Goal: Task Accomplishment & Management: Manage account settings

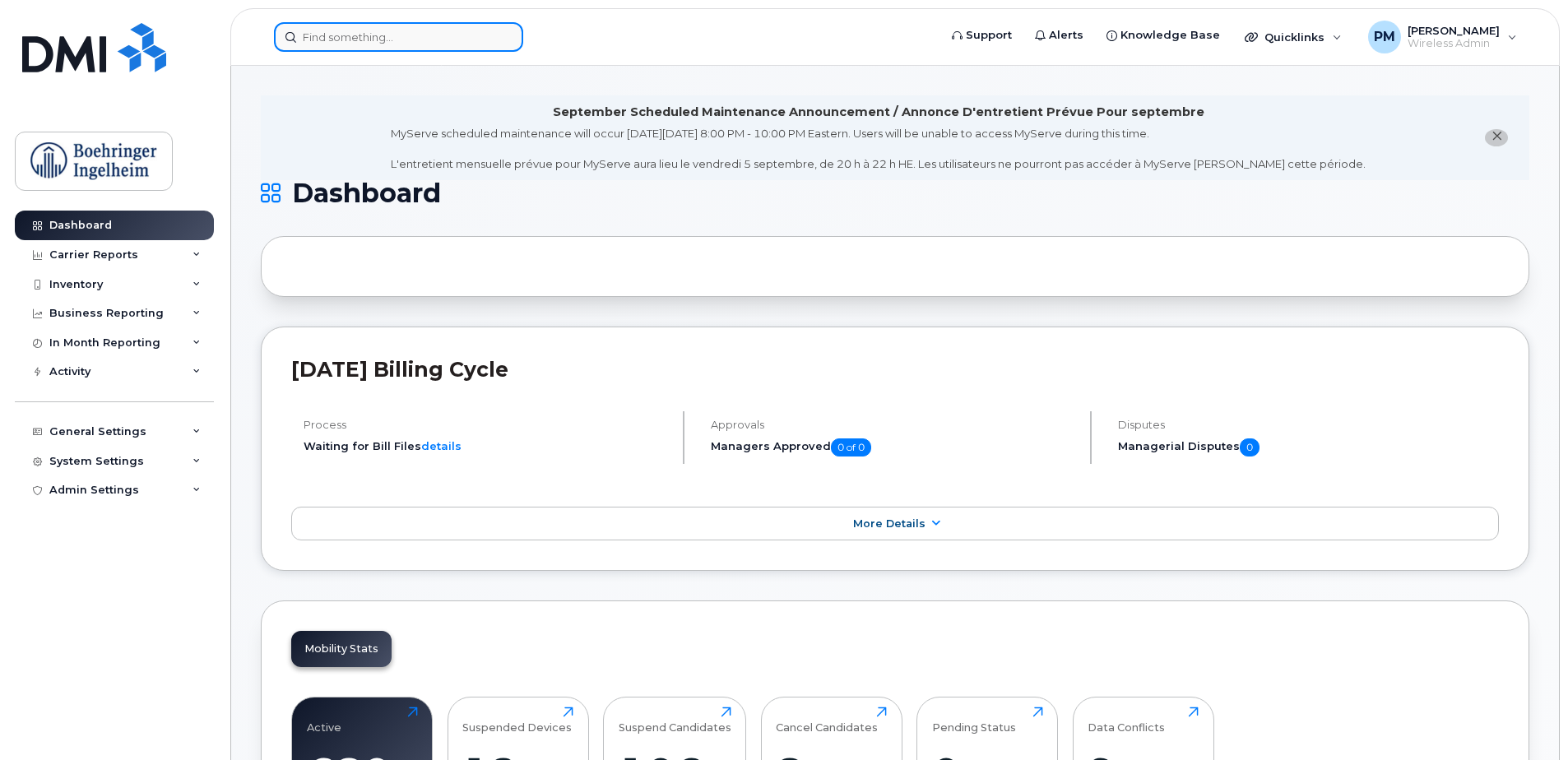
click at [426, 47] on input at bounding box center [399, 37] width 249 height 29
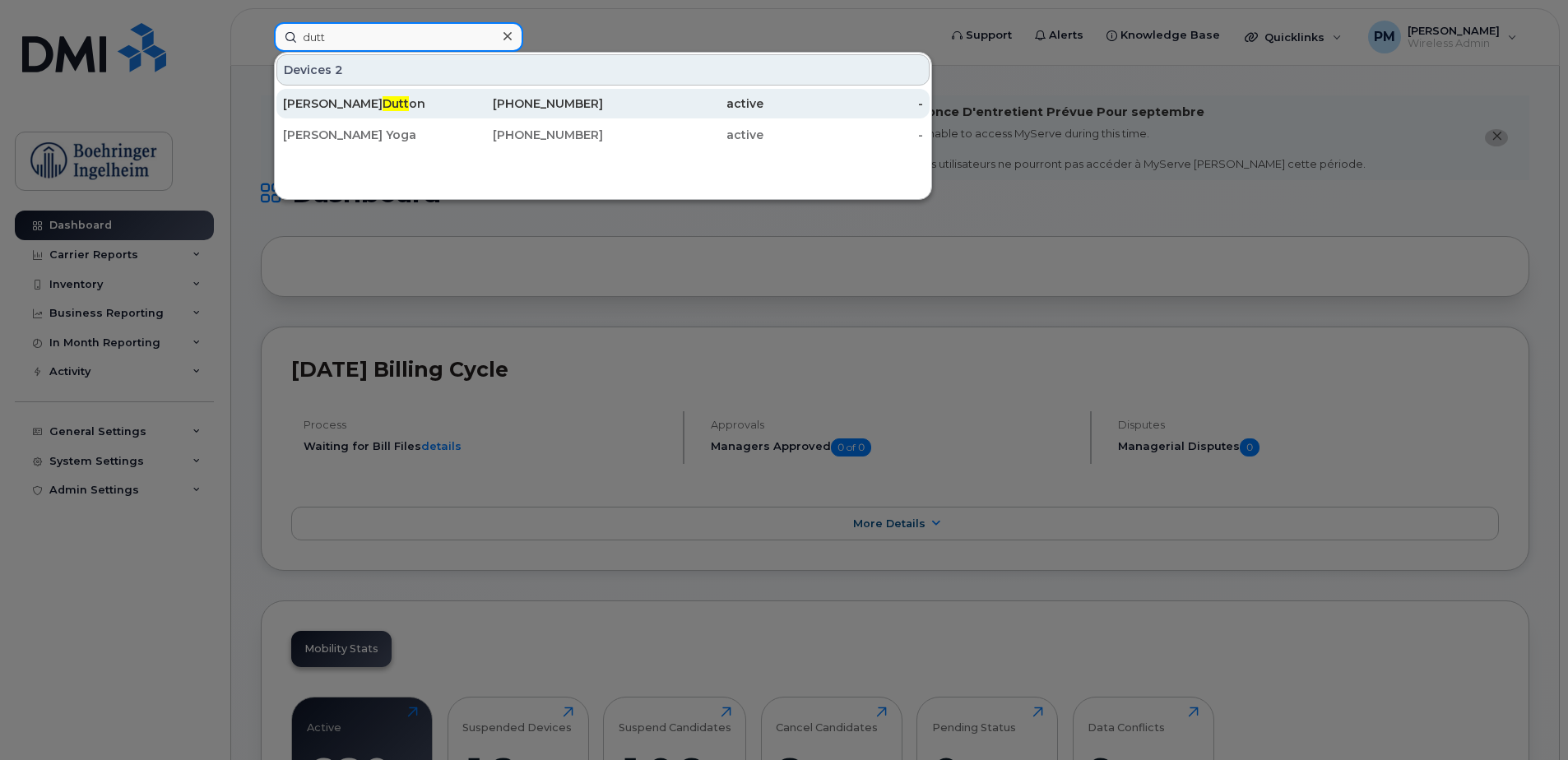
type input "dutt"
click at [468, 101] on div "289-936-5942" at bounding box center [523, 103] width 161 height 17
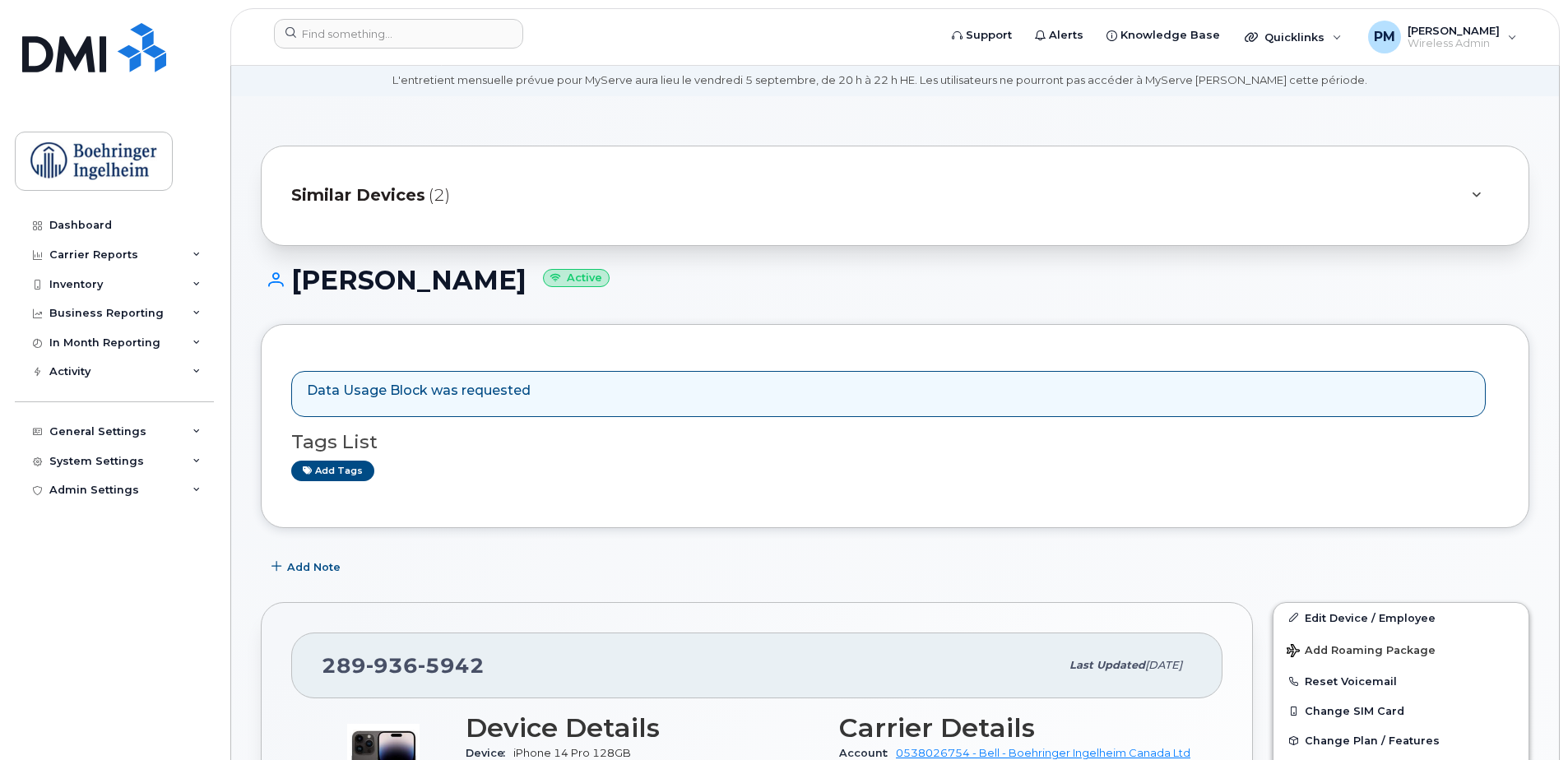
scroll to position [82, 0]
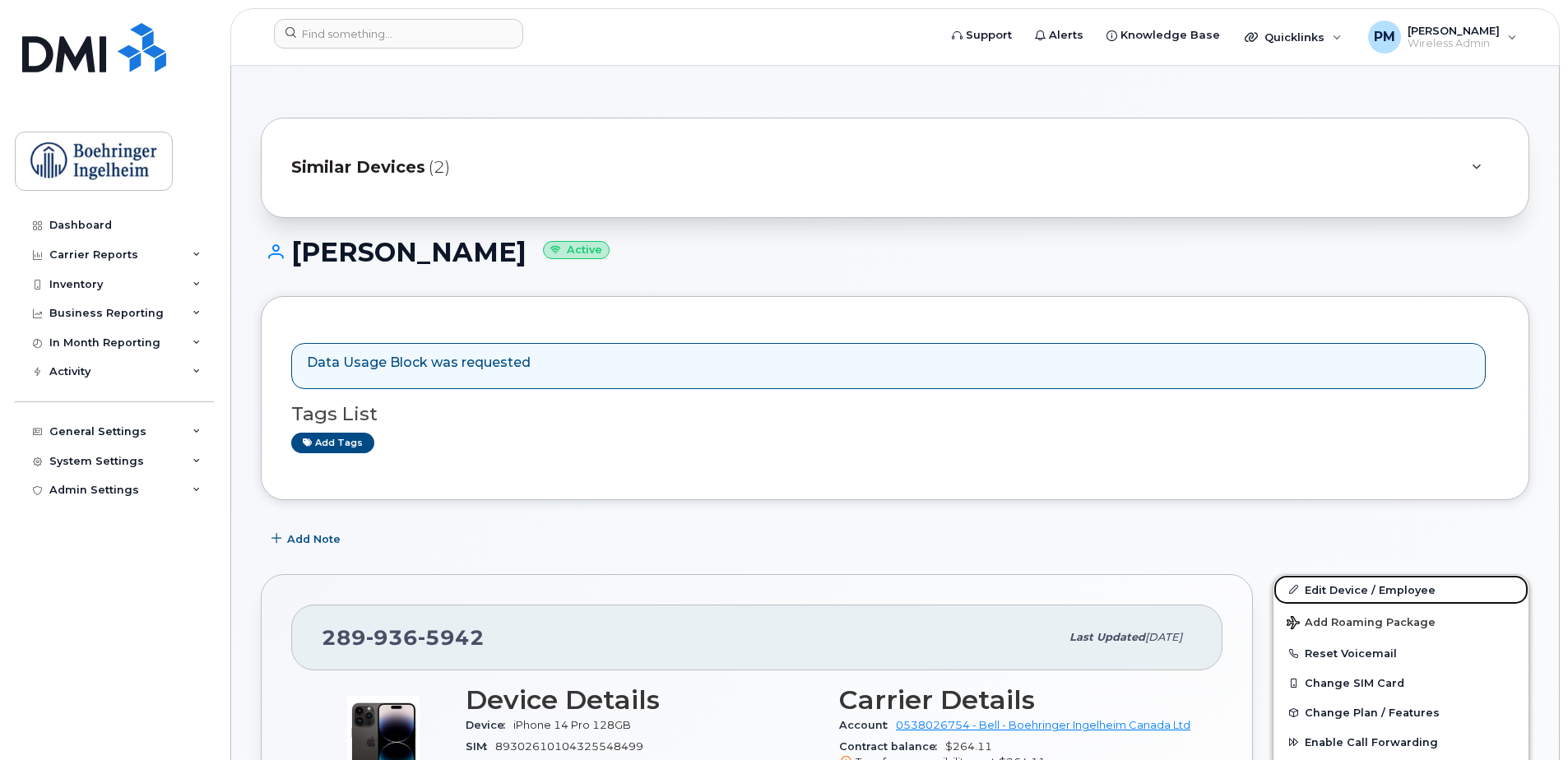
drag, startPoint x: 1365, startPoint y: 594, endPoint x: 1318, endPoint y: 535, distance: 75.4
click at [1365, 594] on link "Edit Device / Employee" at bounding box center [1400, 590] width 255 height 29
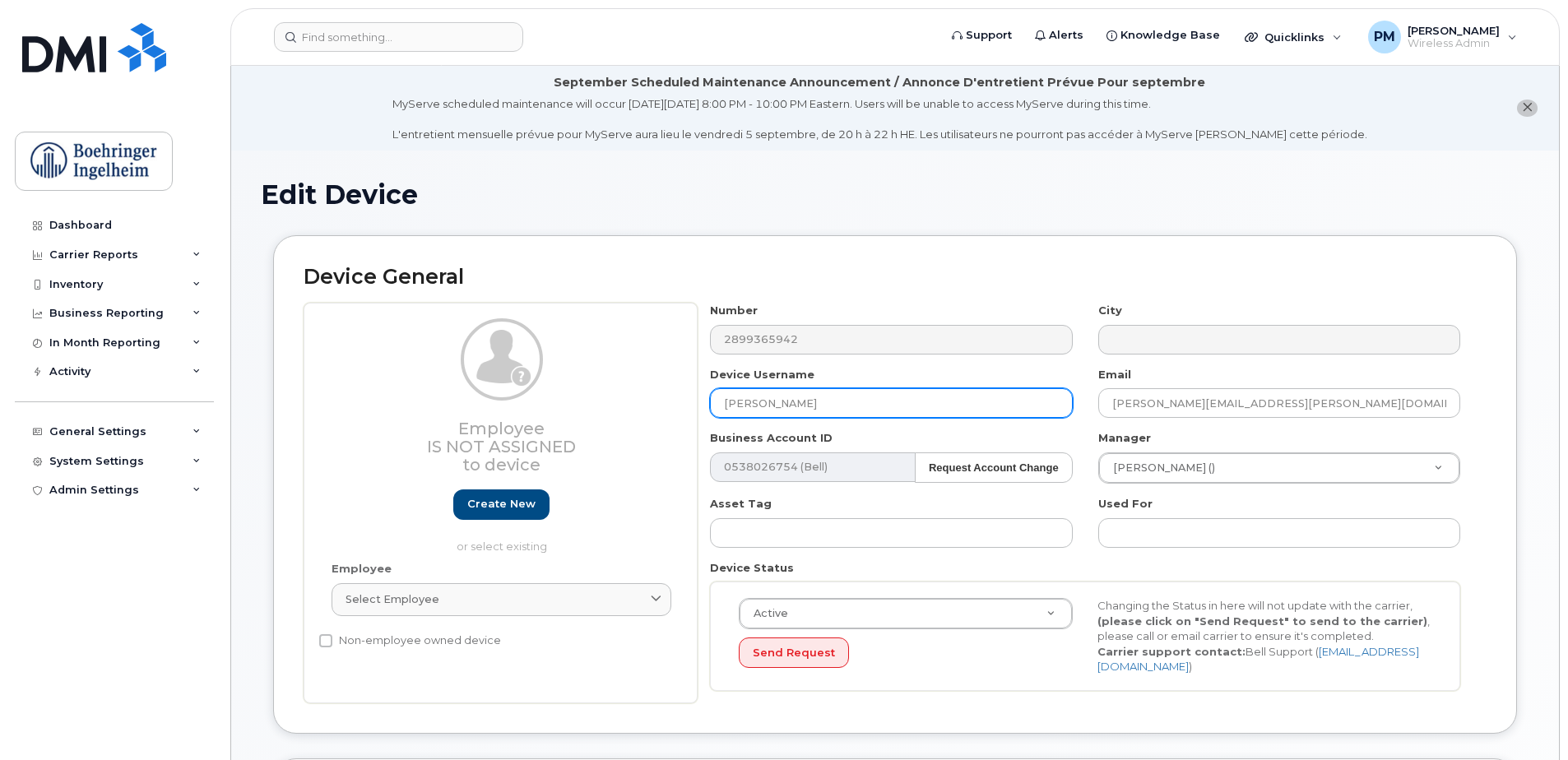
drag, startPoint x: 842, startPoint y: 417, endPoint x: 616, endPoint y: 420, distance: 226.0
click at [616, 420] on div "Employee Is not assigned to device Create new or select existing Employee Selec…" at bounding box center [895, 502] width 1183 height 401
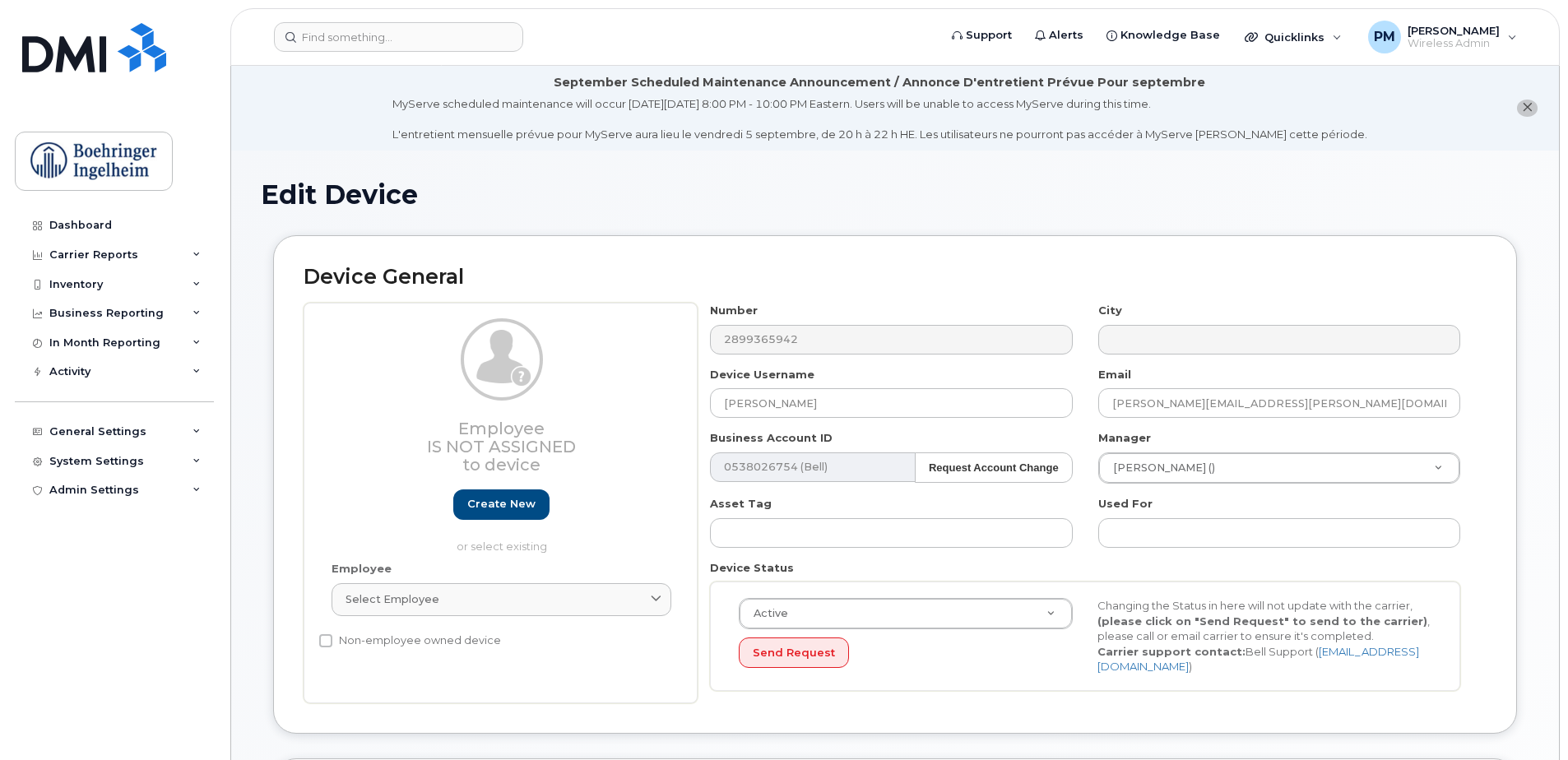
click at [867, 359] on div "Number 2899365942 City Device Username Kate Dutton Email kathryn.dutton@boehrin…" at bounding box center [1086, 502] width 776 height 401
click at [701, 345] on div "Number 2899365942" at bounding box center [891, 328] width 387 height 52
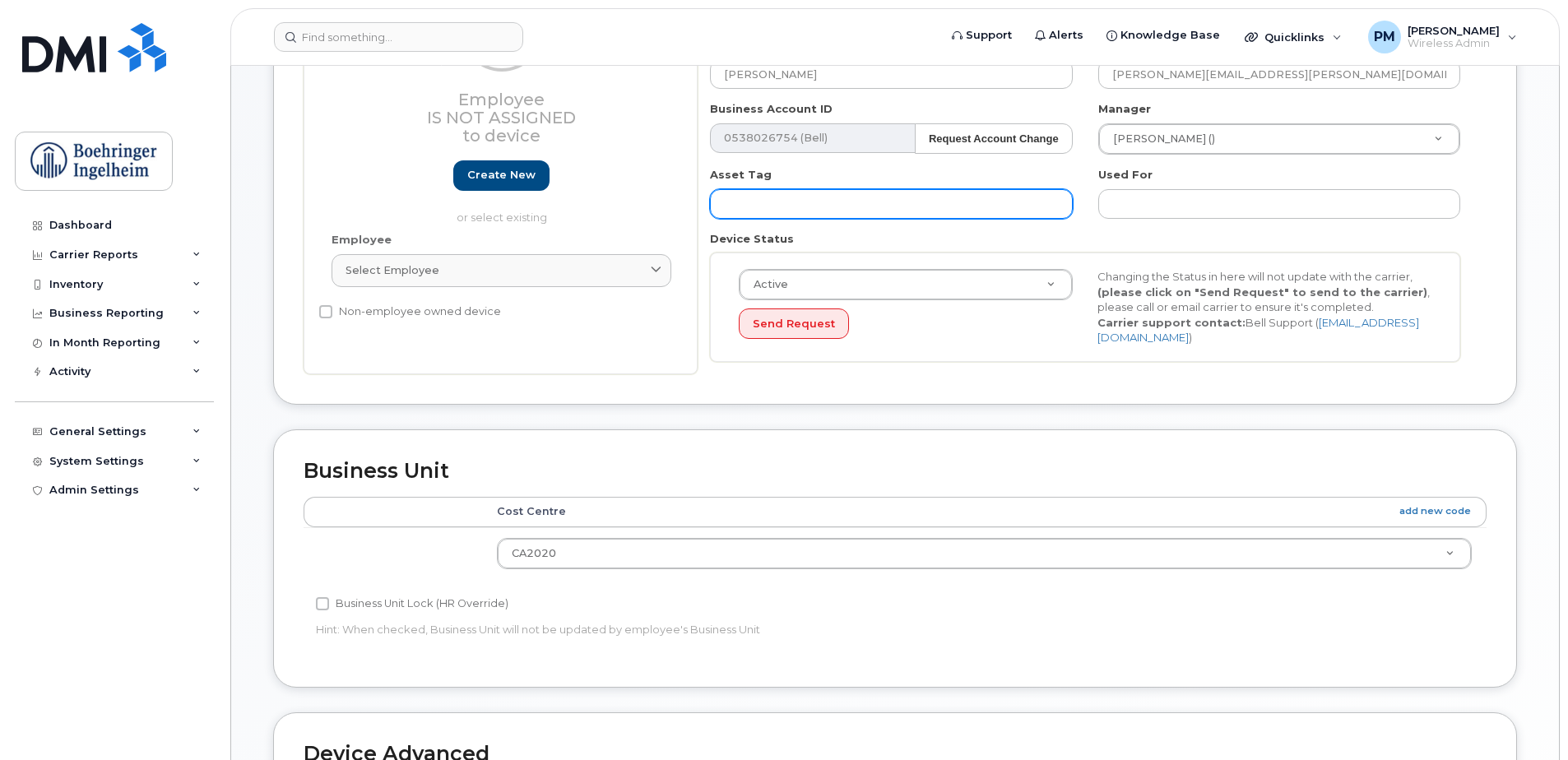
scroll to position [740, 0]
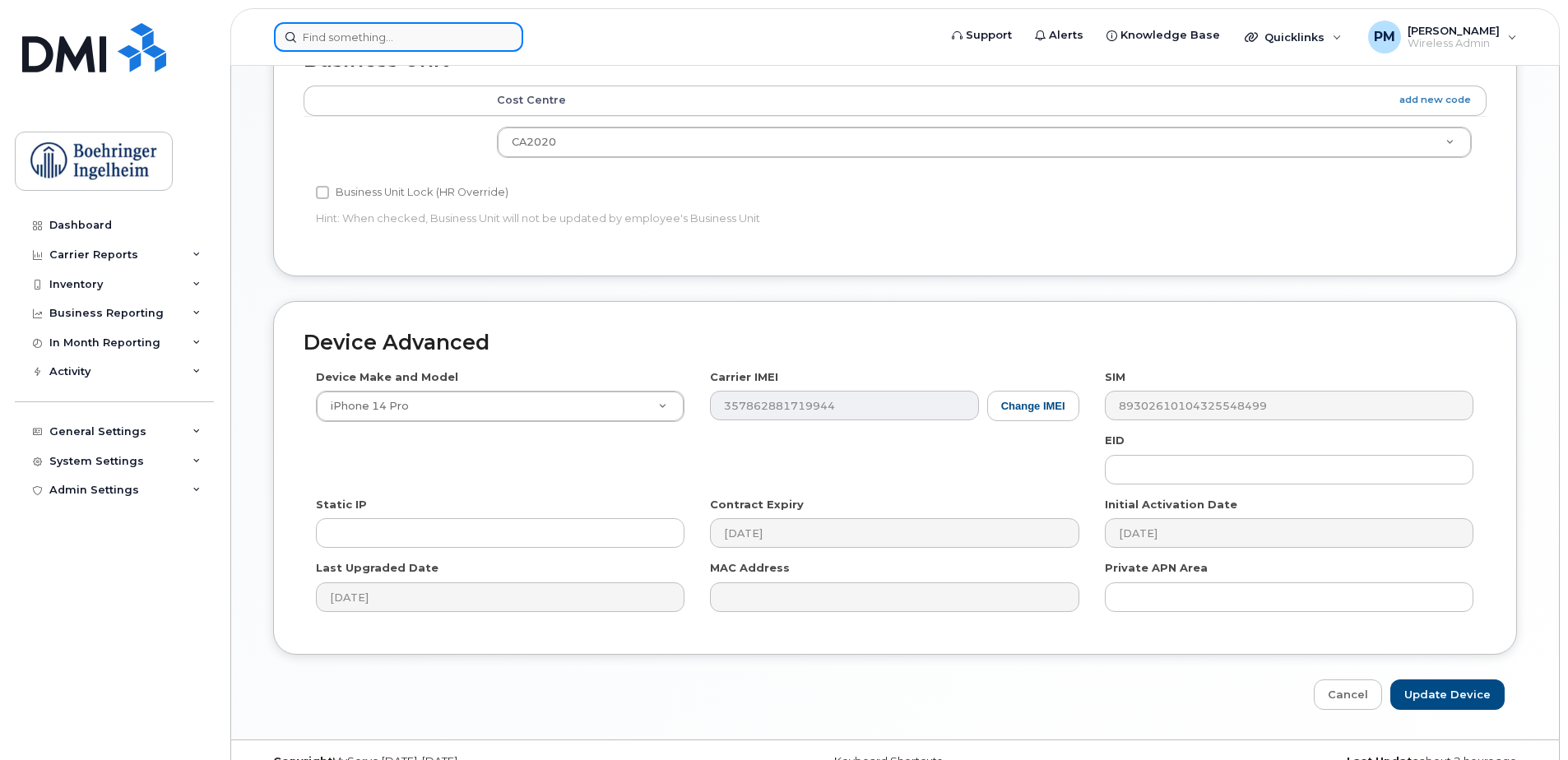
click at [325, 37] on input at bounding box center [399, 37] width 249 height 29
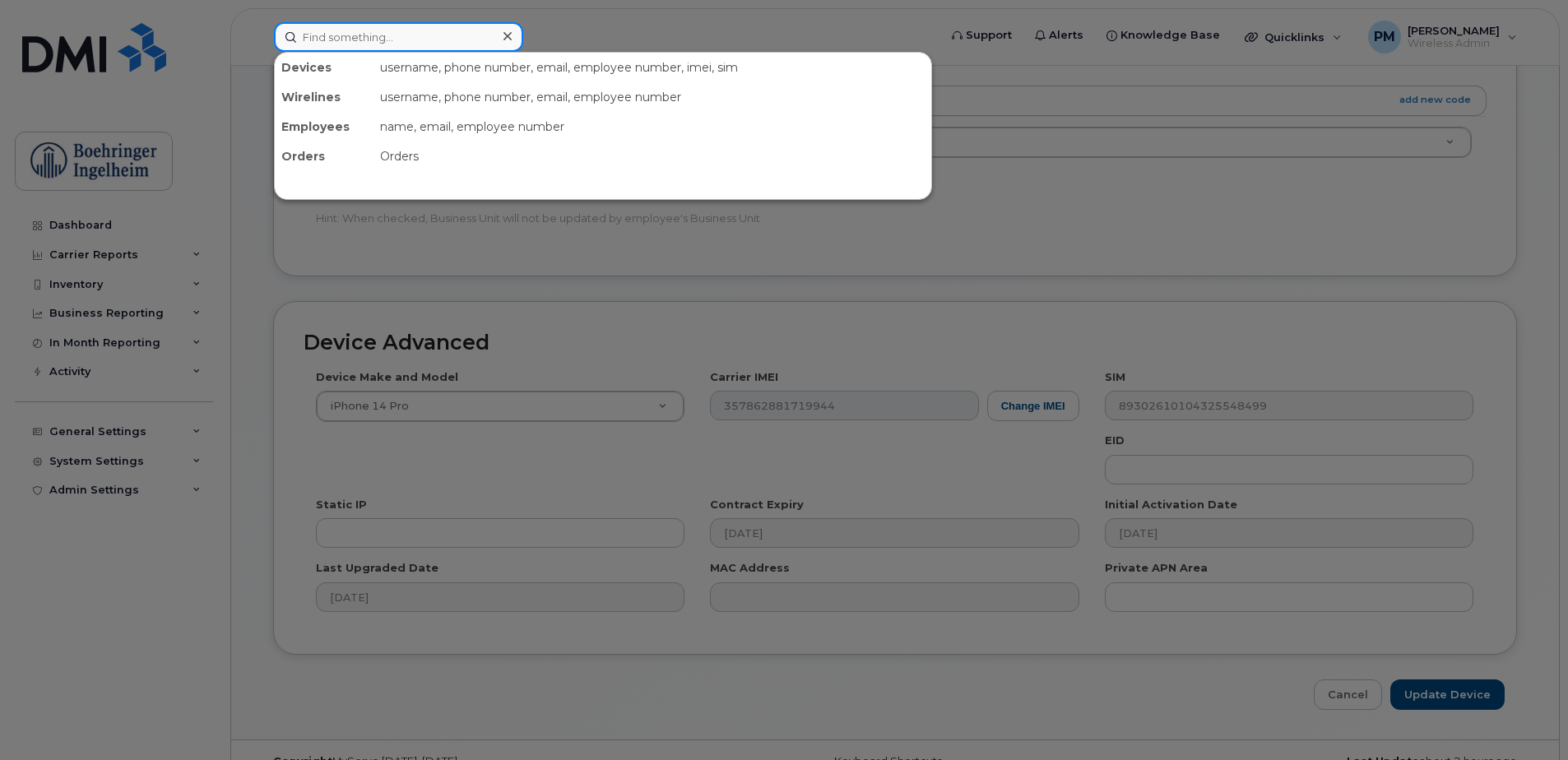
paste input "6479625371"
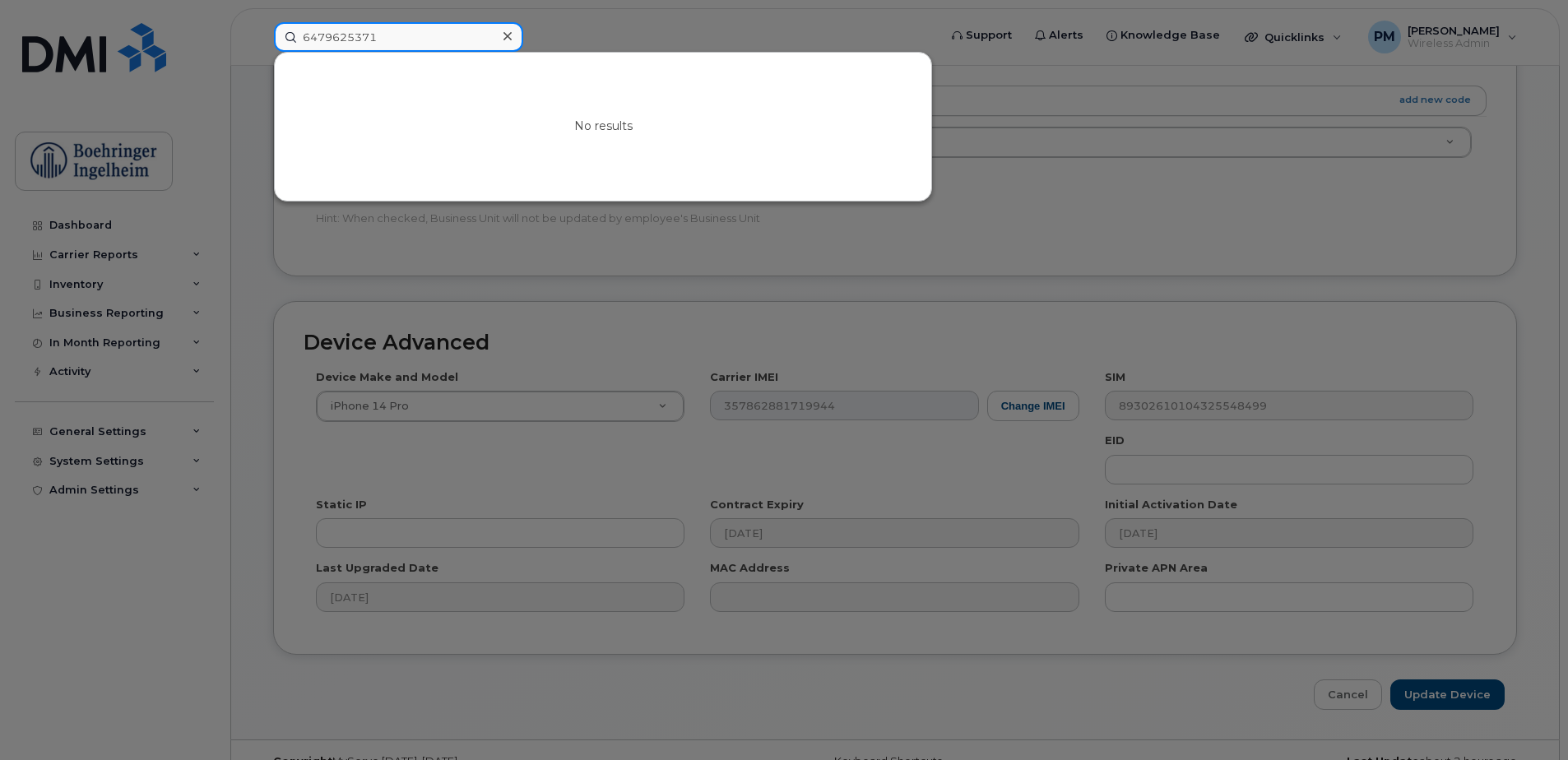
type input "6479625371"
click at [504, 34] on icon at bounding box center [508, 35] width 8 height 13
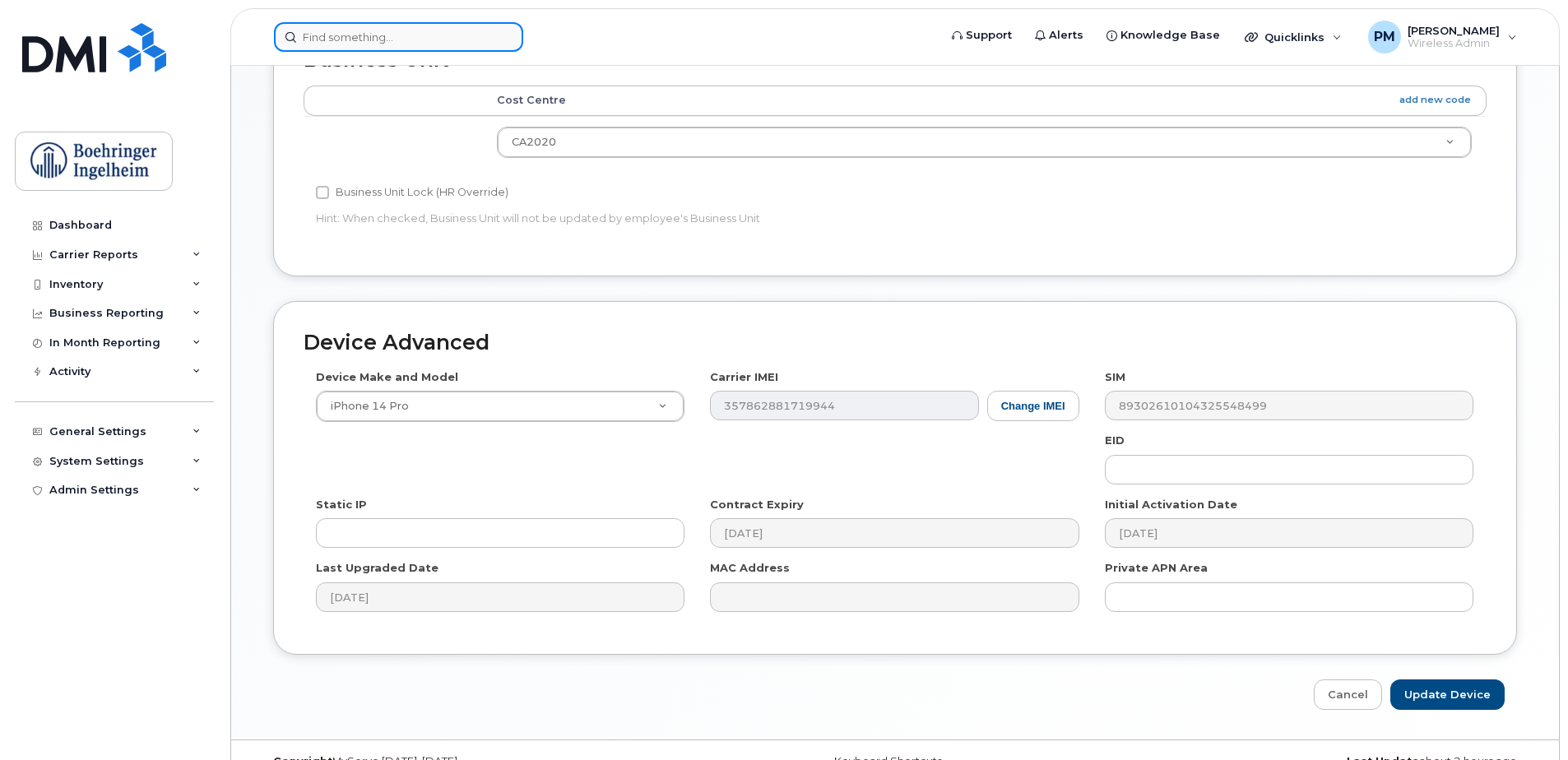
click at [352, 33] on input at bounding box center [399, 37] width 249 height 29
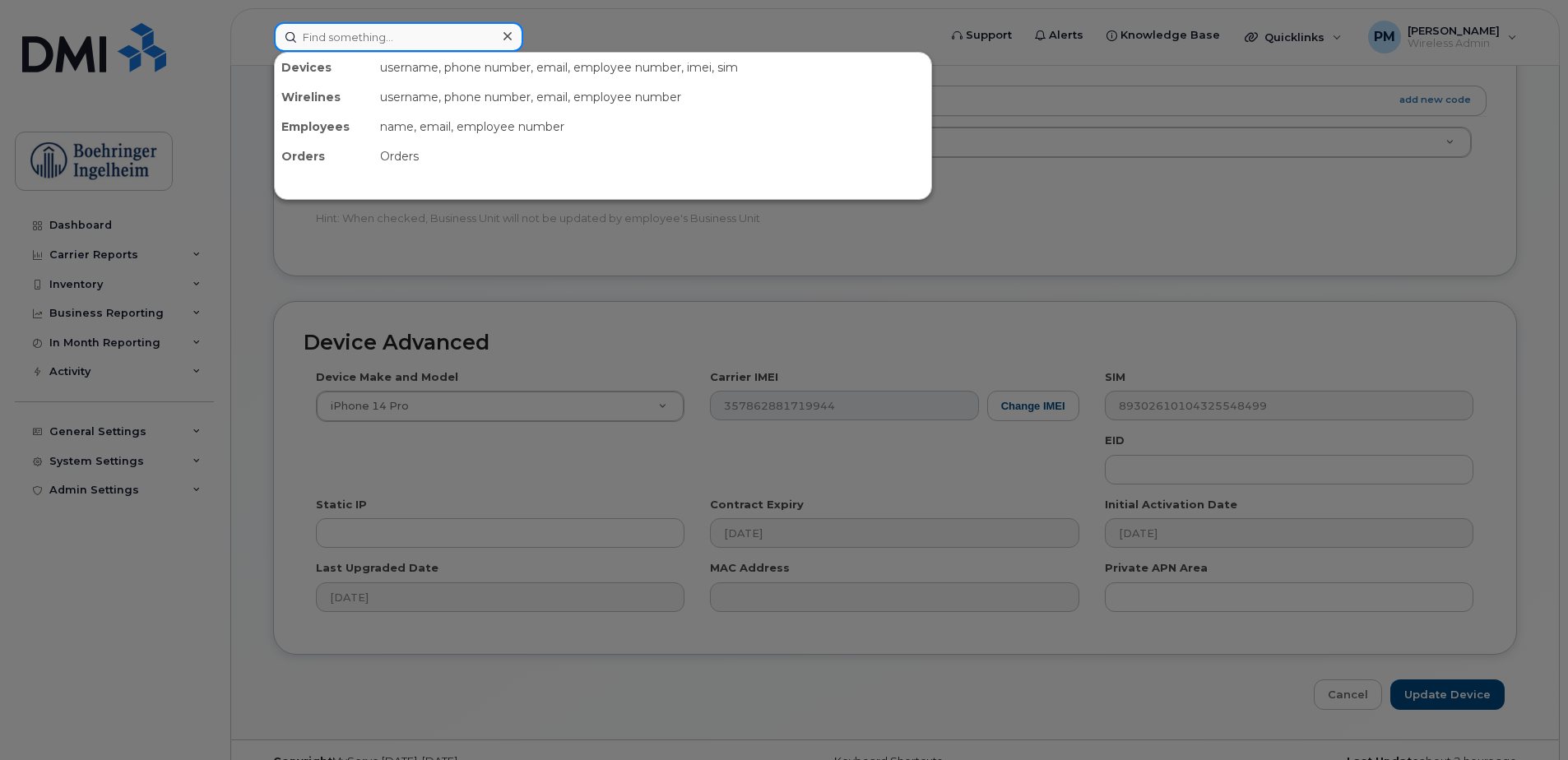
paste input "Unassigned ."
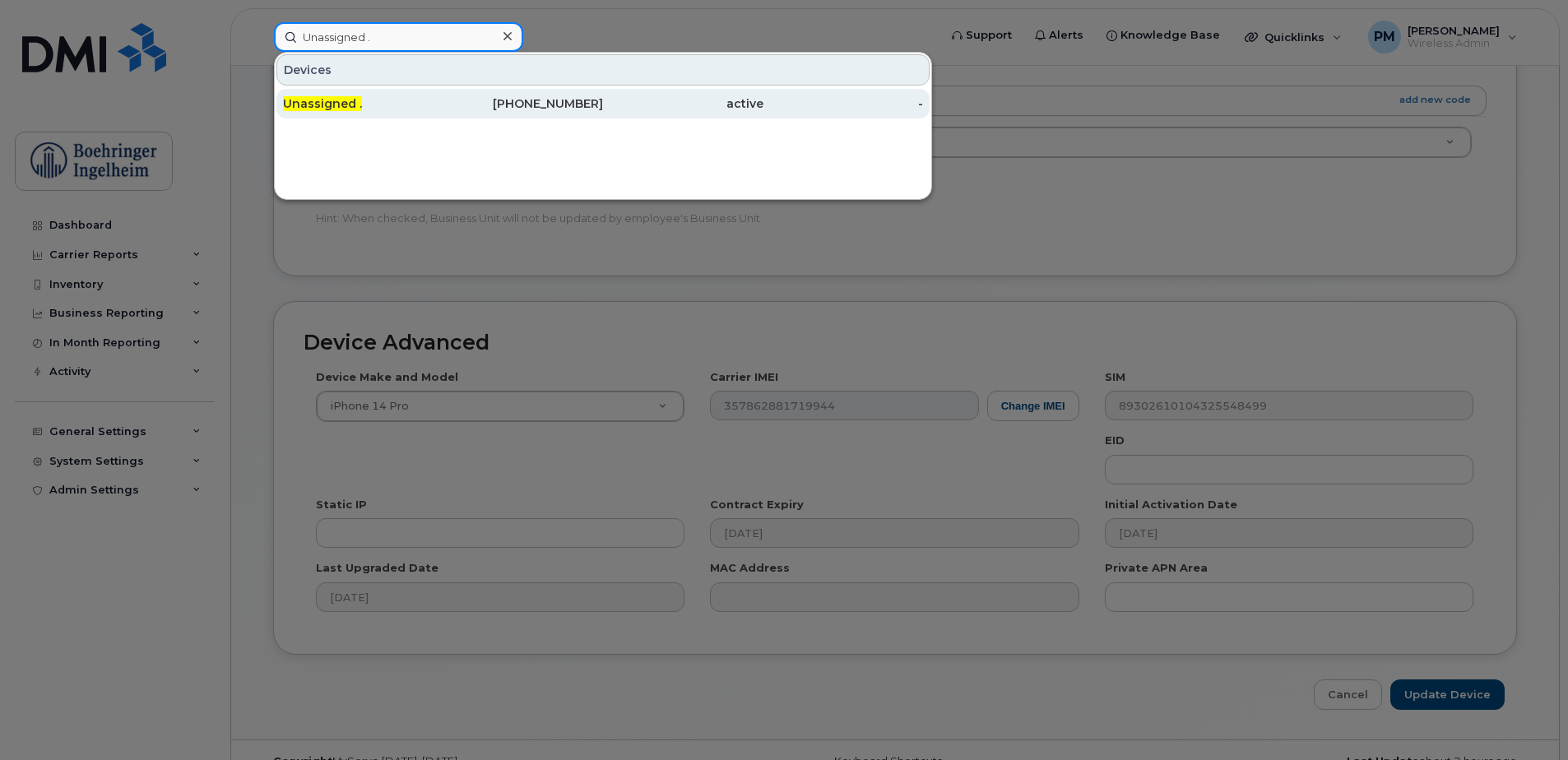
type input "Unassigned ."
click at [371, 110] on div "Unassigned ." at bounding box center [364, 103] width 161 height 17
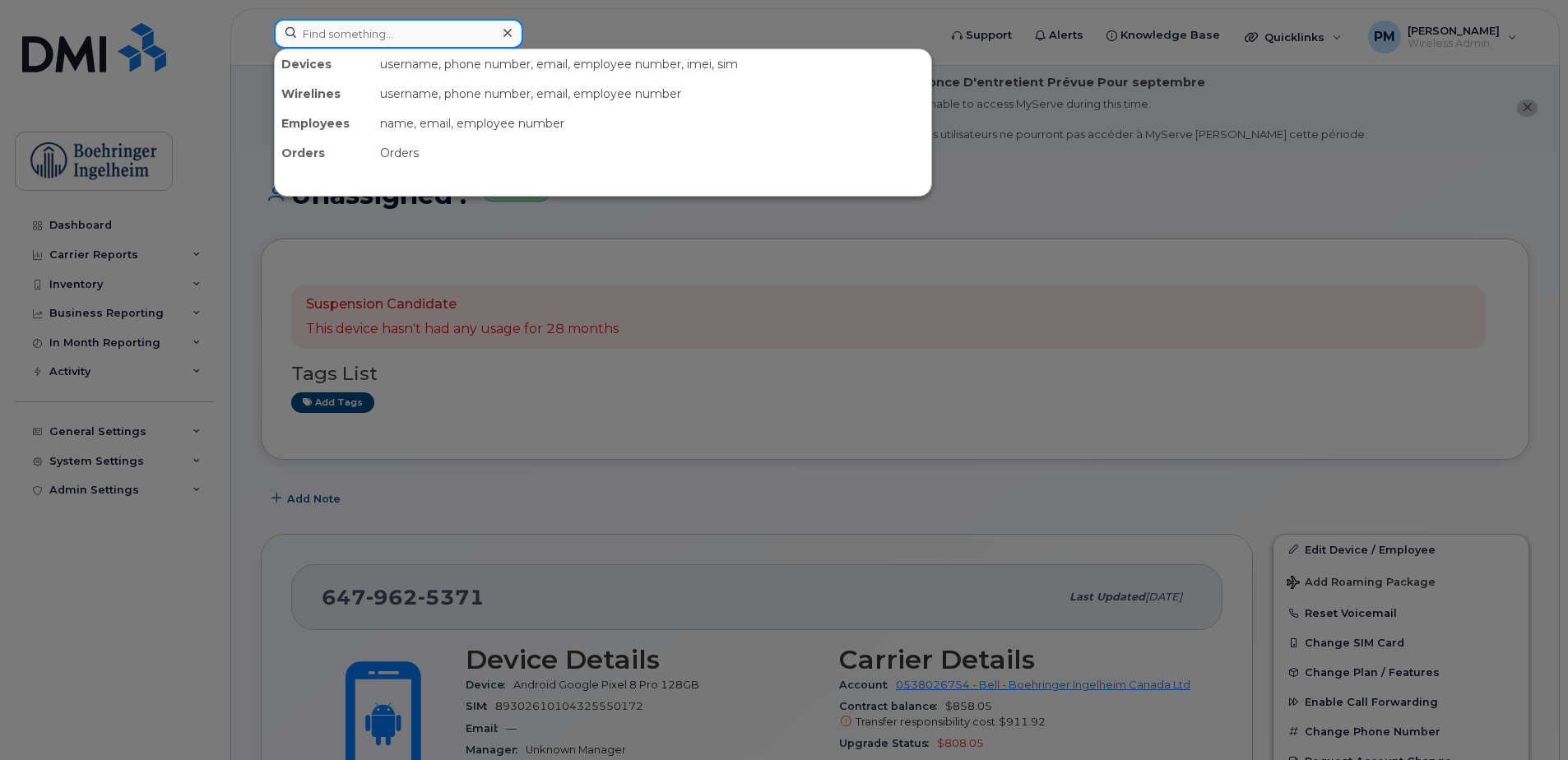
click at [365, 44] on input at bounding box center [399, 33] width 249 height 29
paste input "Mary Jo Climie Unused"
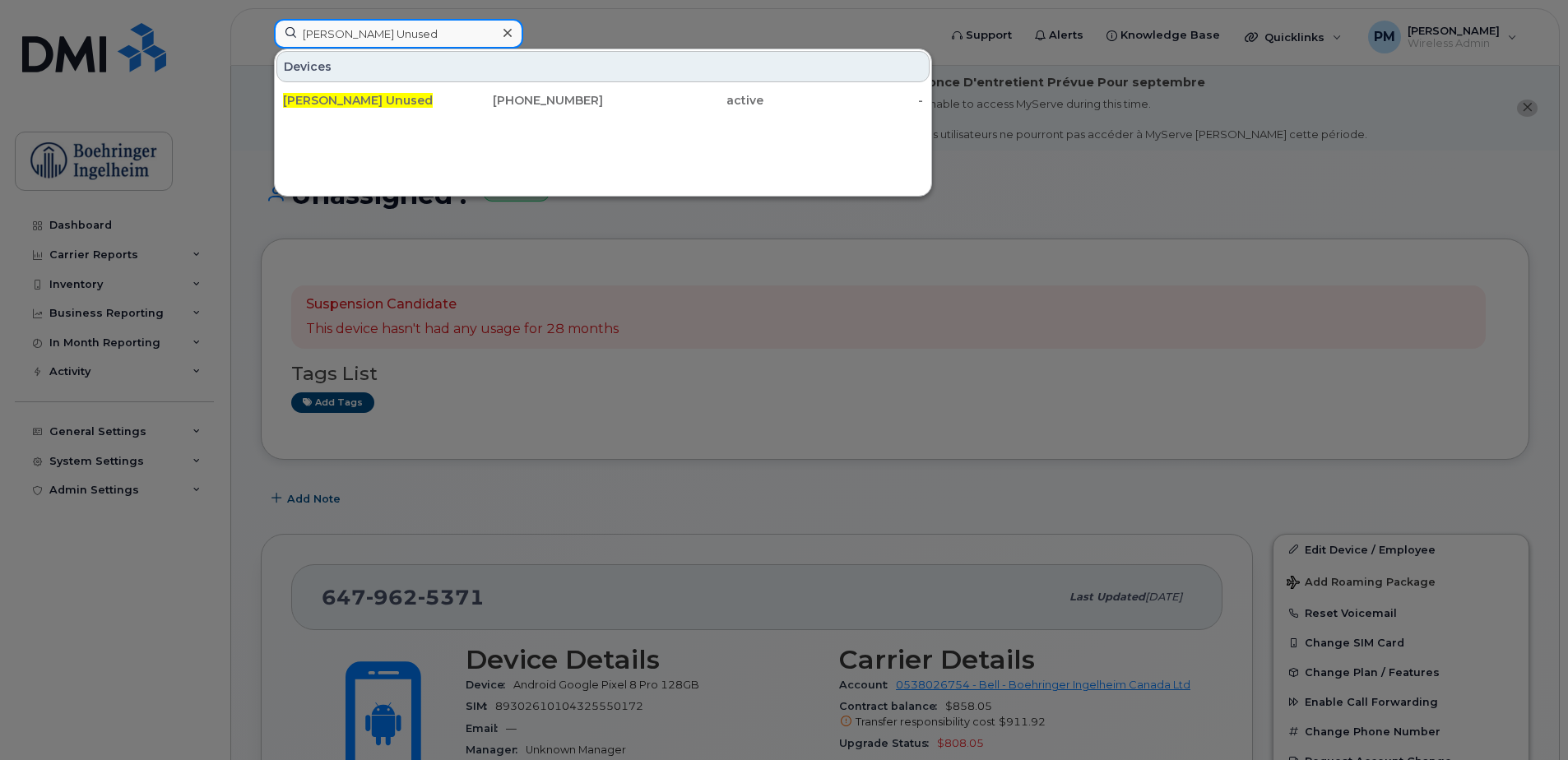
type input "Mary Jo Climie Unused"
click at [389, 107] on span "Mary Jo Climie Unused" at bounding box center [358, 100] width 150 height 15
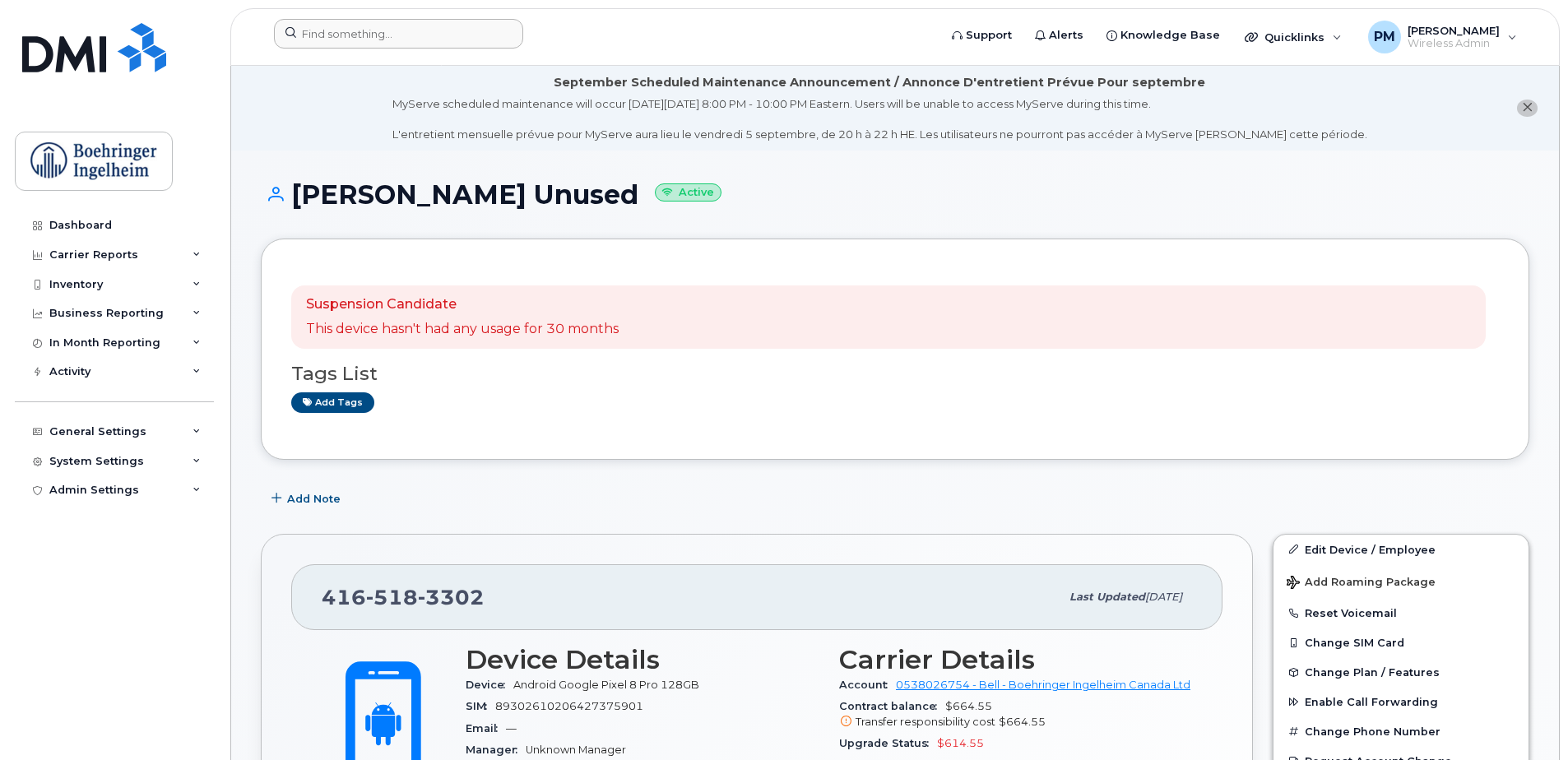
drag, startPoint x: 422, startPoint y: 11, endPoint x: 416, endPoint y: 24, distance: 14.3
click at [422, 11] on header "Support Alerts Knowledge Base Quicklinks Suspend / Cancel Device Change SIM Car…" at bounding box center [895, 36] width 1330 height 58
click at [414, 29] on input at bounding box center [399, 33] width 249 height 29
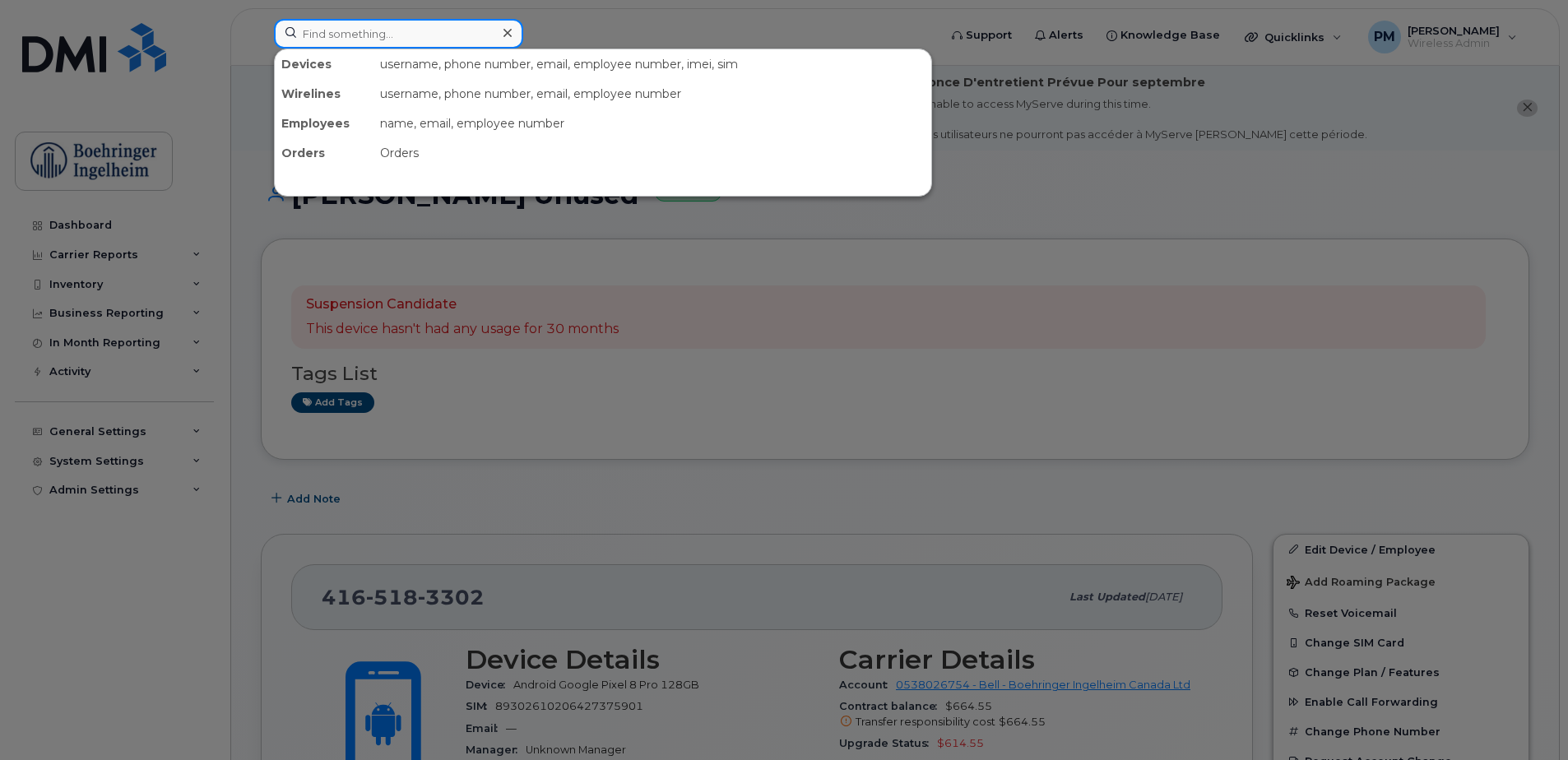
paste input "[PERSON_NAME] - left"
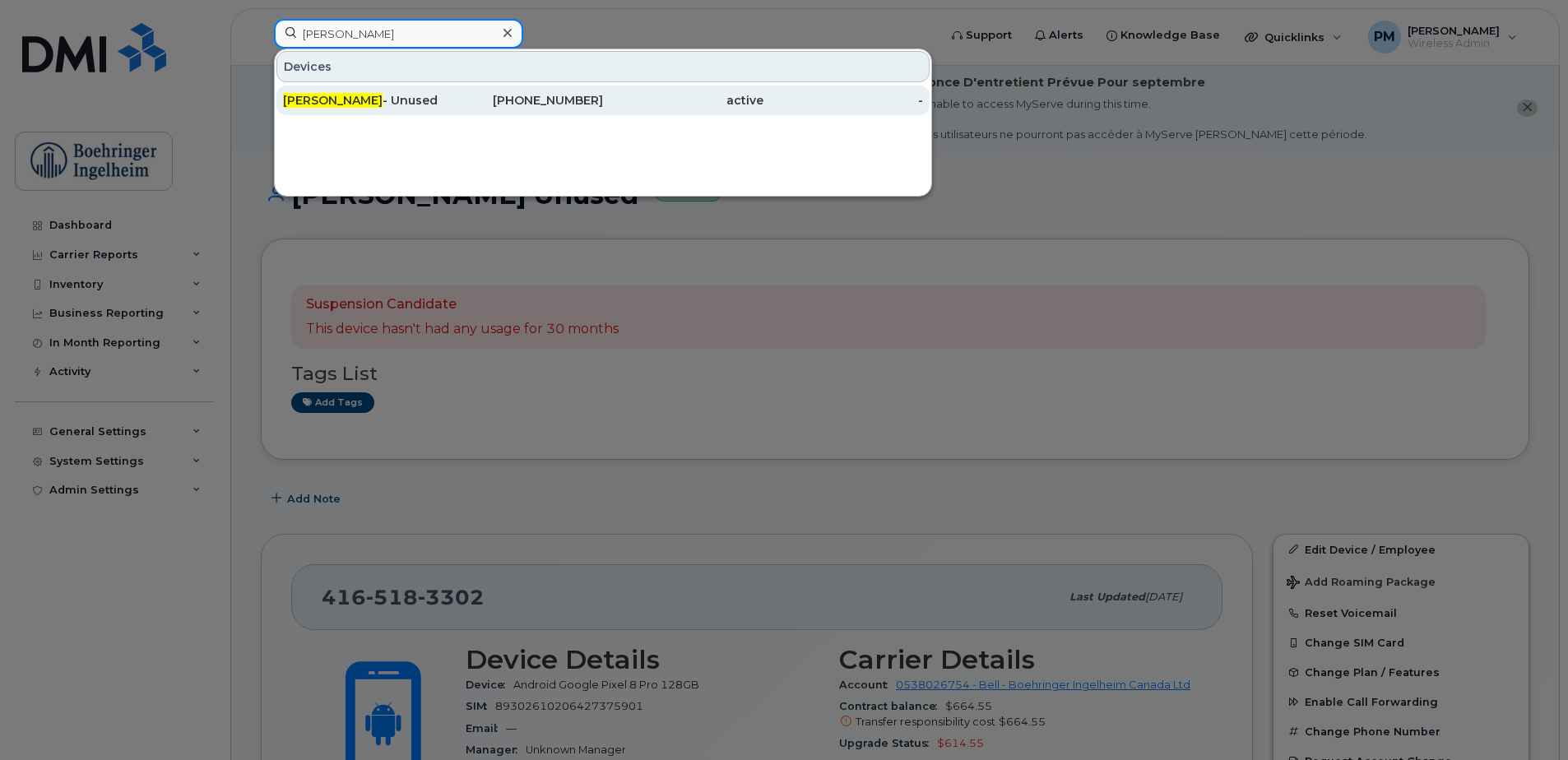
type input "[PERSON_NAME]"
click at [664, 95] on div "active" at bounding box center [683, 100] width 161 height 17
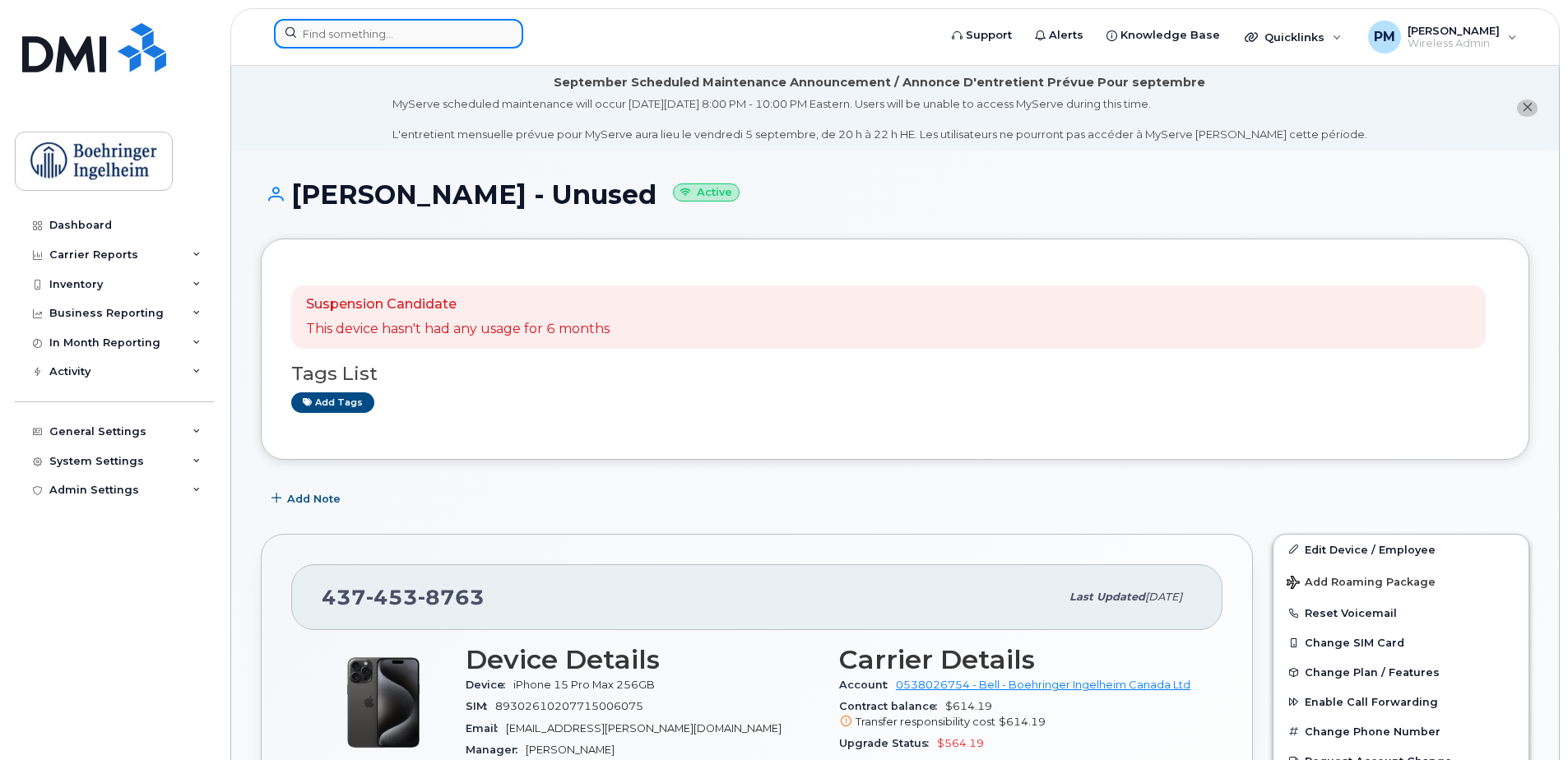
click at [393, 43] on input at bounding box center [399, 33] width 249 height 29
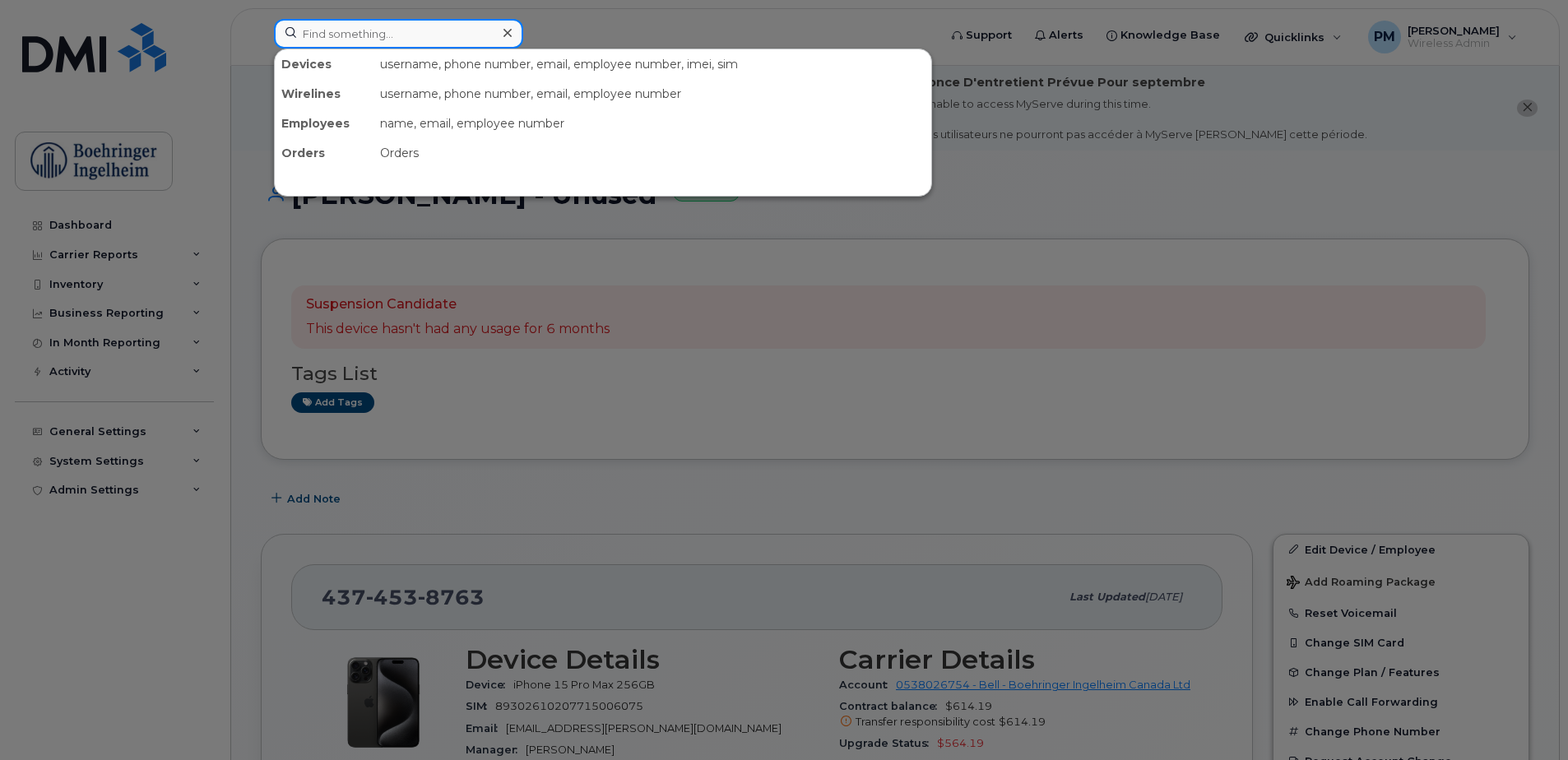
paste input "[PERSON_NAME] Unused"
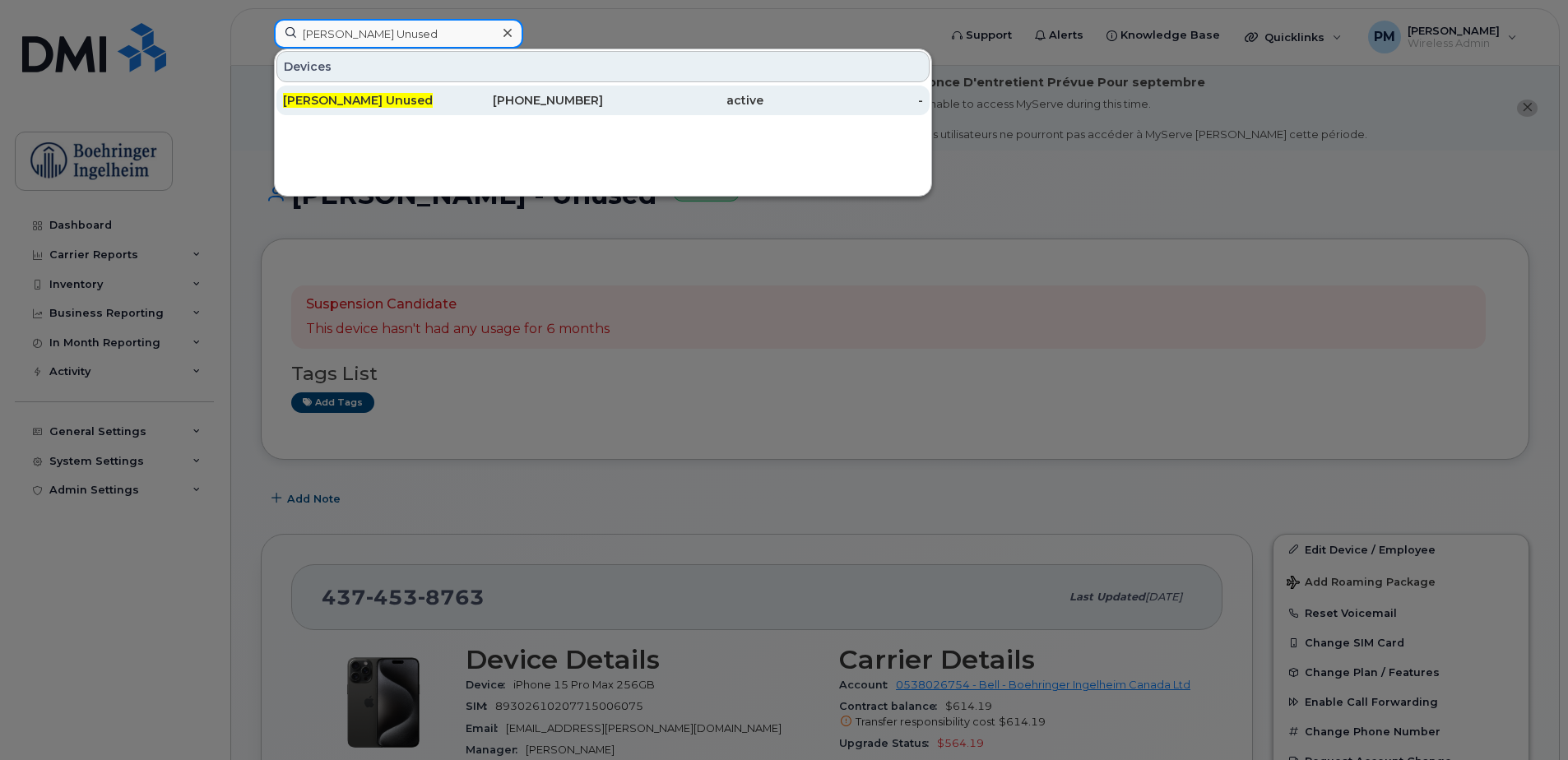
type input "[PERSON_NAME] Unused"
click at [443, 110] on div "[PHONE_NUMBER]" at bounding box center [523, 100] width 161 height 29
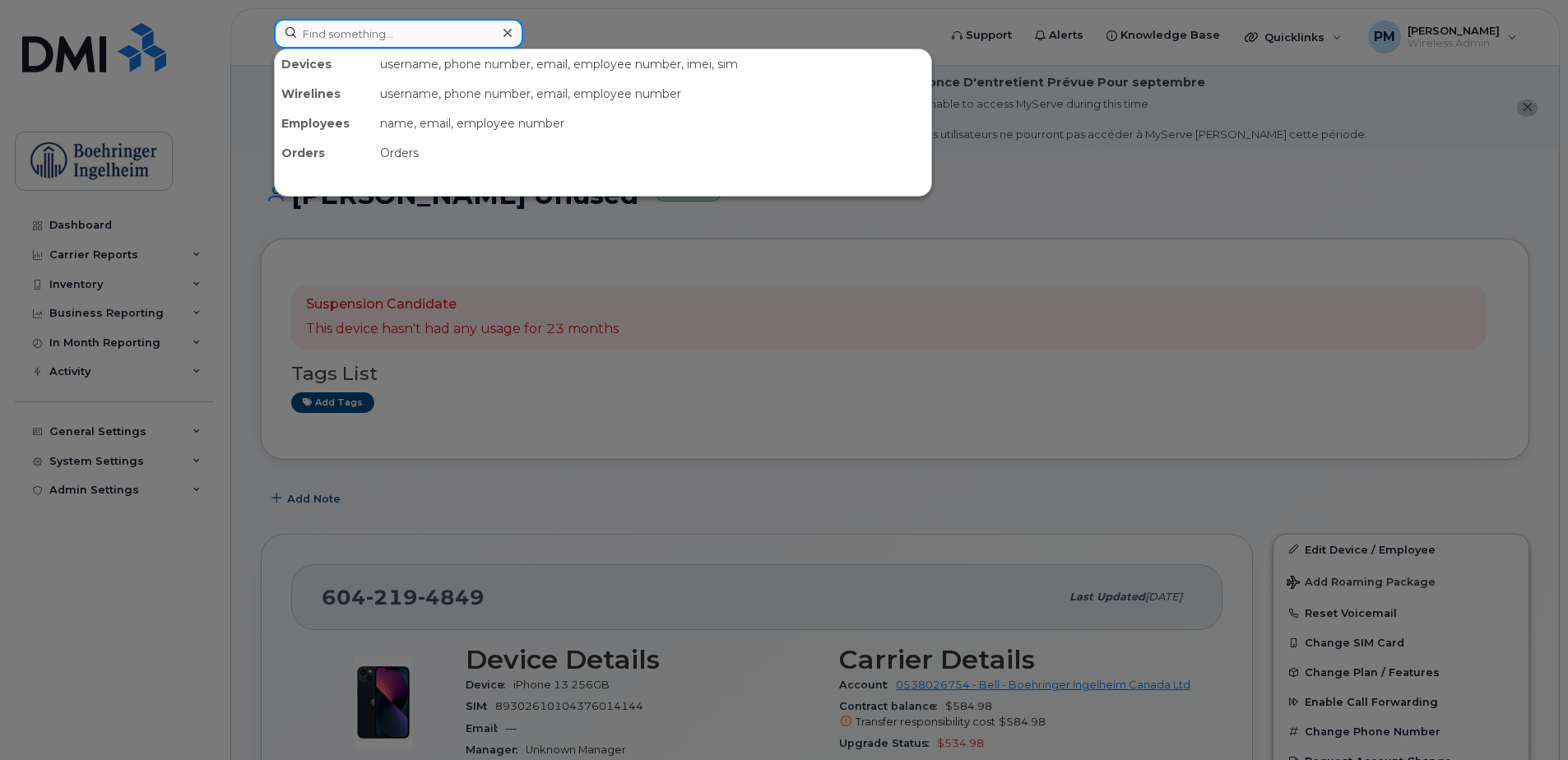
click at [432, 48] on input at bounding box center [399, 33] width 249 height 29
paste input "[PERSON_NAME] [PERSON_NAME] - unused"
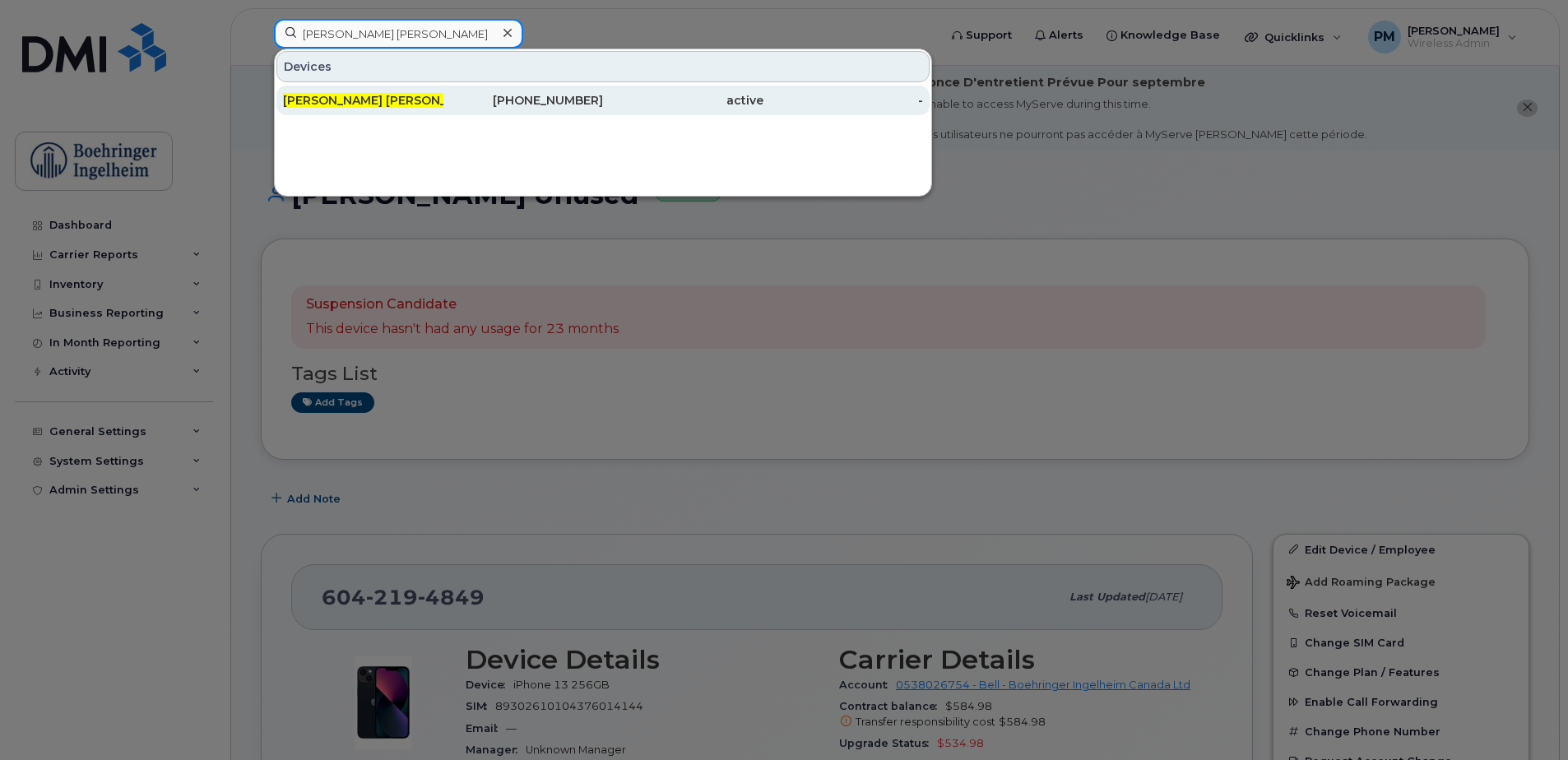
type input "[PERSON_NAME] [PERSON_NAME]"
click at [468, 101] on div "416-970-4375" at bounding box center [523, 100] width 161 height 17
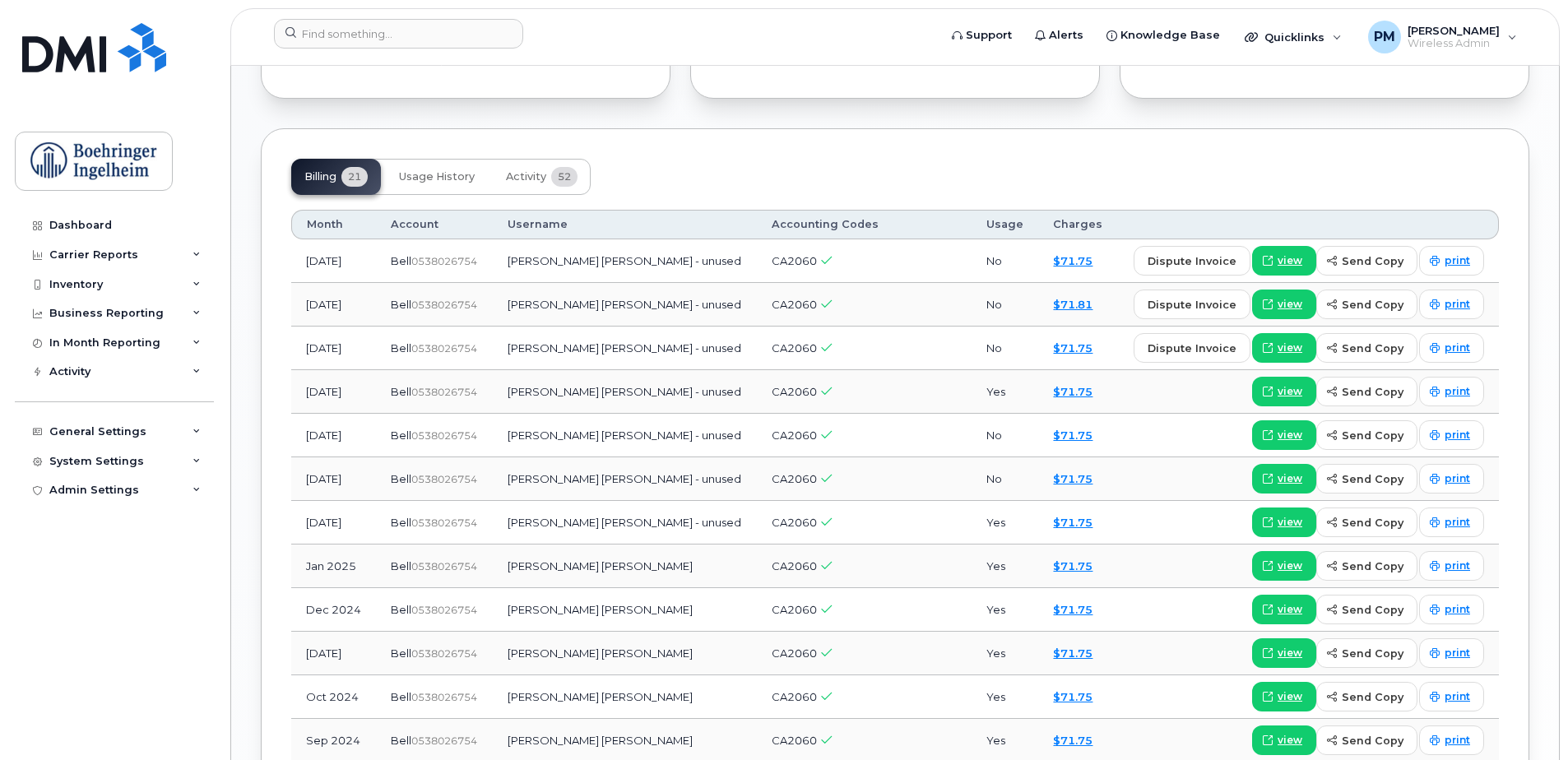
scroll to position [1069, 0]
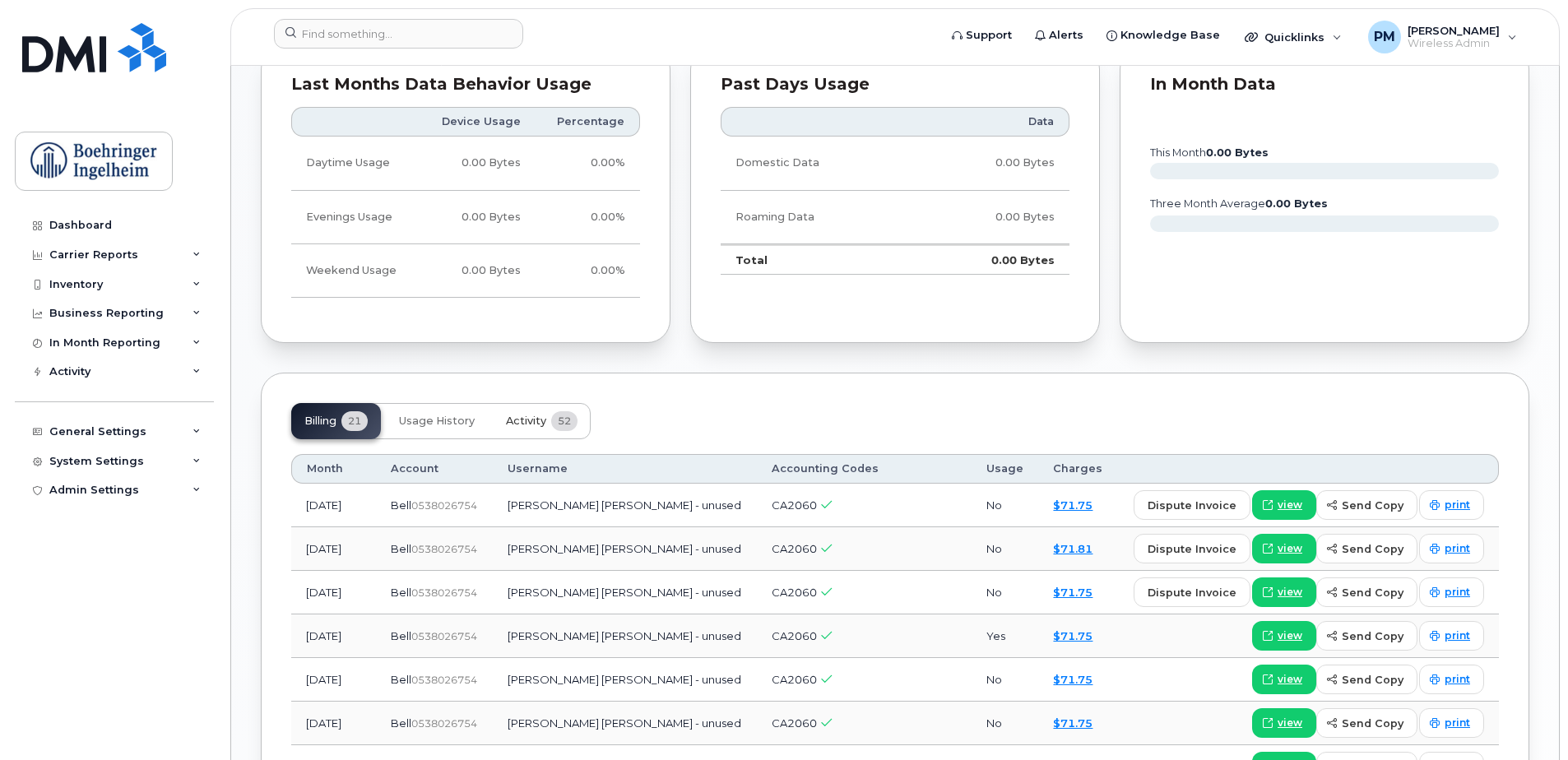
click at [565, 426] on span "52" at bounding box center [564, 421] width 26 height 20
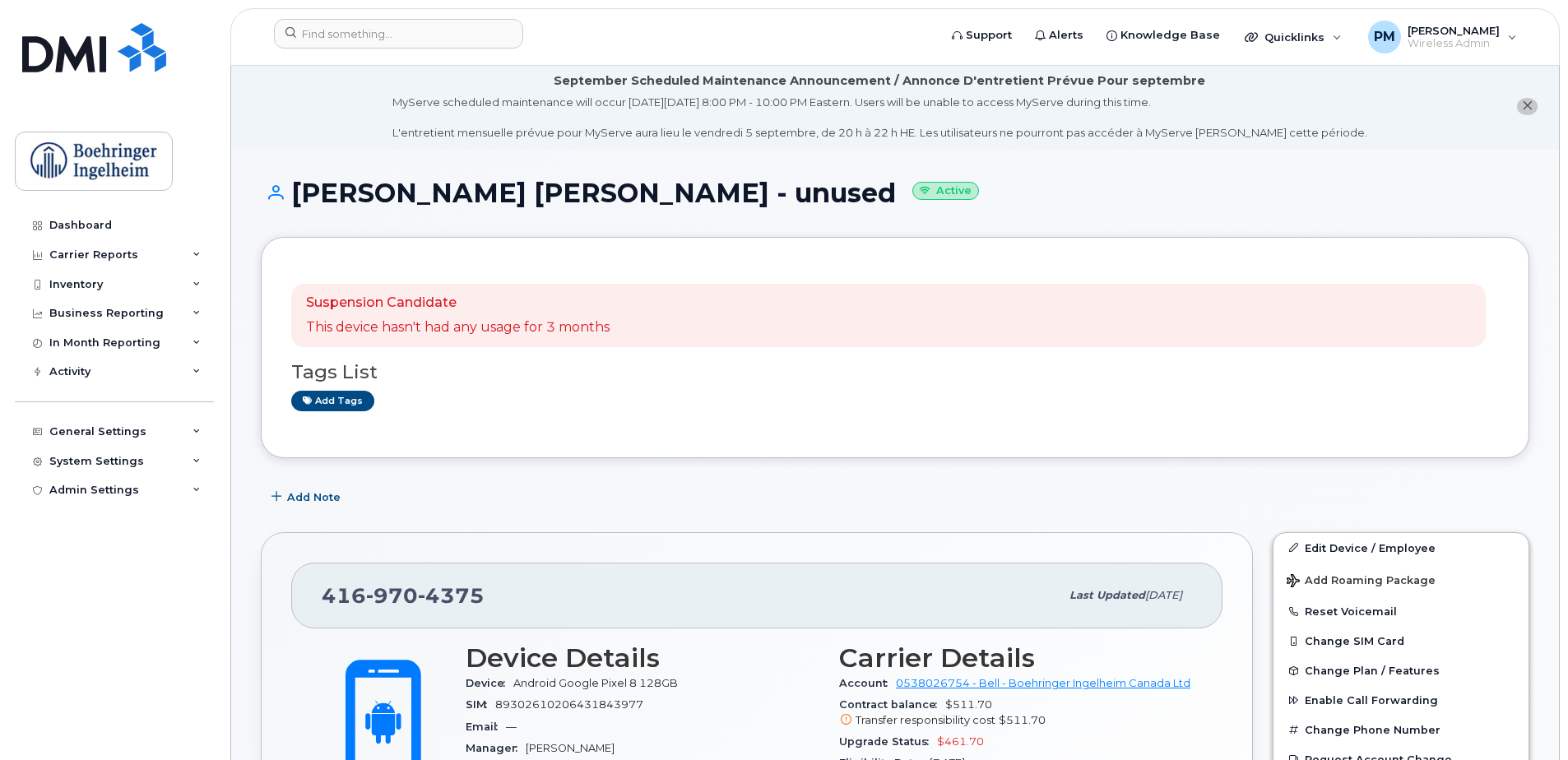
scroll to position [0, 0]
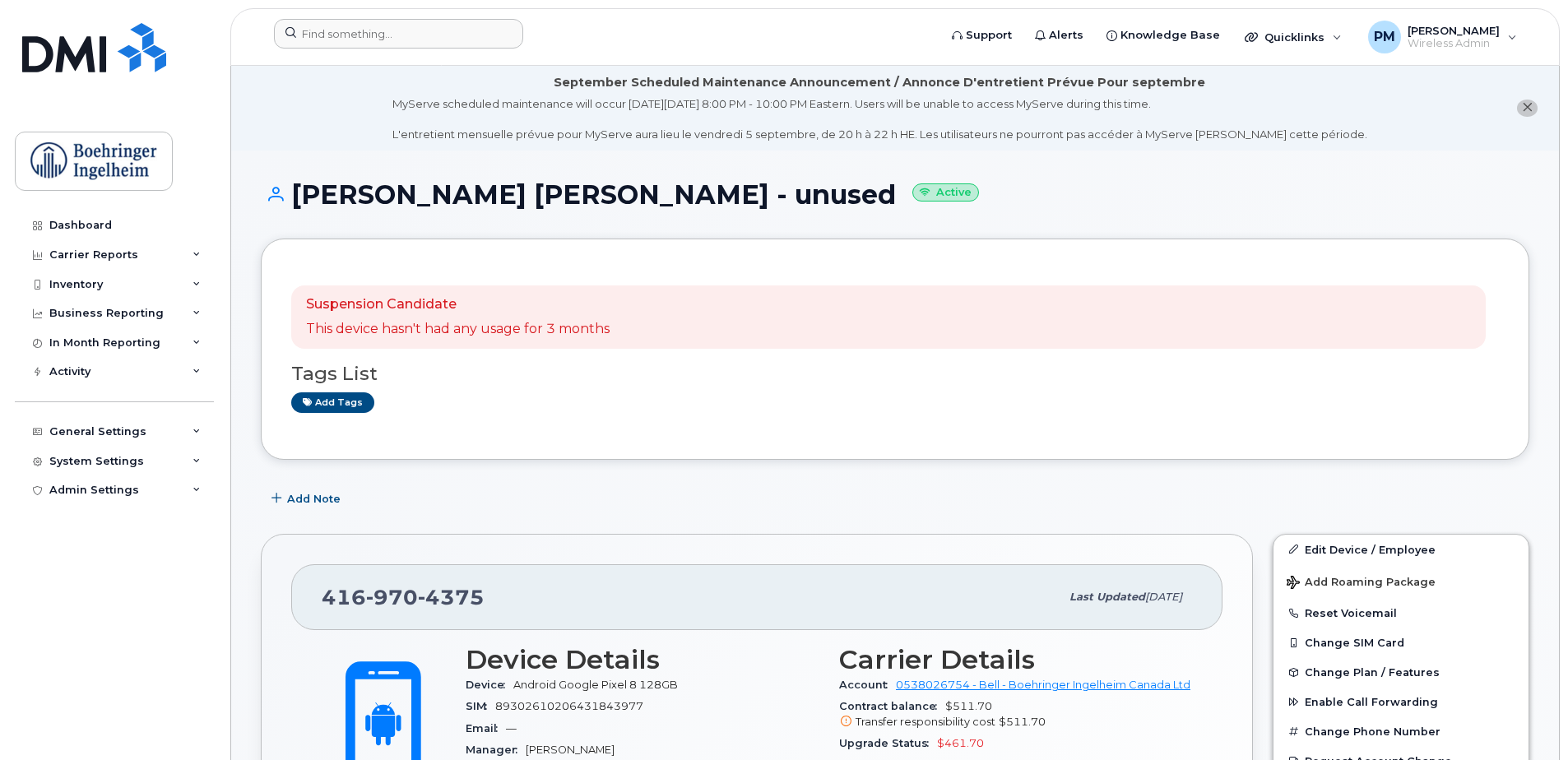
click at [432, 50] on div at bounding box center [600, 36] width 679 height 36
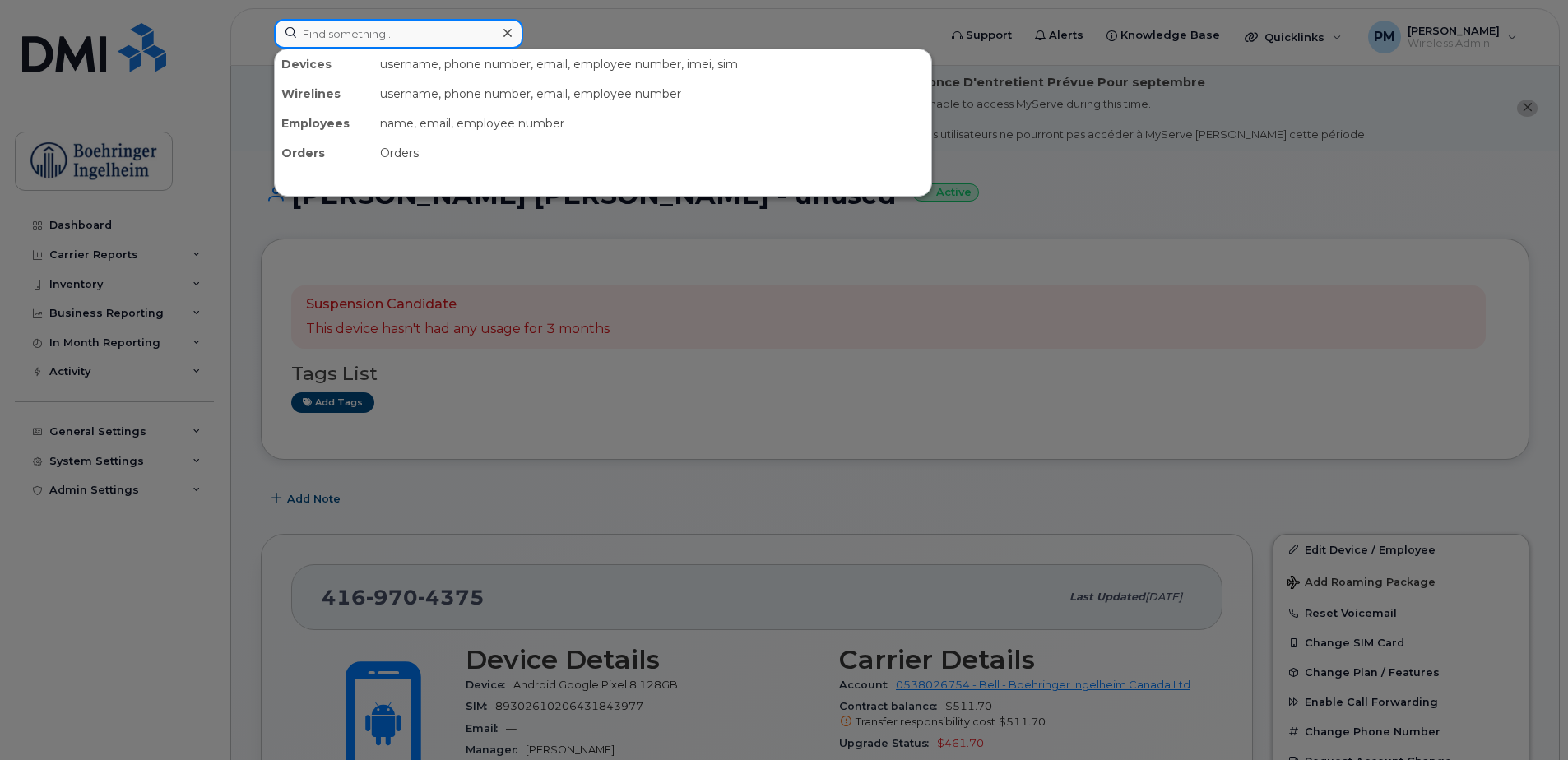
click at [431, 36] on input at bounding box center [399, 33] width 249 height 29
paste input "[PERSON_NAME] - not used"
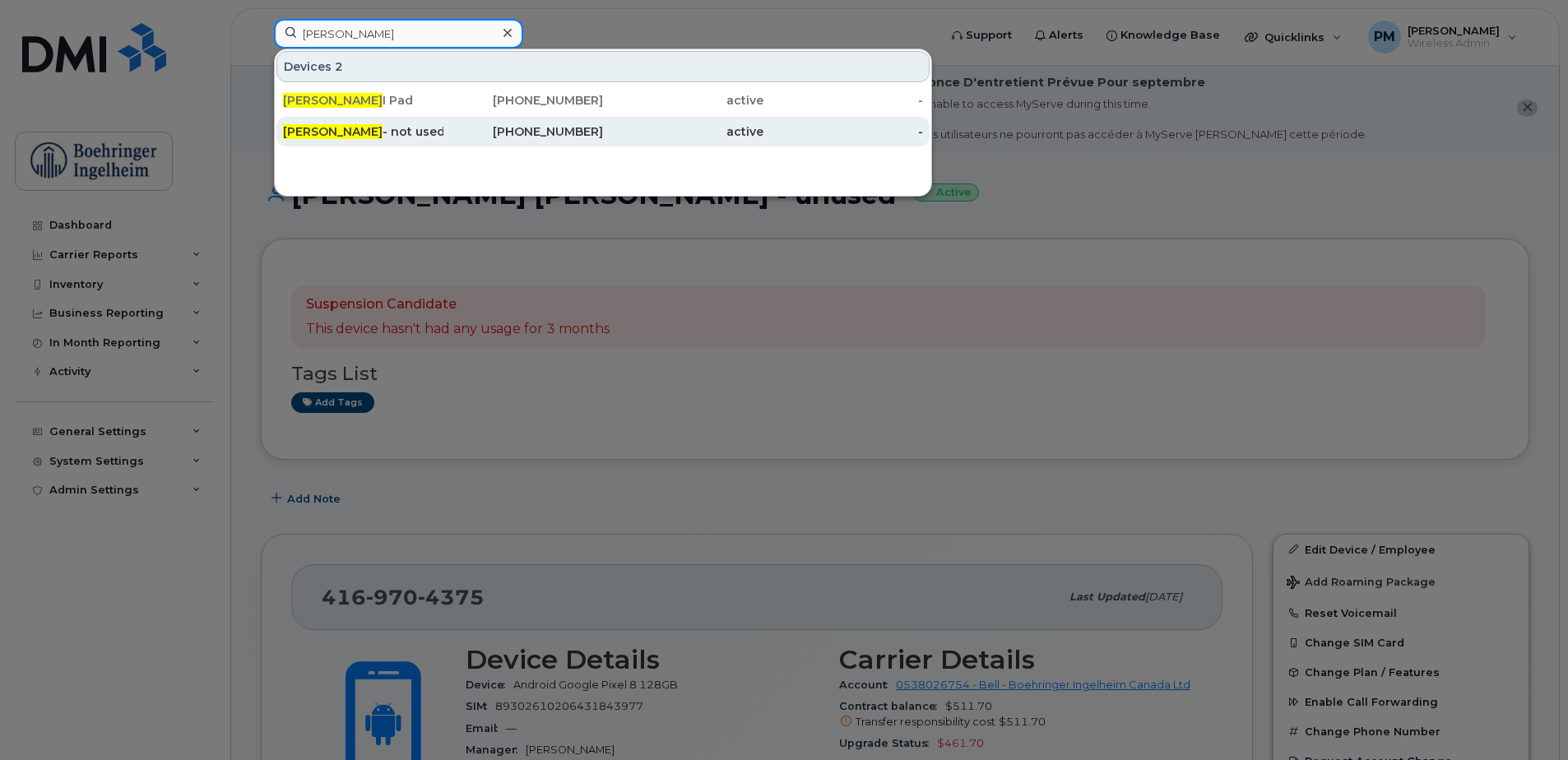
type input "[PERSON_NAME]"
click at [470, 125] on div "514-258-2680" at bounding box center [523, 131] width 161 height 17
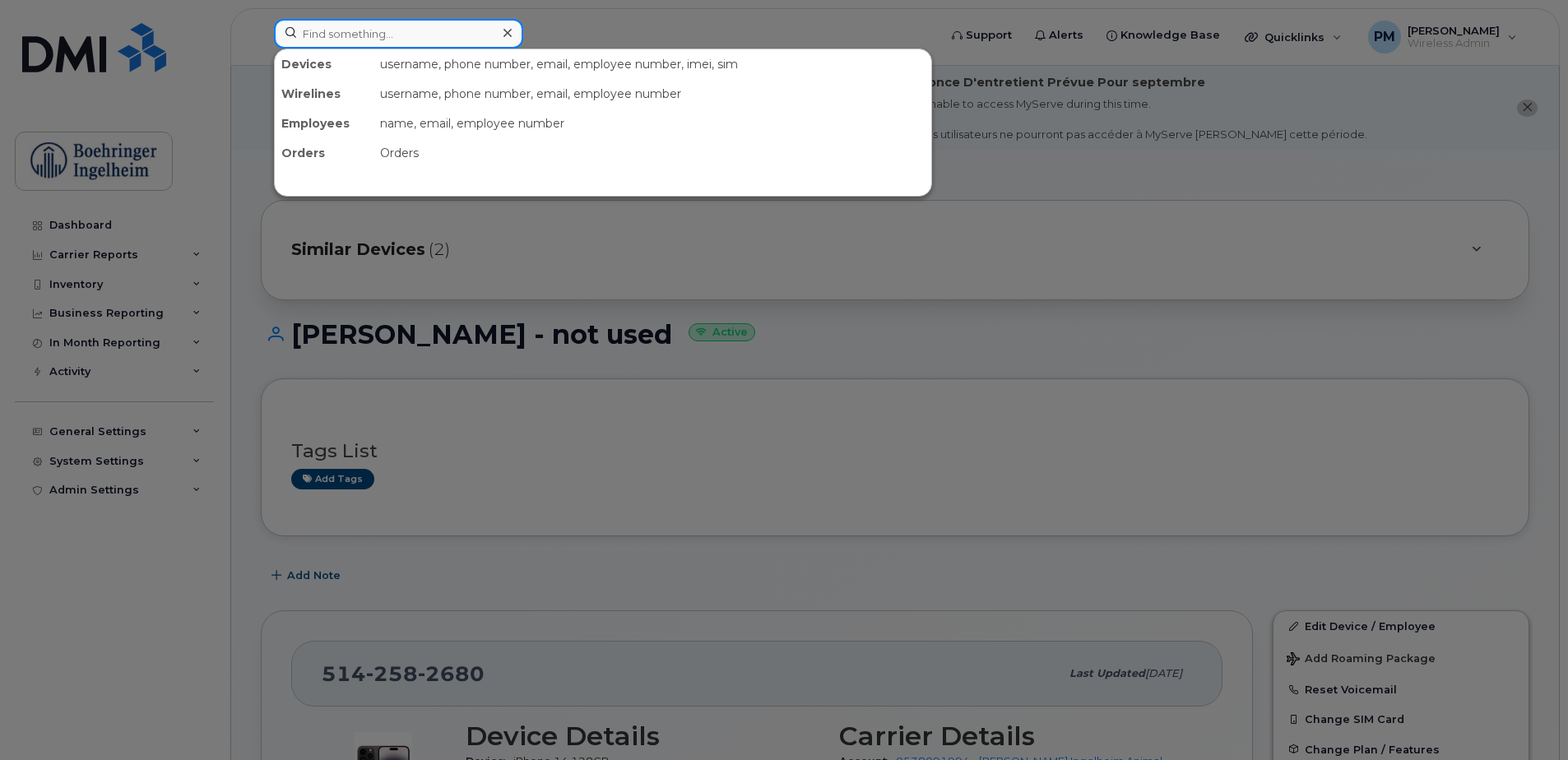
click at [398, 36] on input at bounding box center [399, 33] width 249 height 29
paste input "[PERSON_NAME] - unused"
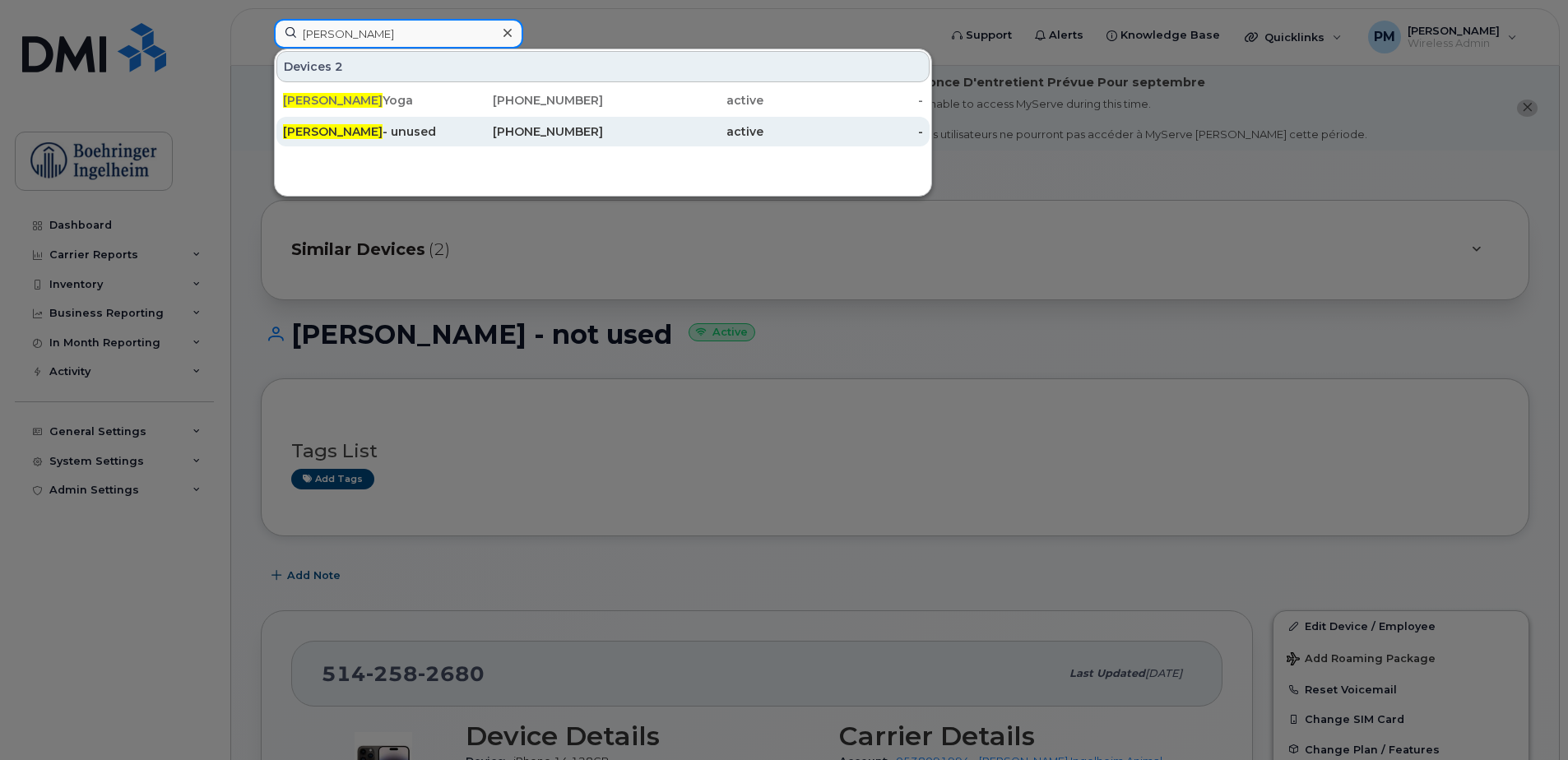
type input "[PERSON_NAME]"
click at [449, 127] on div "[PHONE_NUMBER]" at bounding box center [523, 131] width 161 height 17
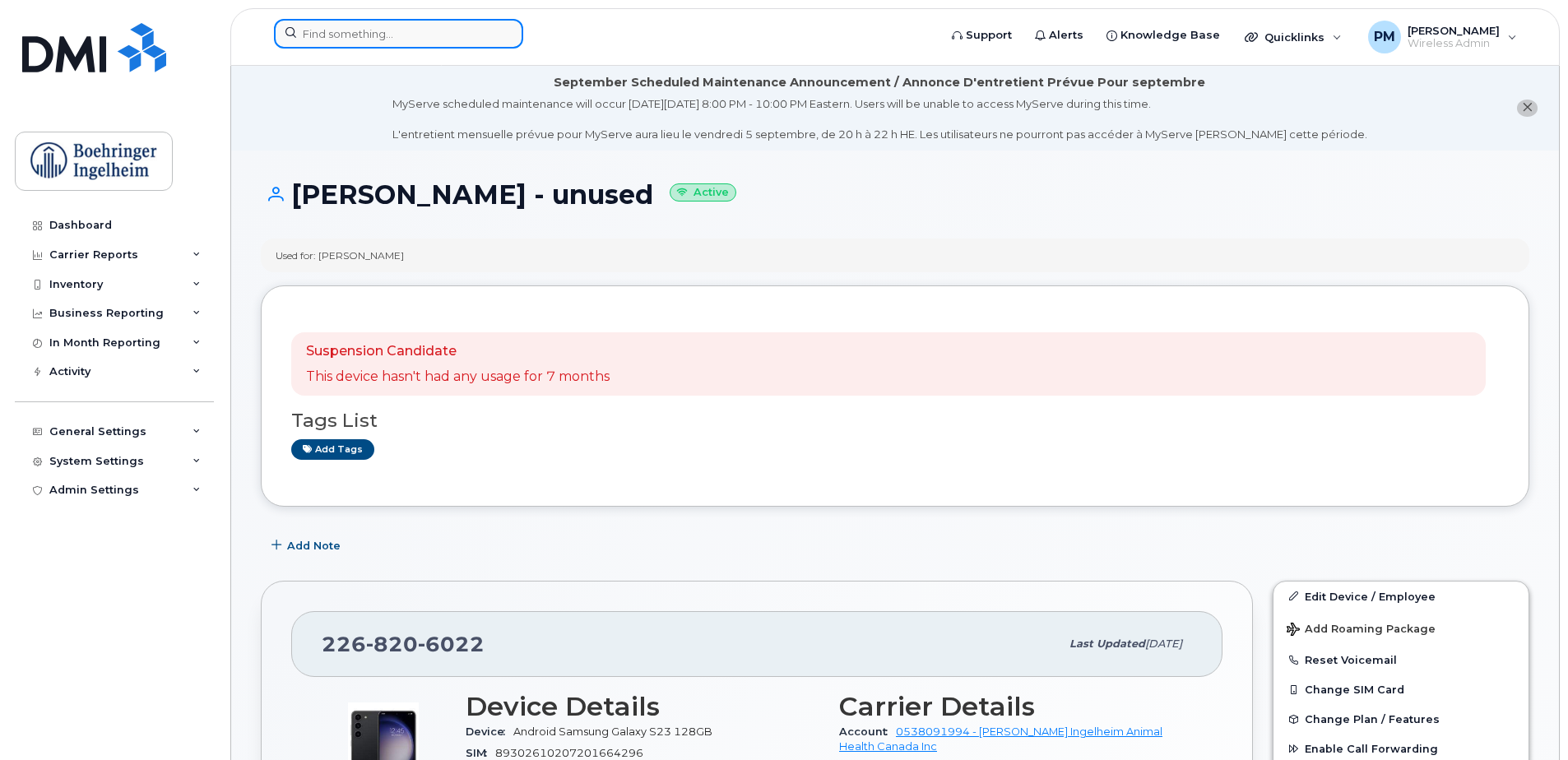
click at [403, 33] on input at bounding box center [399, 33] width 249 height 29
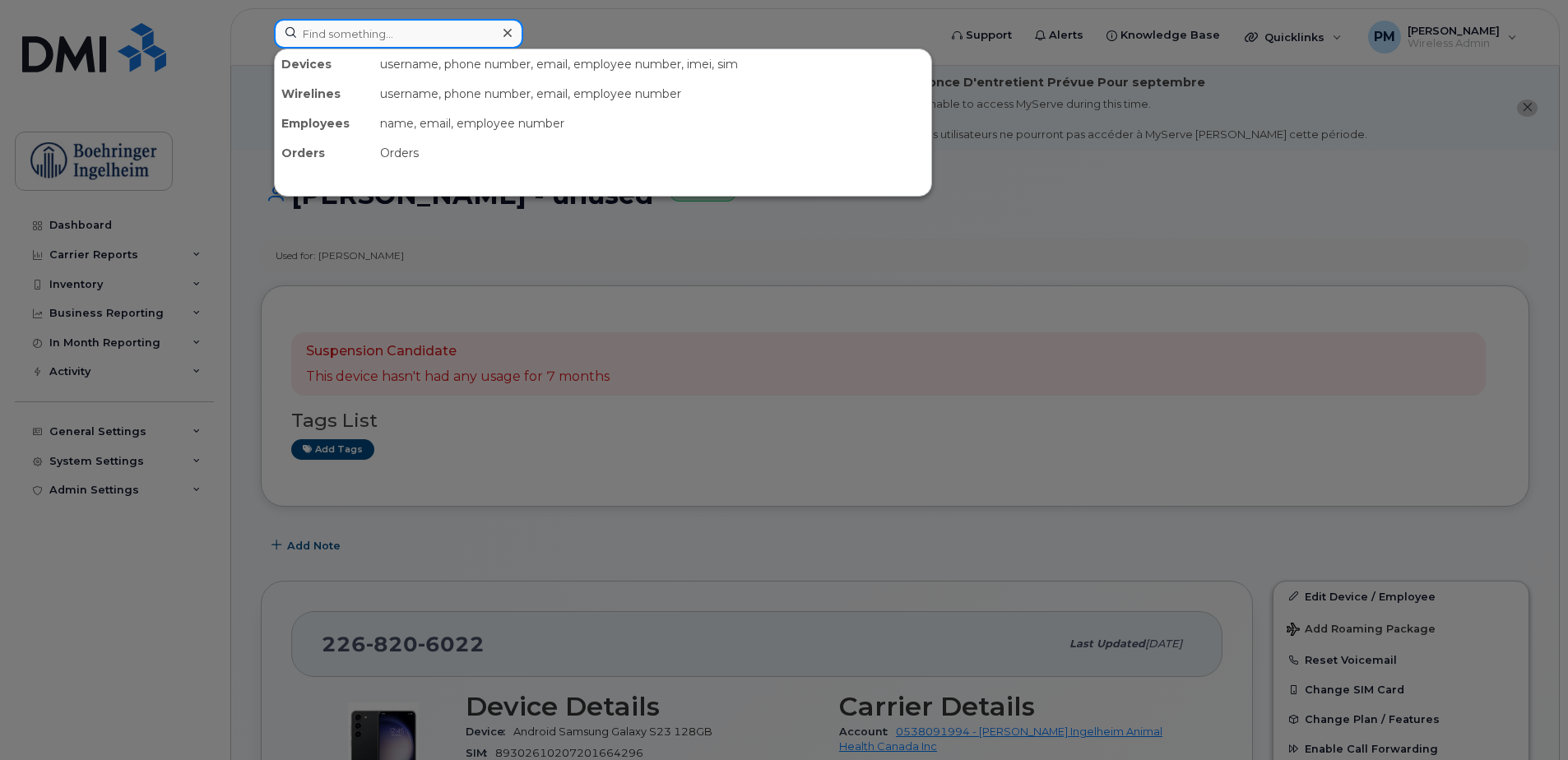
paste input "[PERSON_NAME] Unused"
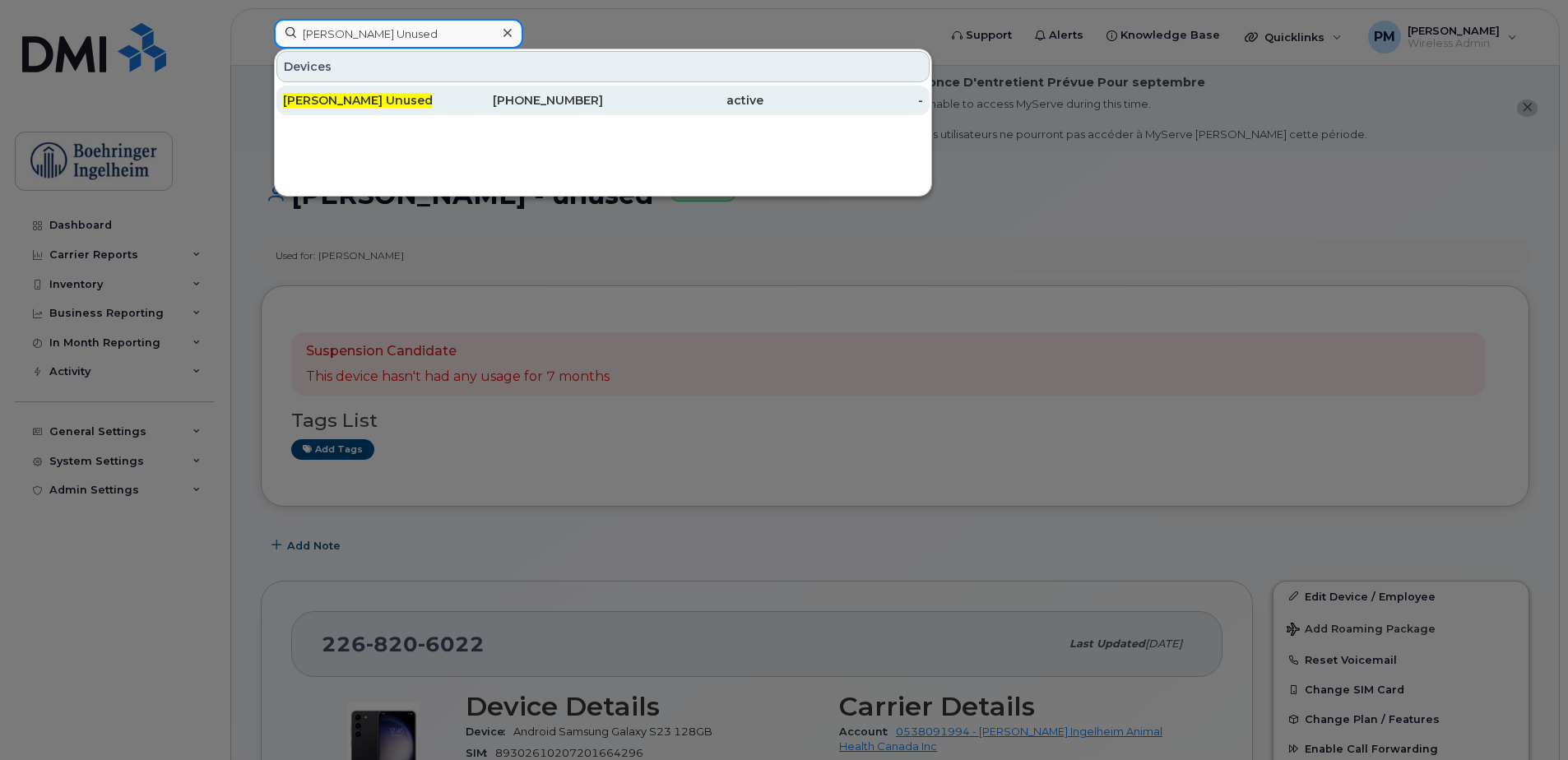
type input "[PERSON_NAME] Unused"
click at [448, 109] on div "780-554-8090" at bounding box center [523, 100] width 161 height 29
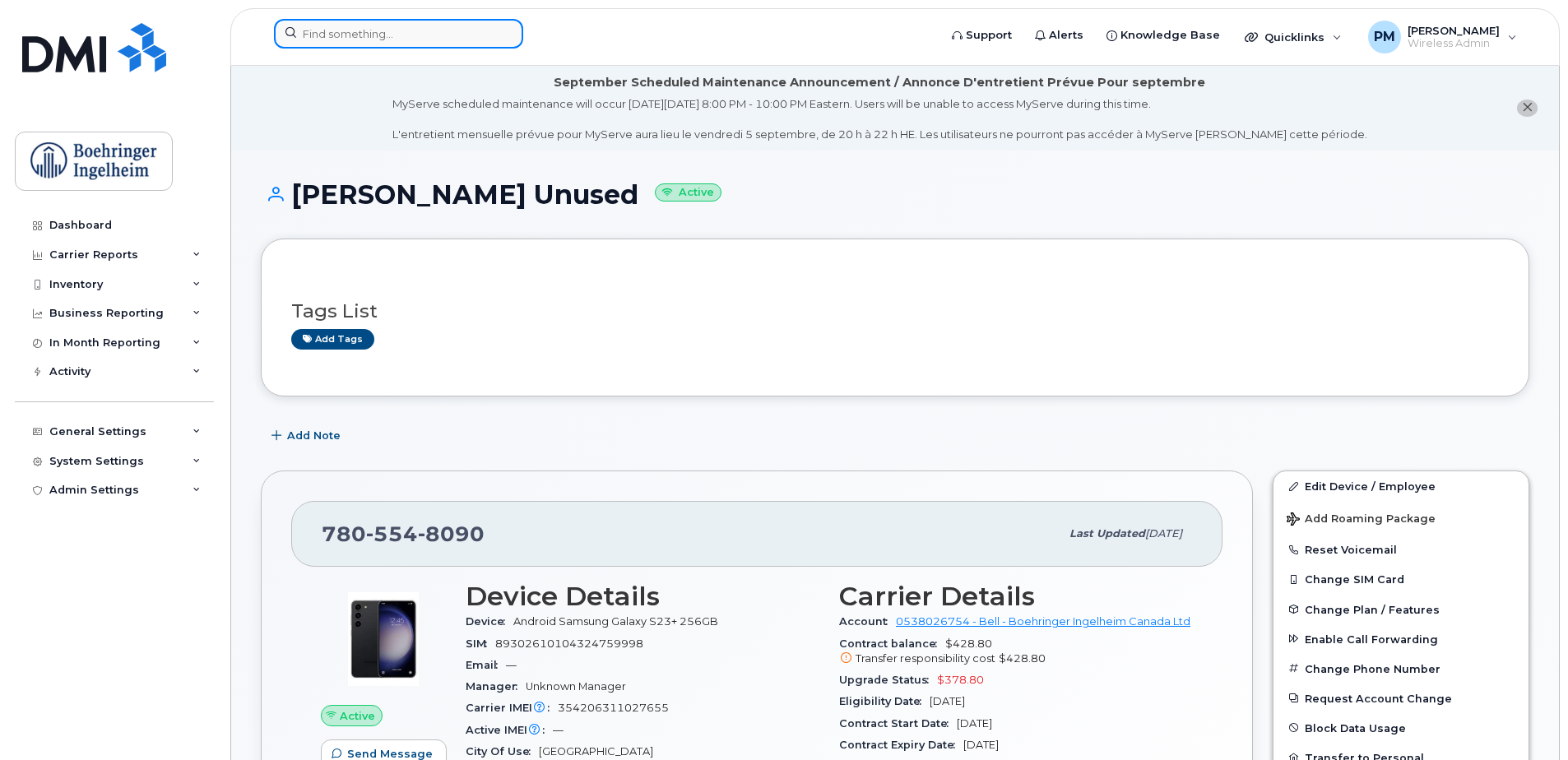
click at [390, 35] on input at bounding box center [399, 33] width 249 height 29
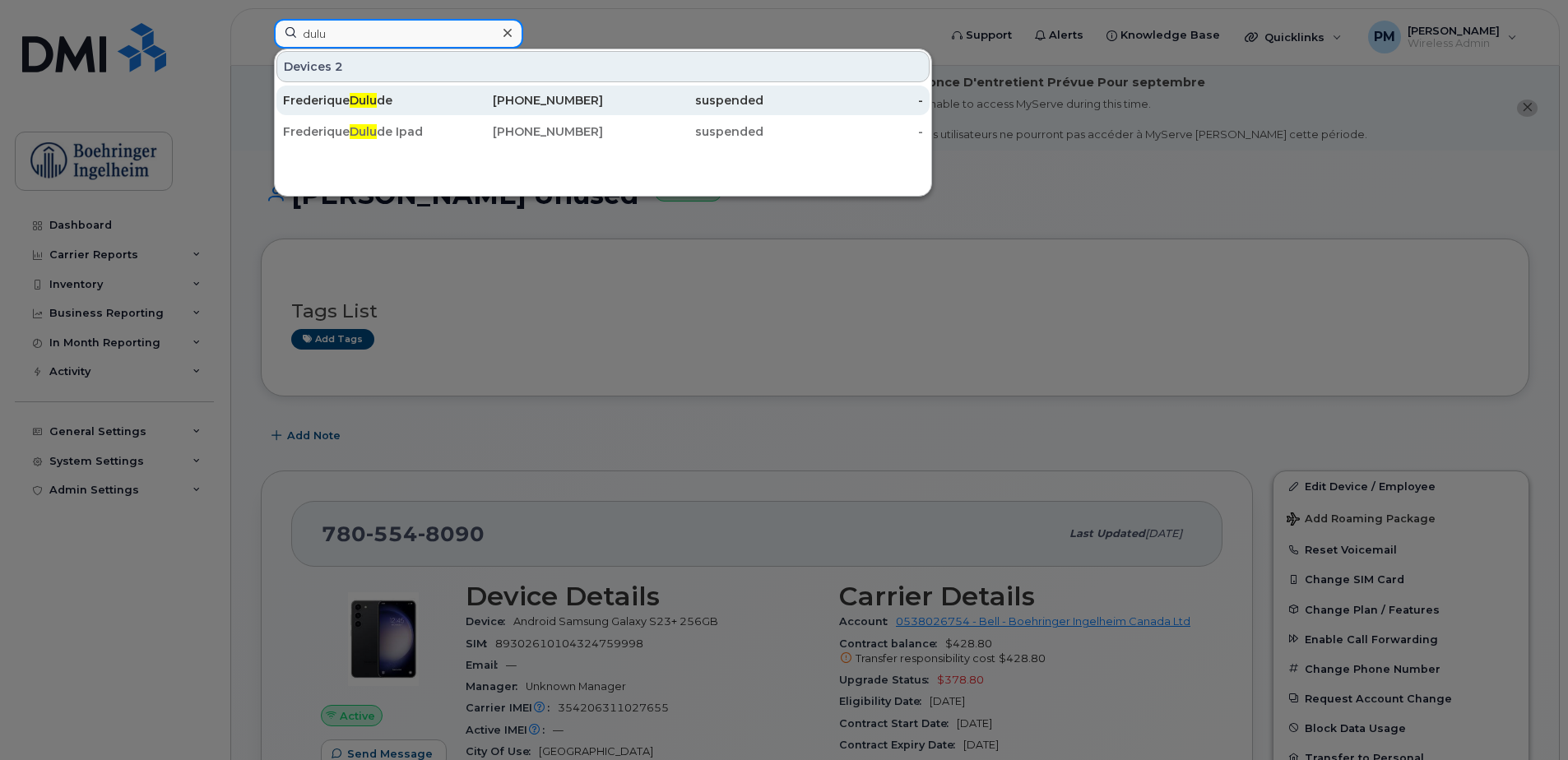
type input "dulu"
click at [408, 87] on div "Frederique Dulu de" at bounding box center [364, 100] width 161 height 29
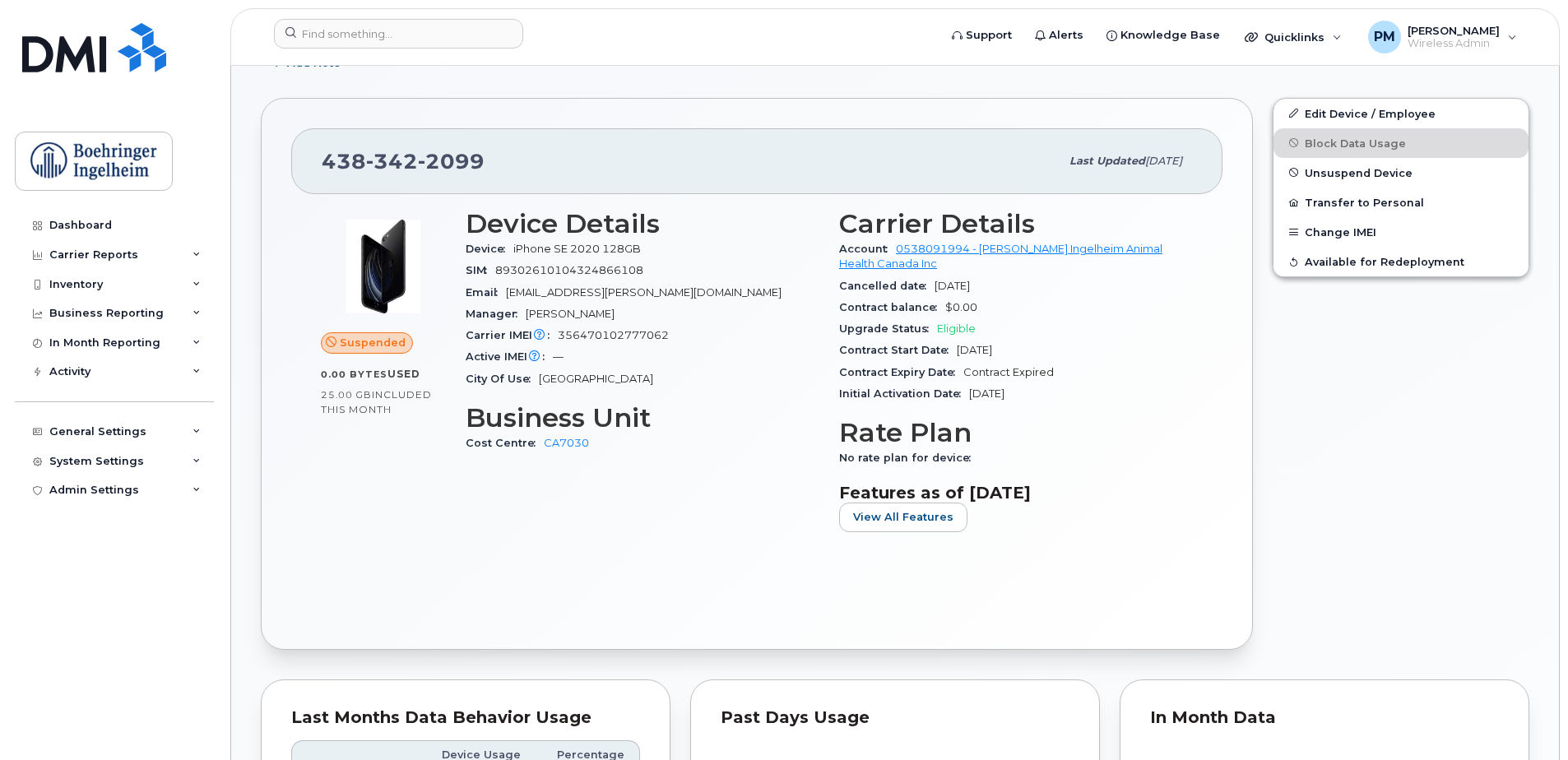
scroll to position [329, 0]
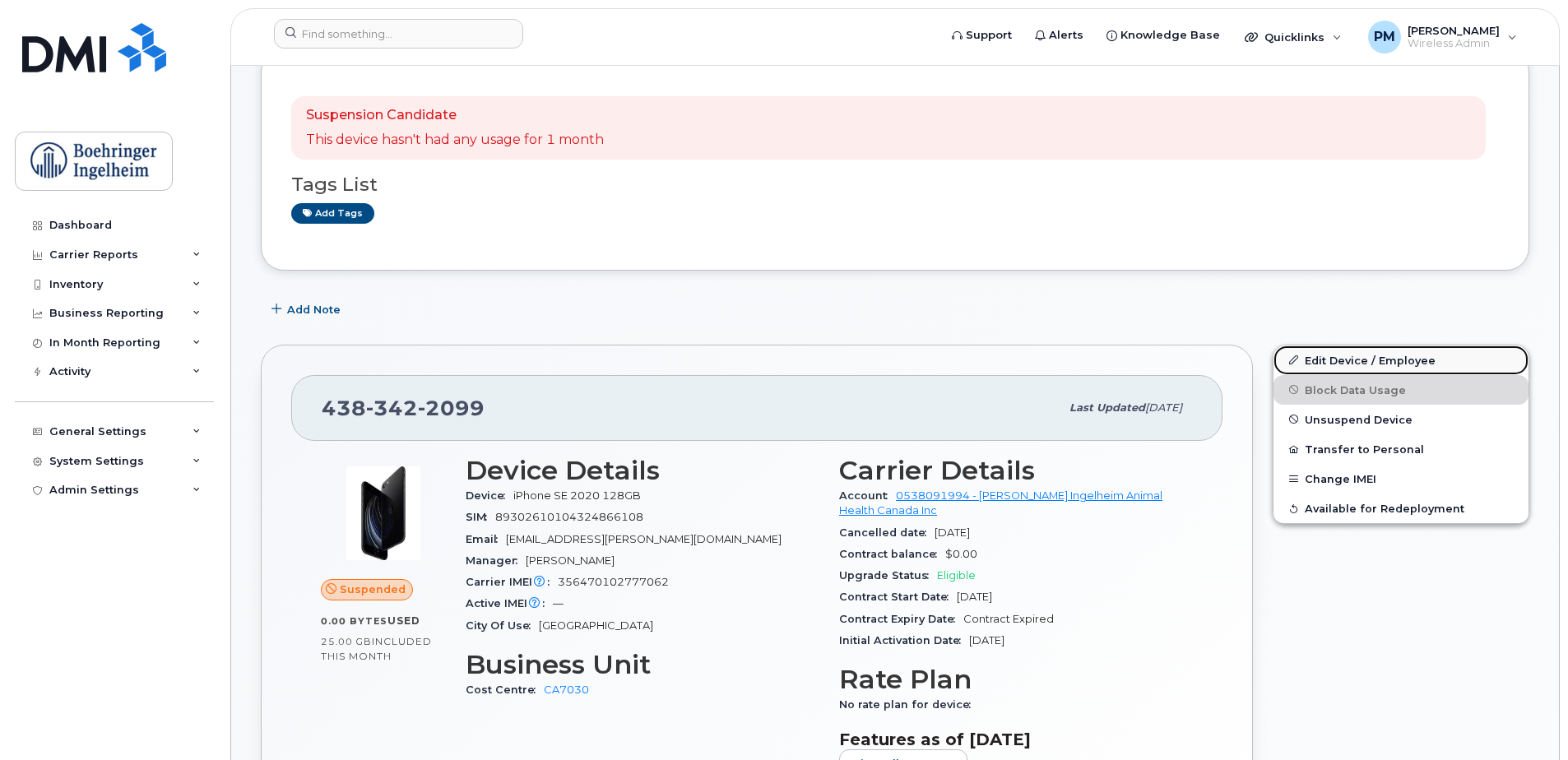
click at [1326, 360] on link "Edit Device / Employee" at bounding box center [1400, 360] width 255 height 29
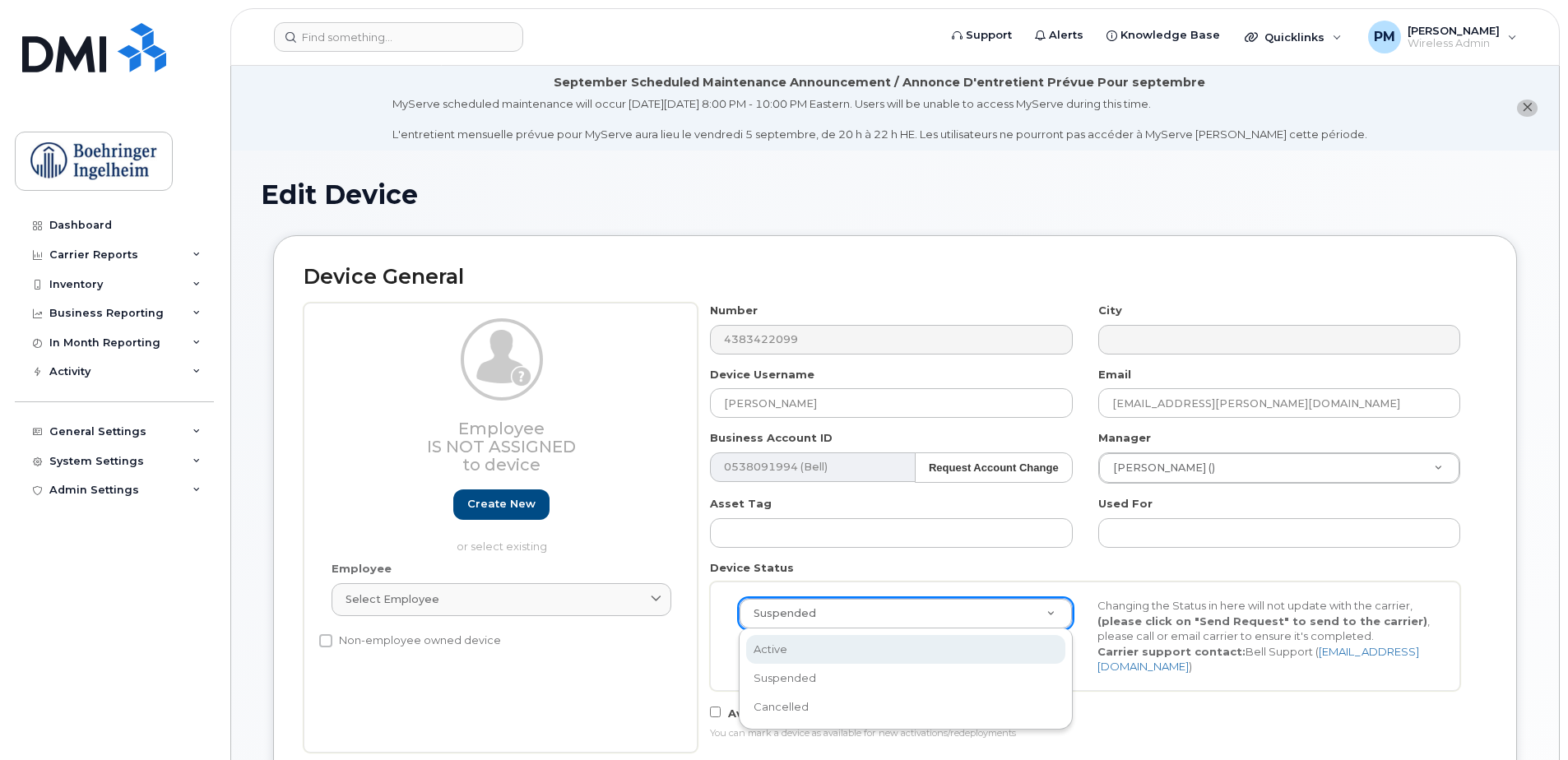
select select "active"
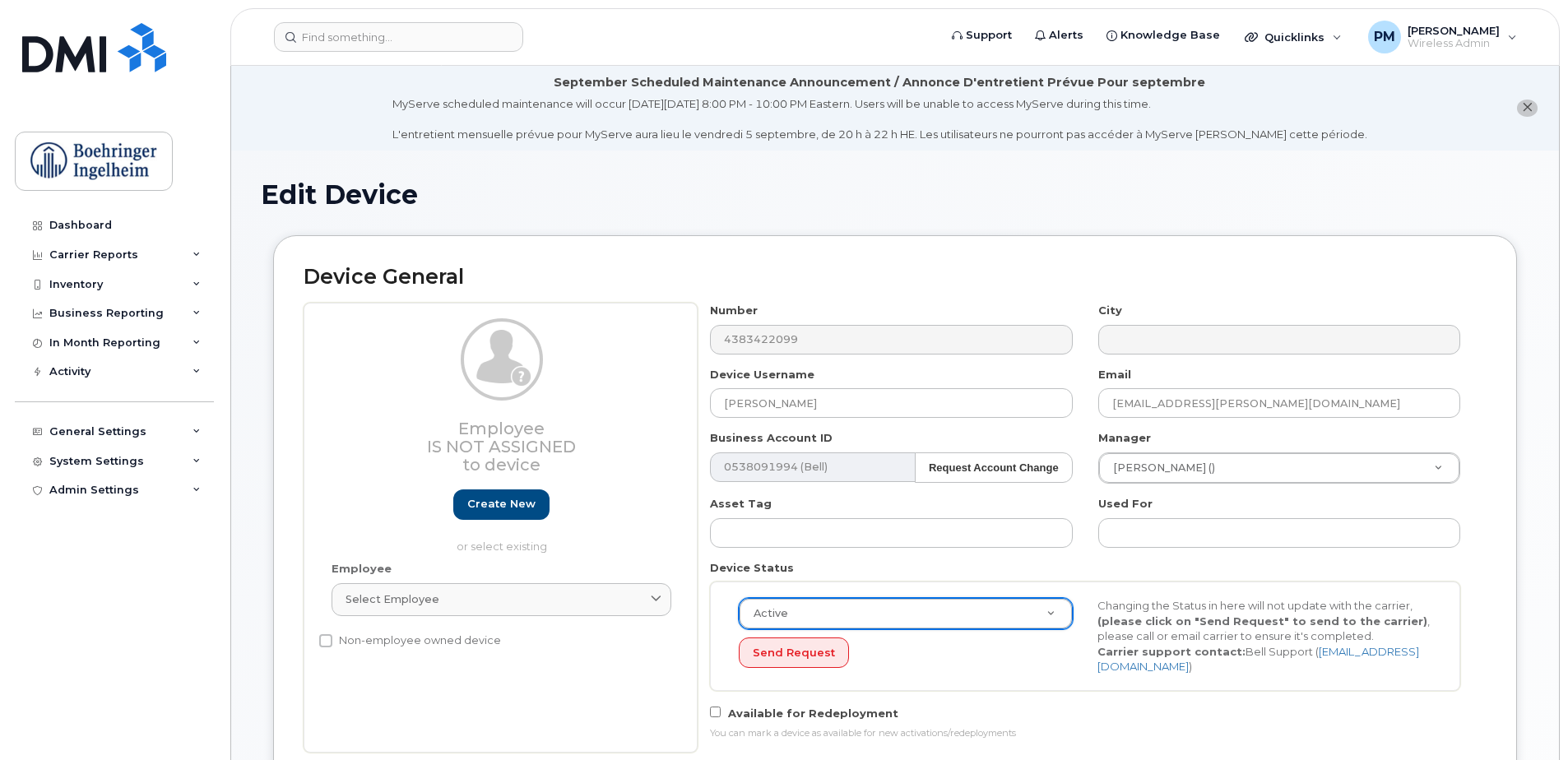
click at [788, 673] on div "Active Active Suspended Cancelled Send Request Changing the Status in here will…" at bounding box center [1085, 636] width 717 height 76
click at [813, 654] on button "Send Request" at bounding box center [794, 652] width 110 height 30
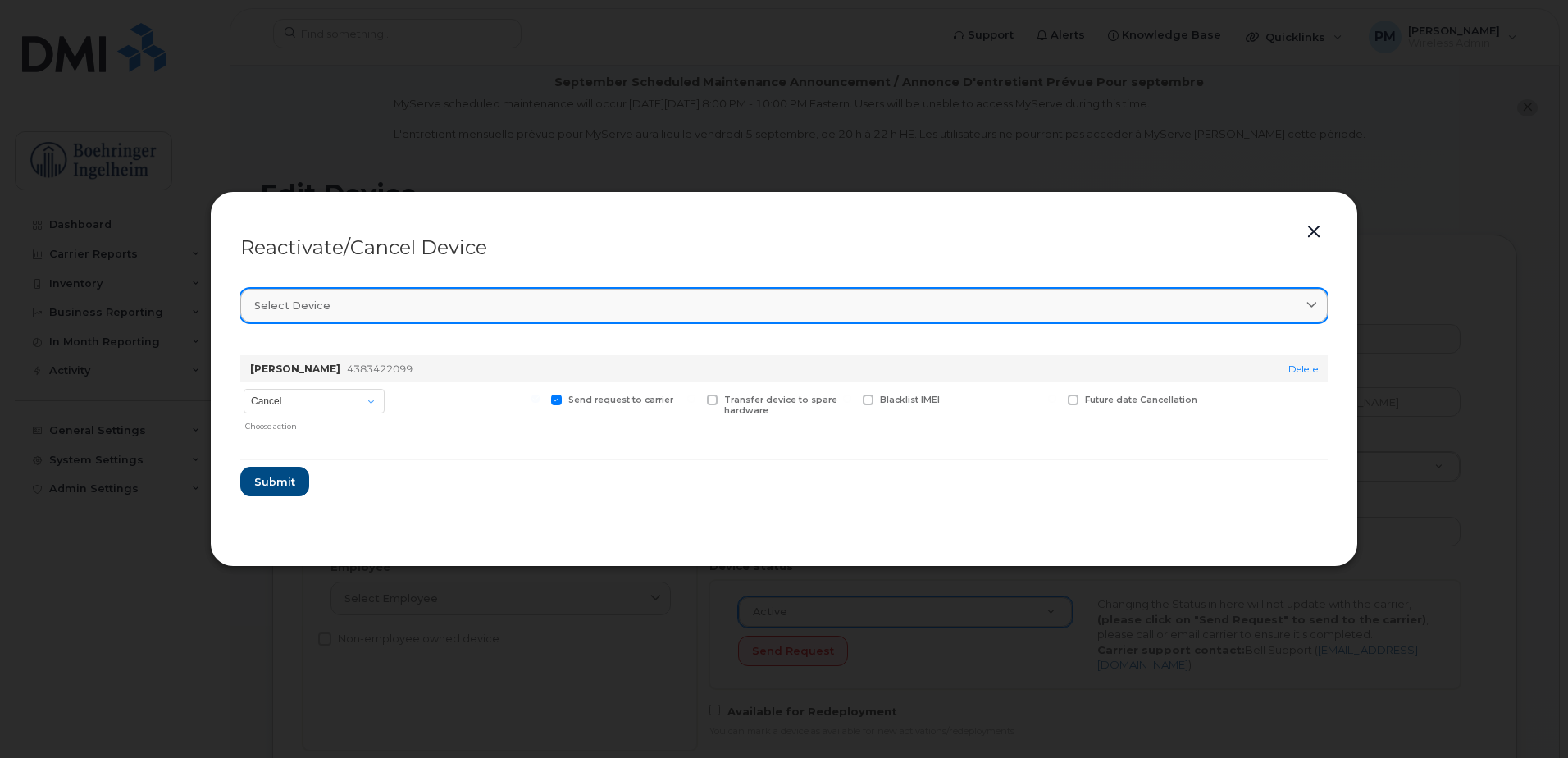
click at [351, 316] on link "Select device" at bounding box center [784, 305] width 1087 height 33
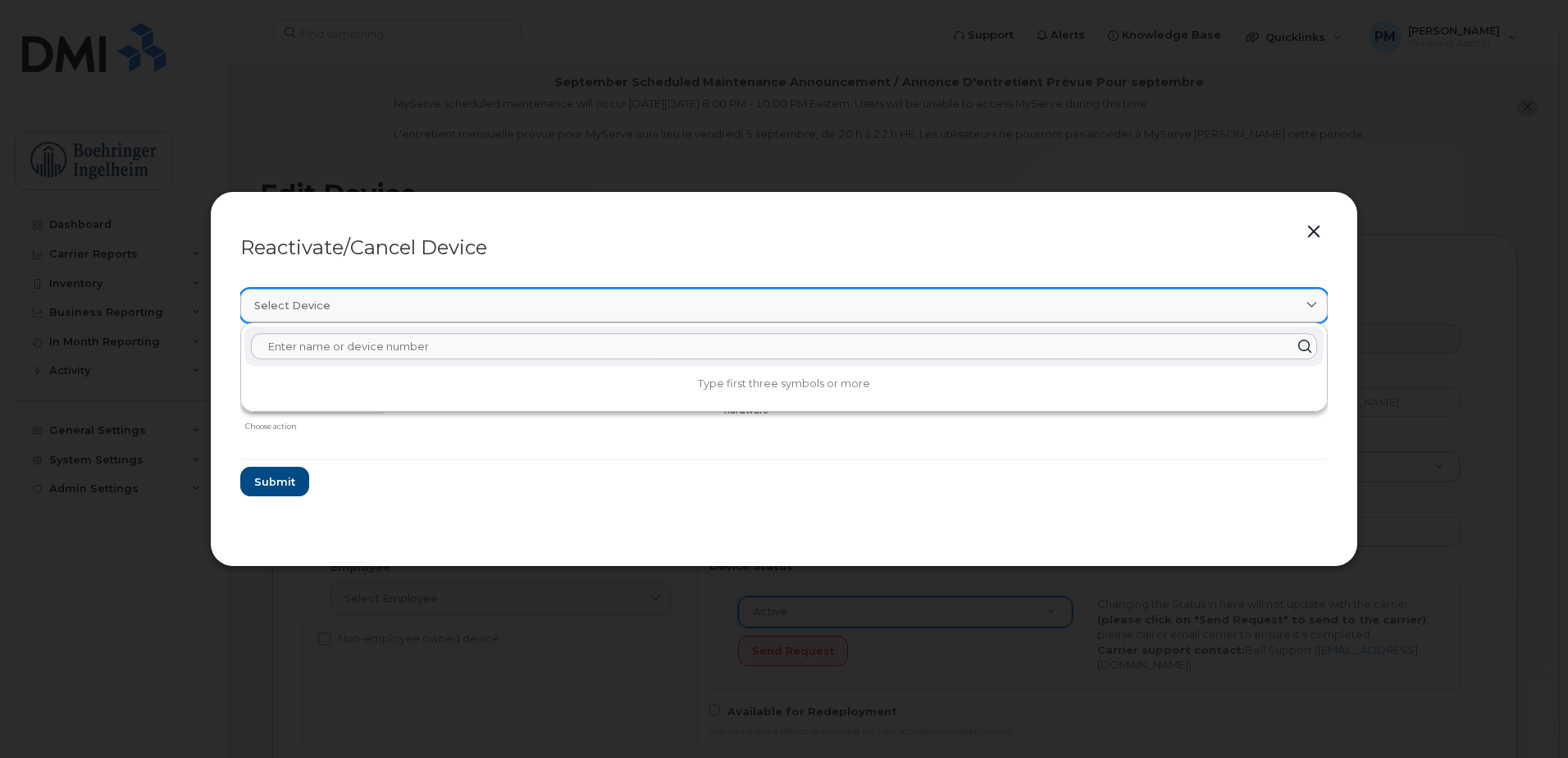
click at [351, 316] on link "Select device" at bounding box center [784, 305] width 1087 height 33
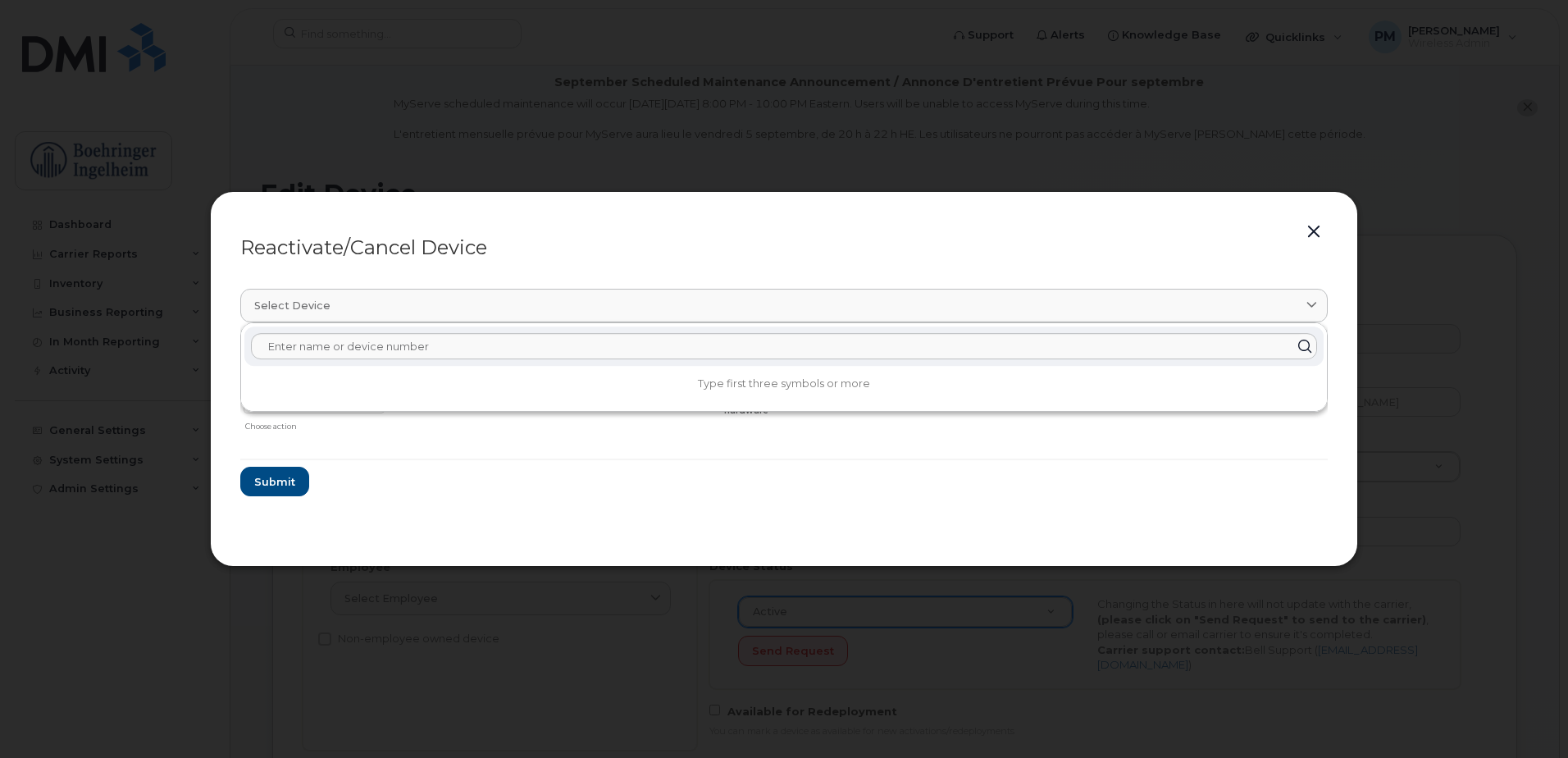
click at [401, 472] on form "Frederique Dulude 4383422099 Delete Cancel Suspend - Extend Suspension Reactiva…" at bounding box center [784, 419] width 1087 height 154
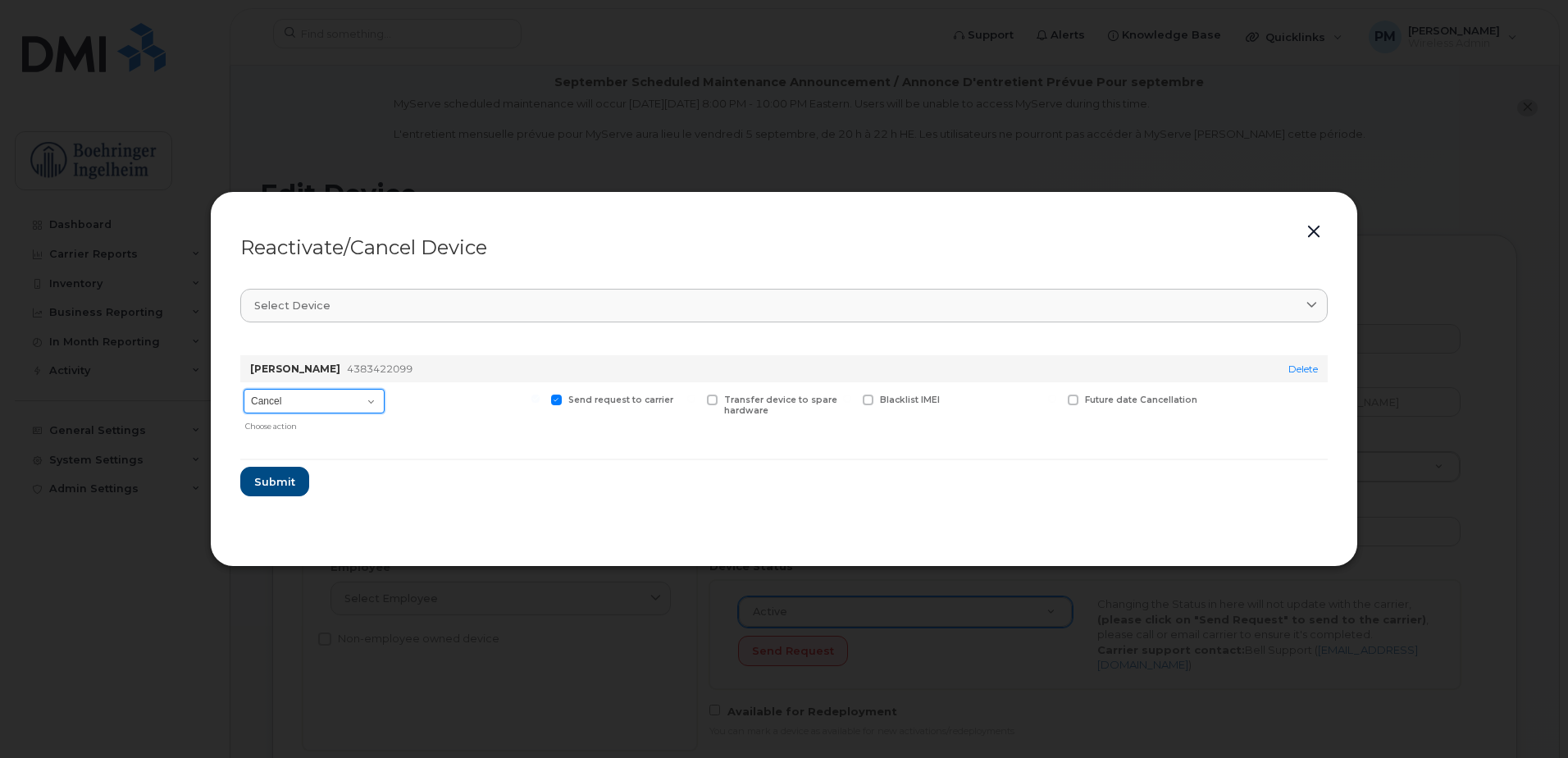
click at [376, 408] on select "Cancel Suspend - Extend Suspension Reactivate" at bounding box center [314, 400] width 141 height 24
select select "[object Object]"
click at [243, 389] on select "Cancel Suspend - Extend Suspension Reactivate" at bounding box center [314, 400] width 141 height 24
click at [276, 479] on span "Submit" at bounding box center [274, 482] width 41 height 16
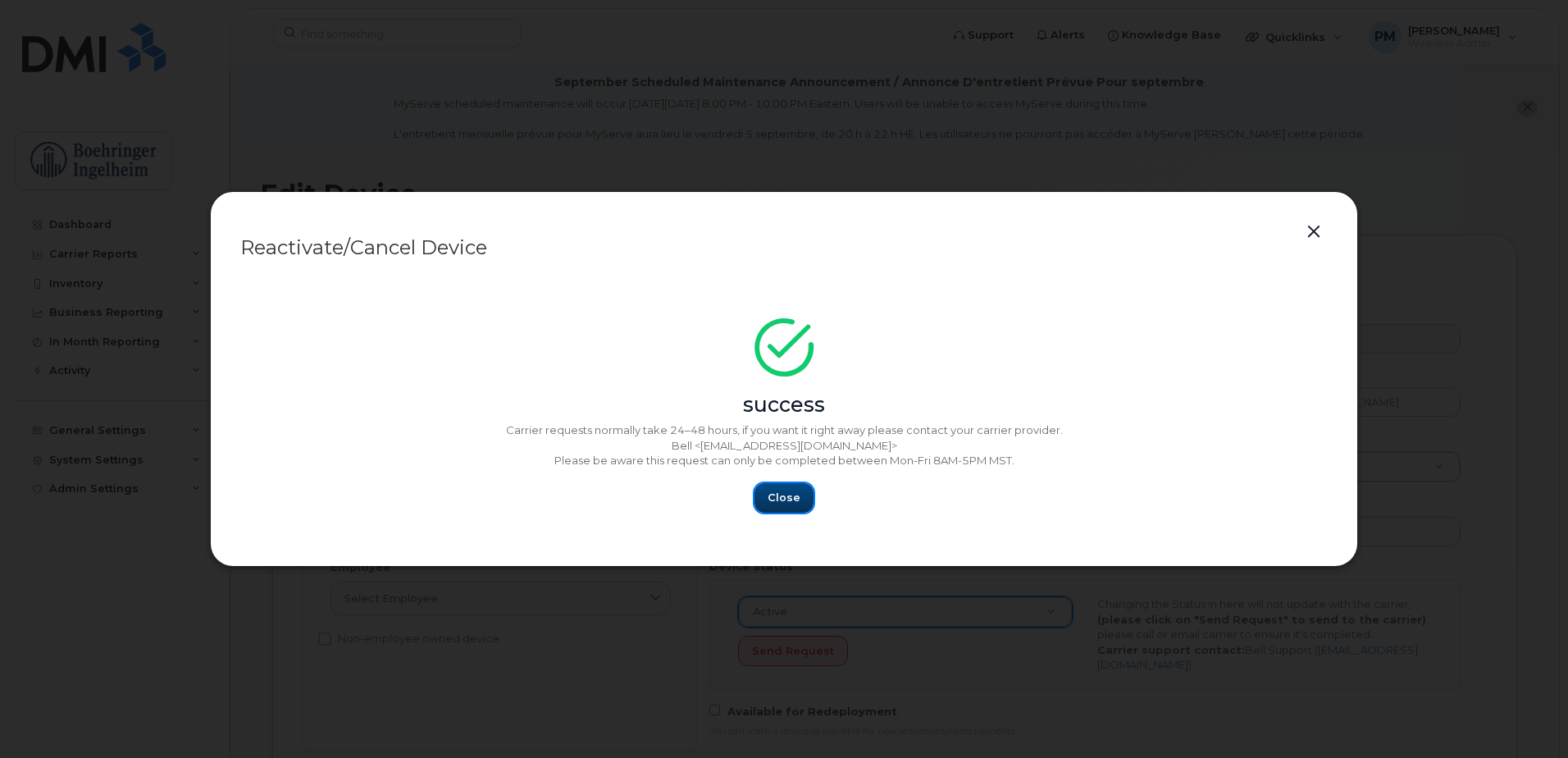
click at [774, 499] on span "Close" at bounding box center [784, 497] width 33 height 16
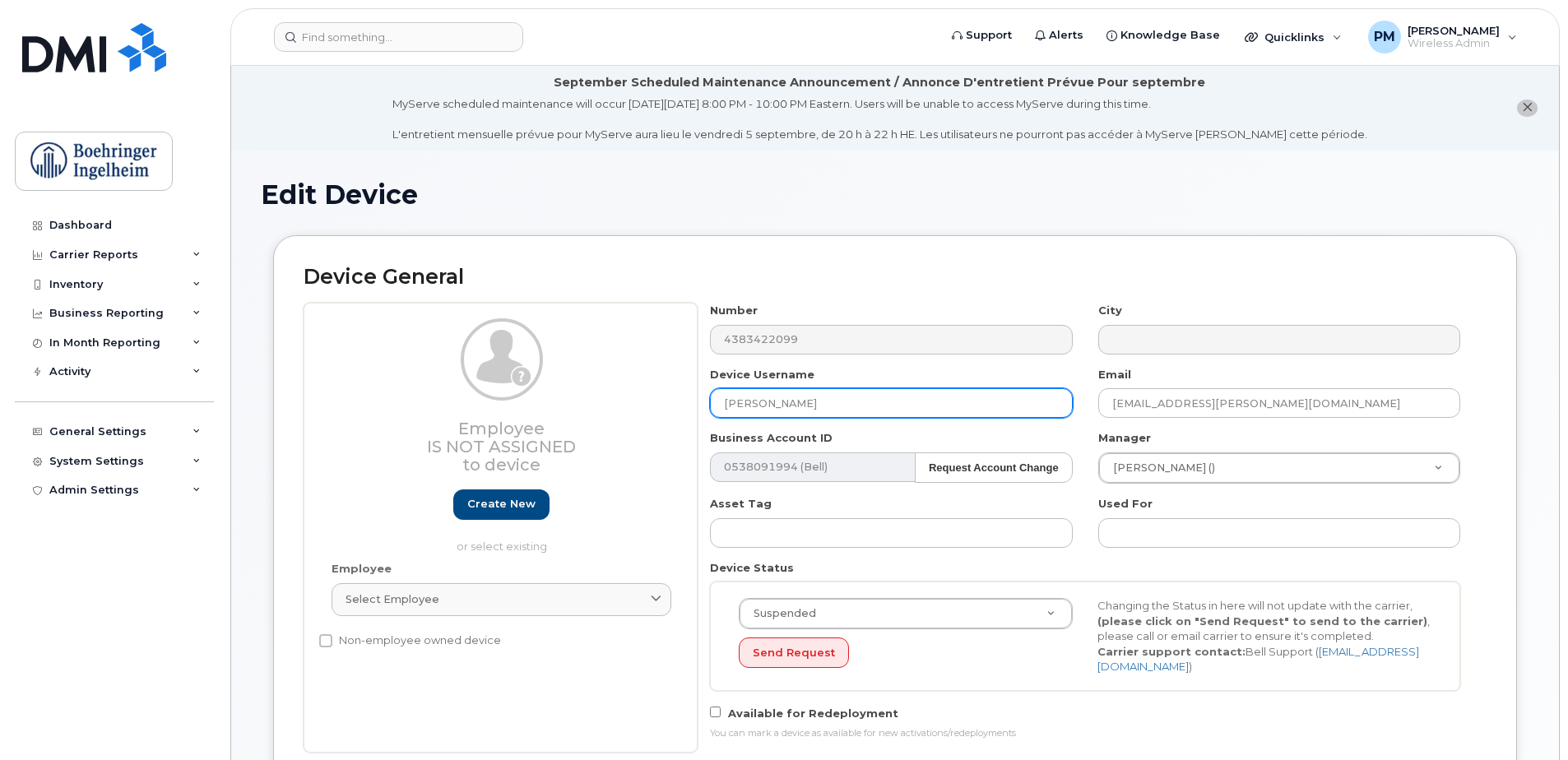
click at [869, 404] on input "[PERSON_NAME]" at bounding box center [890, 403] width 362 height 29
type input "[PERSON_NAME]"
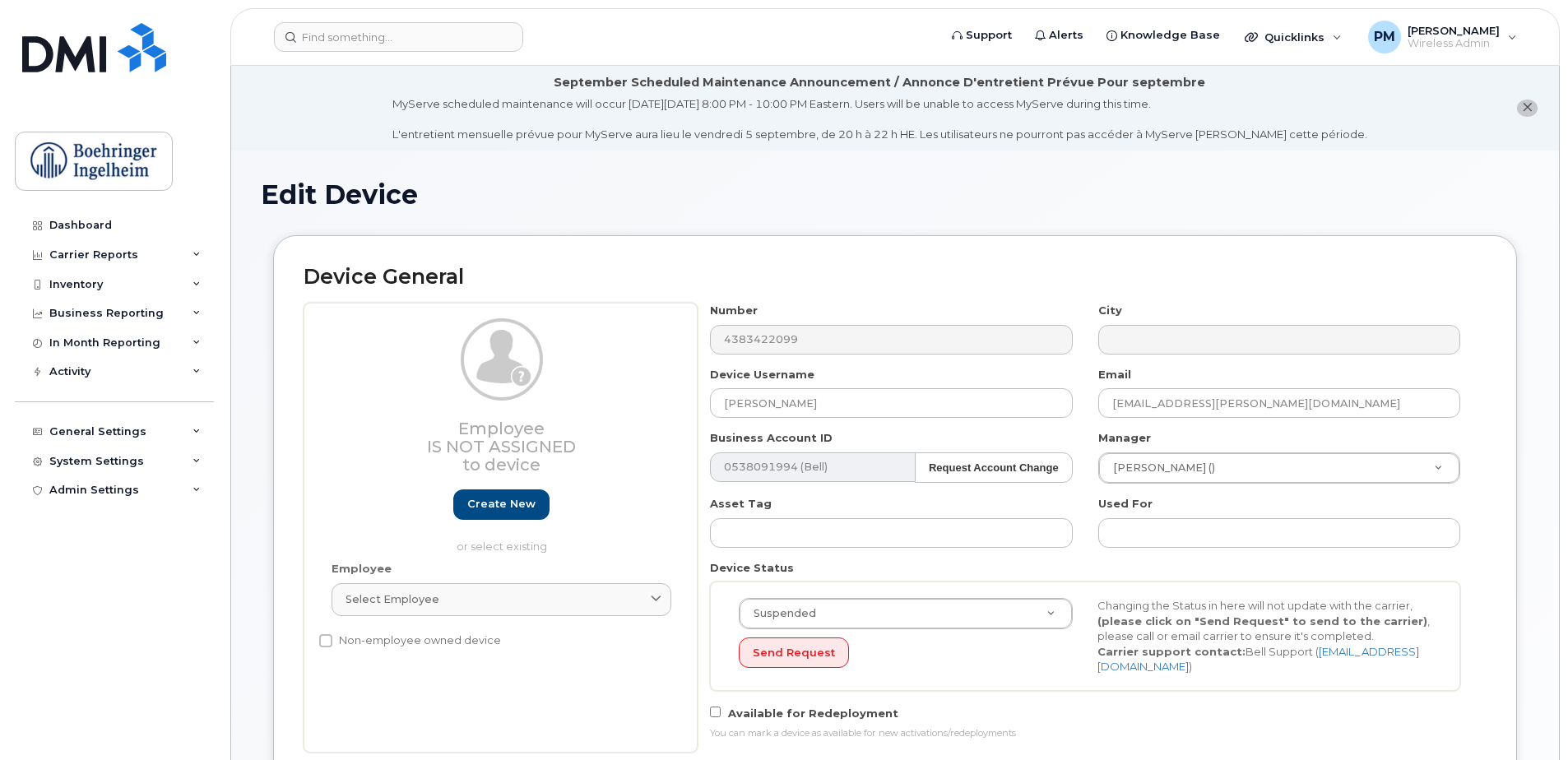
click at [433, 132] on div "MyServe scheduled maintenance will occur on Friday September 5, 8:00 PM - 10:00…" at bounding box center [879, 119] width 975 height 46
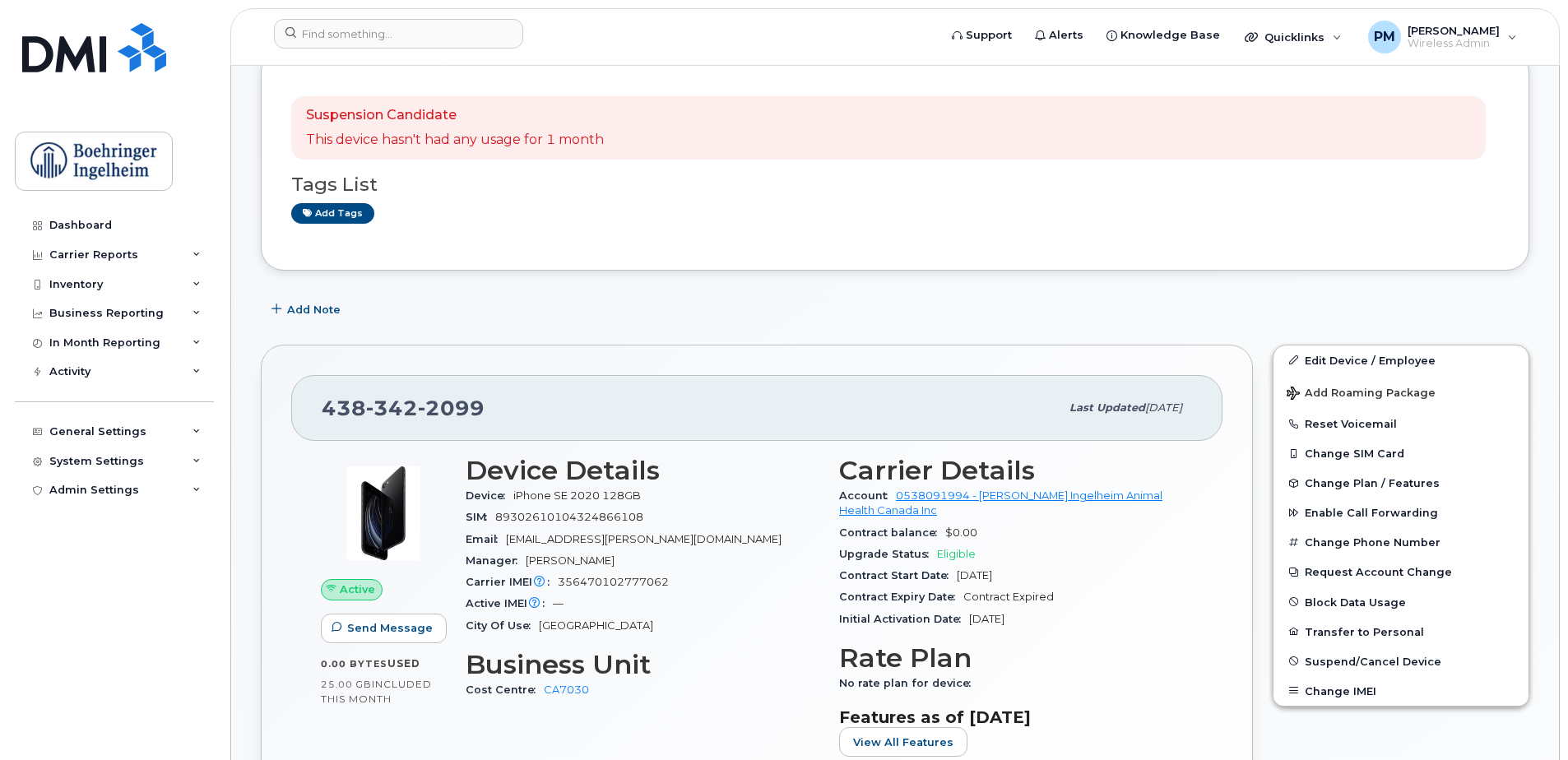
scroll to position [494, 0]
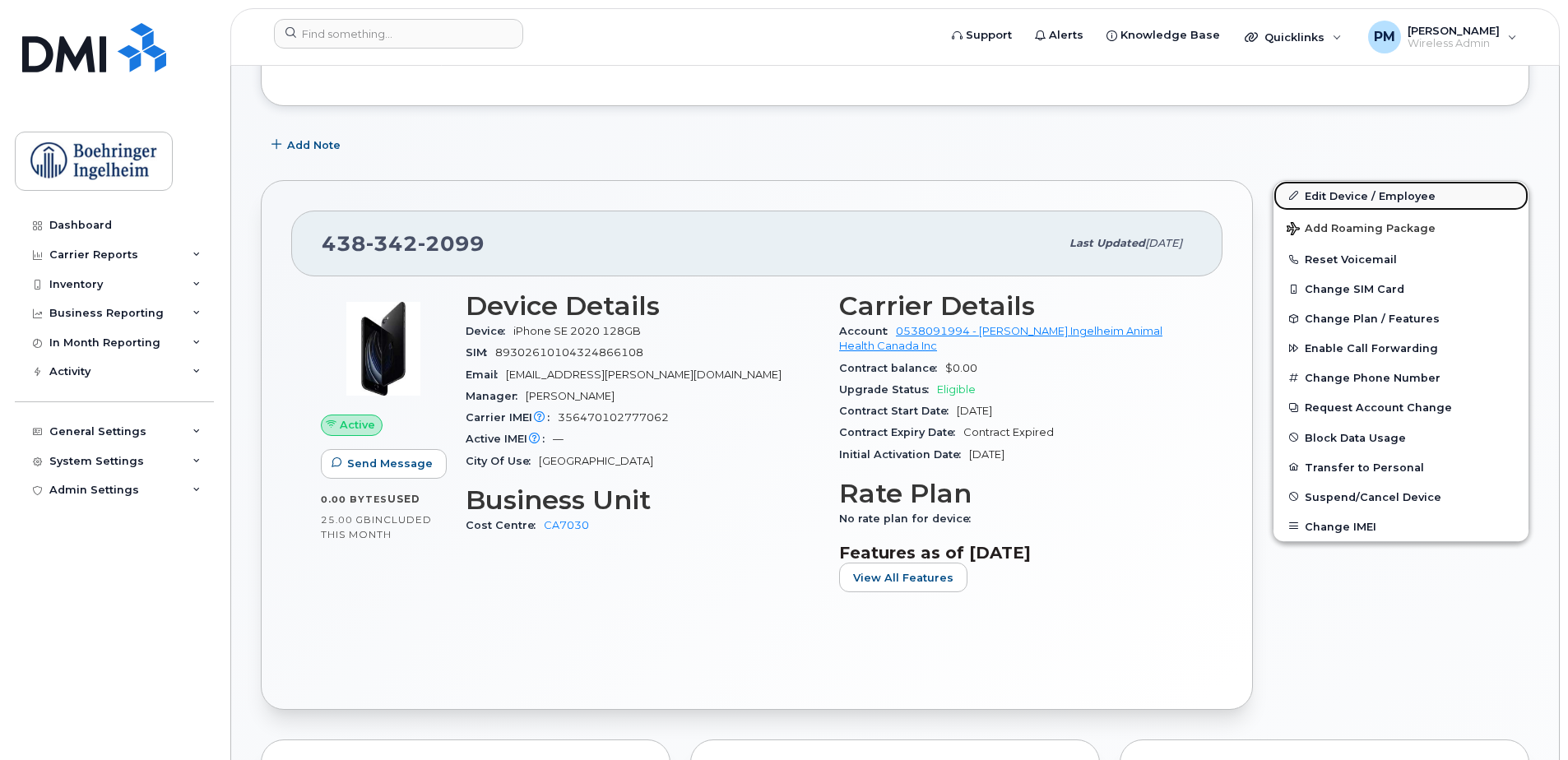
click at [1394, 203] on link "Edit Device / Employee" at bounding box center [1400, 196] width 255 height 29
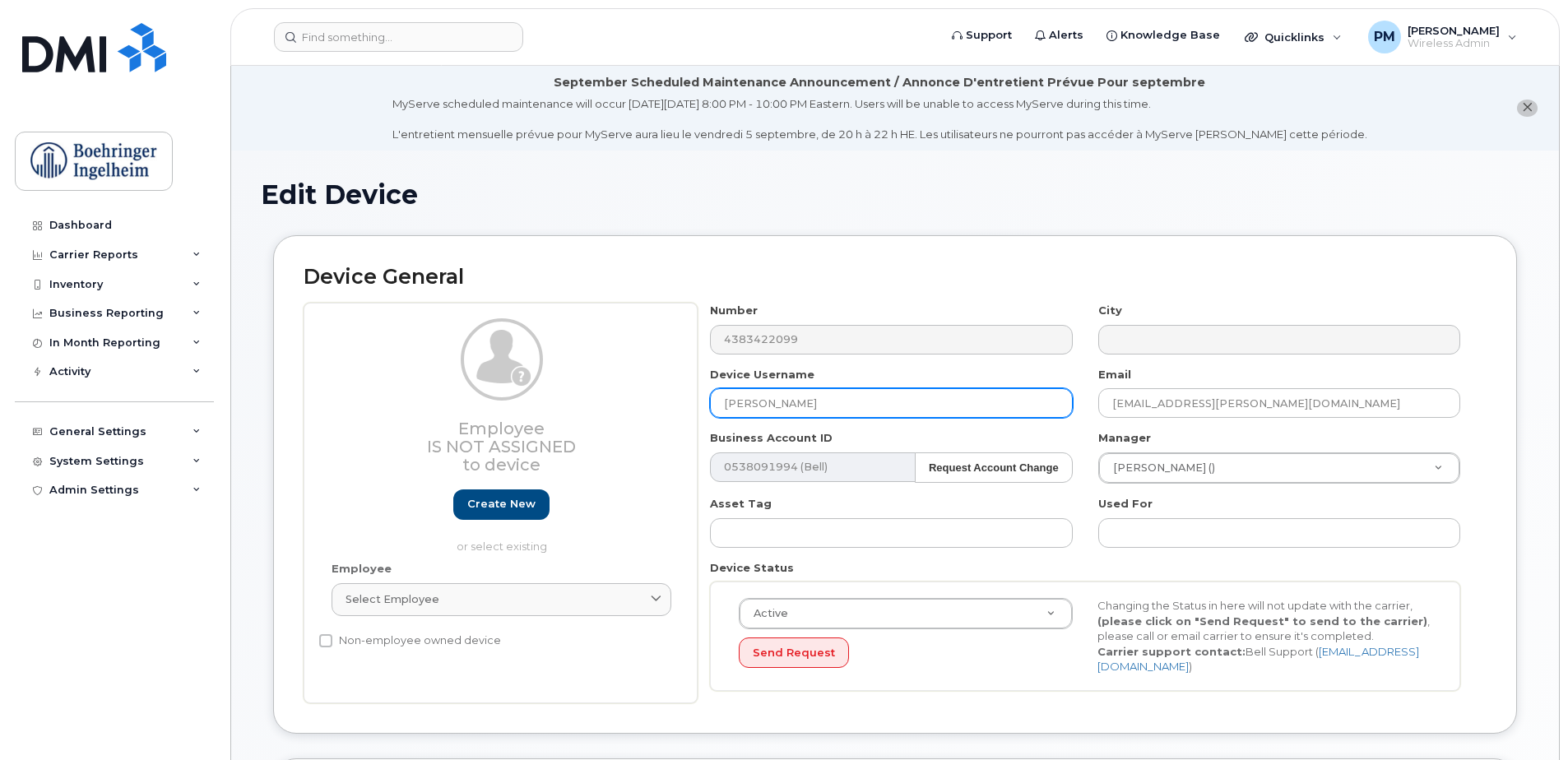
drag, startPoint x: 835, startPoint y: 405, endPoint x: 695, endPoint y: 400, distance: 140.1
click at [695, 400] on div "Employee Is not assigned to device Create new or select existing Employee Selec…" at bounding box center [895, 502] width 1183 height 401
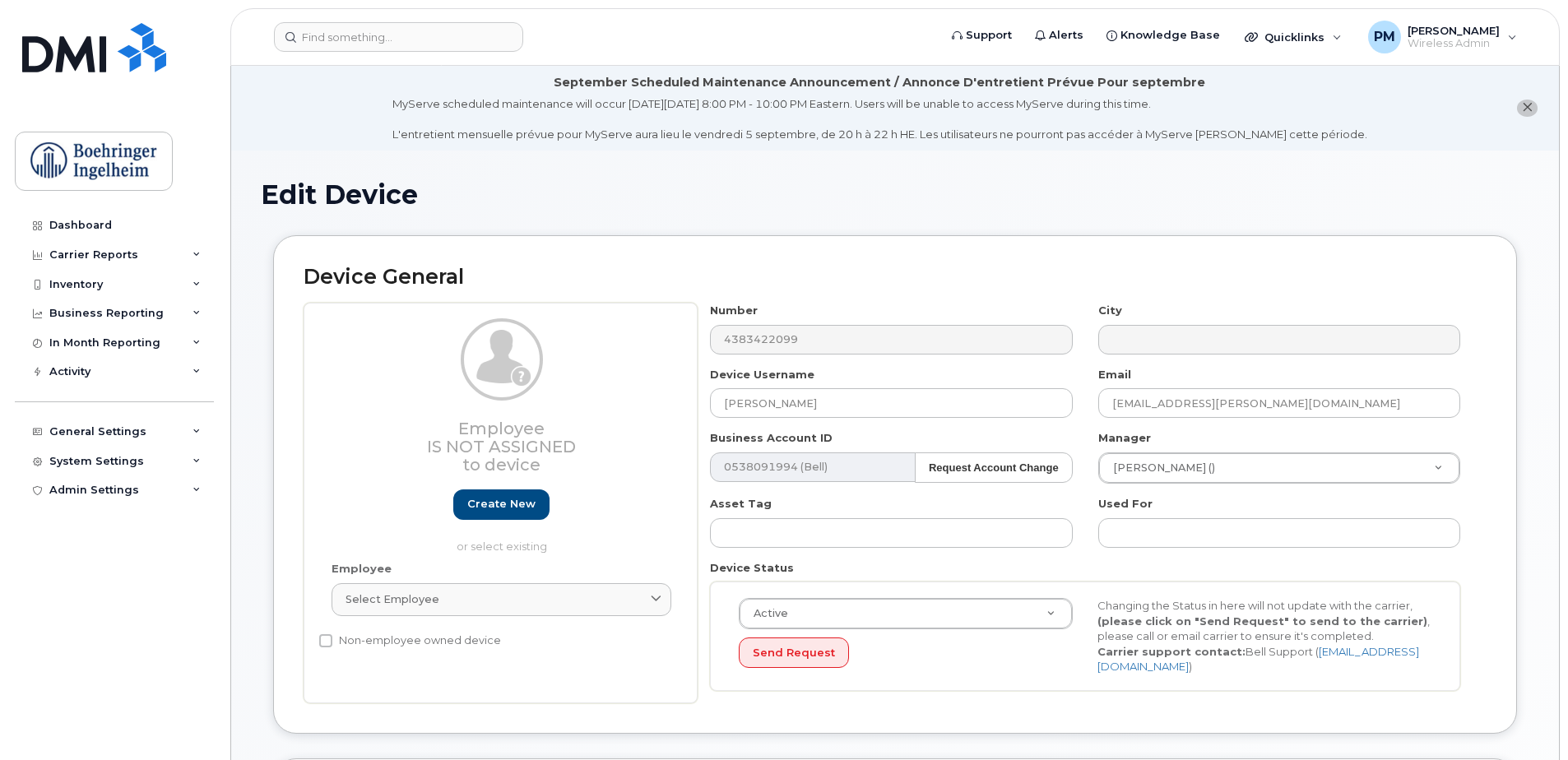
click at [708, 344] on div "Number 4383422099" at bounding box center [891, 328] width 387 height 52
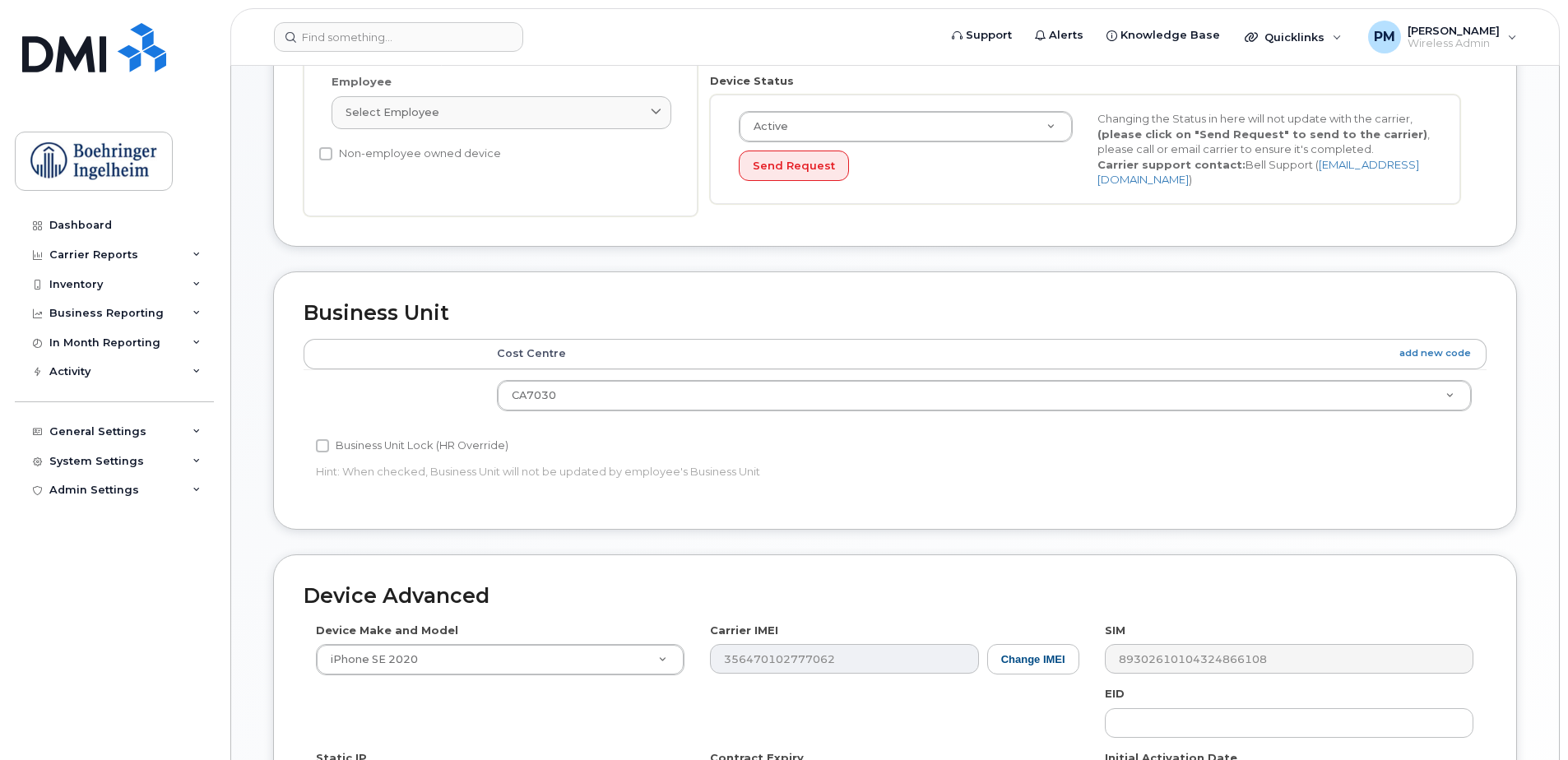
scroll to position [658, 0]
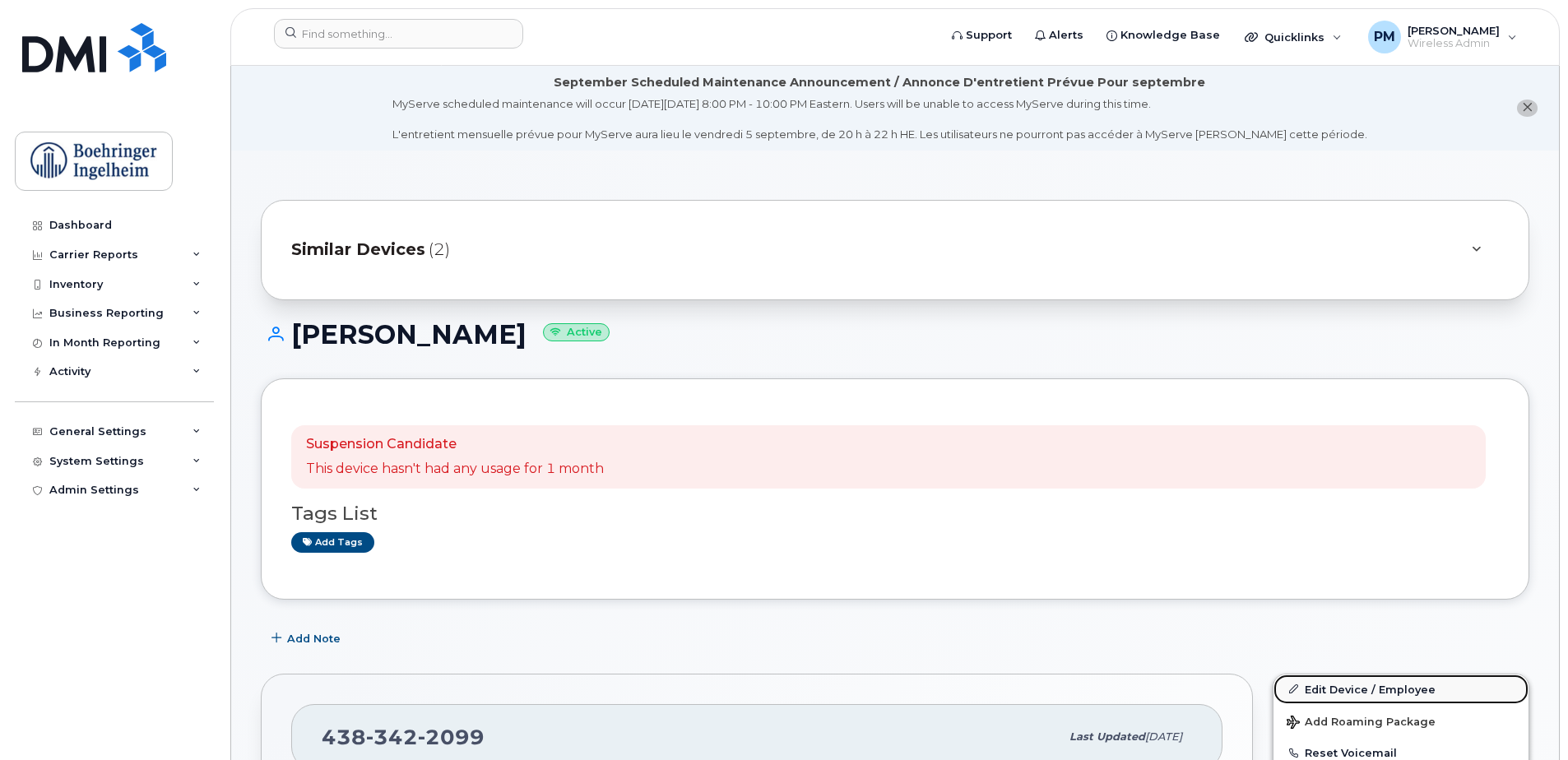
click at [1341, 692] on link "Edit Device / Employee" at bounding box center [1400, 689] width 255 height 29
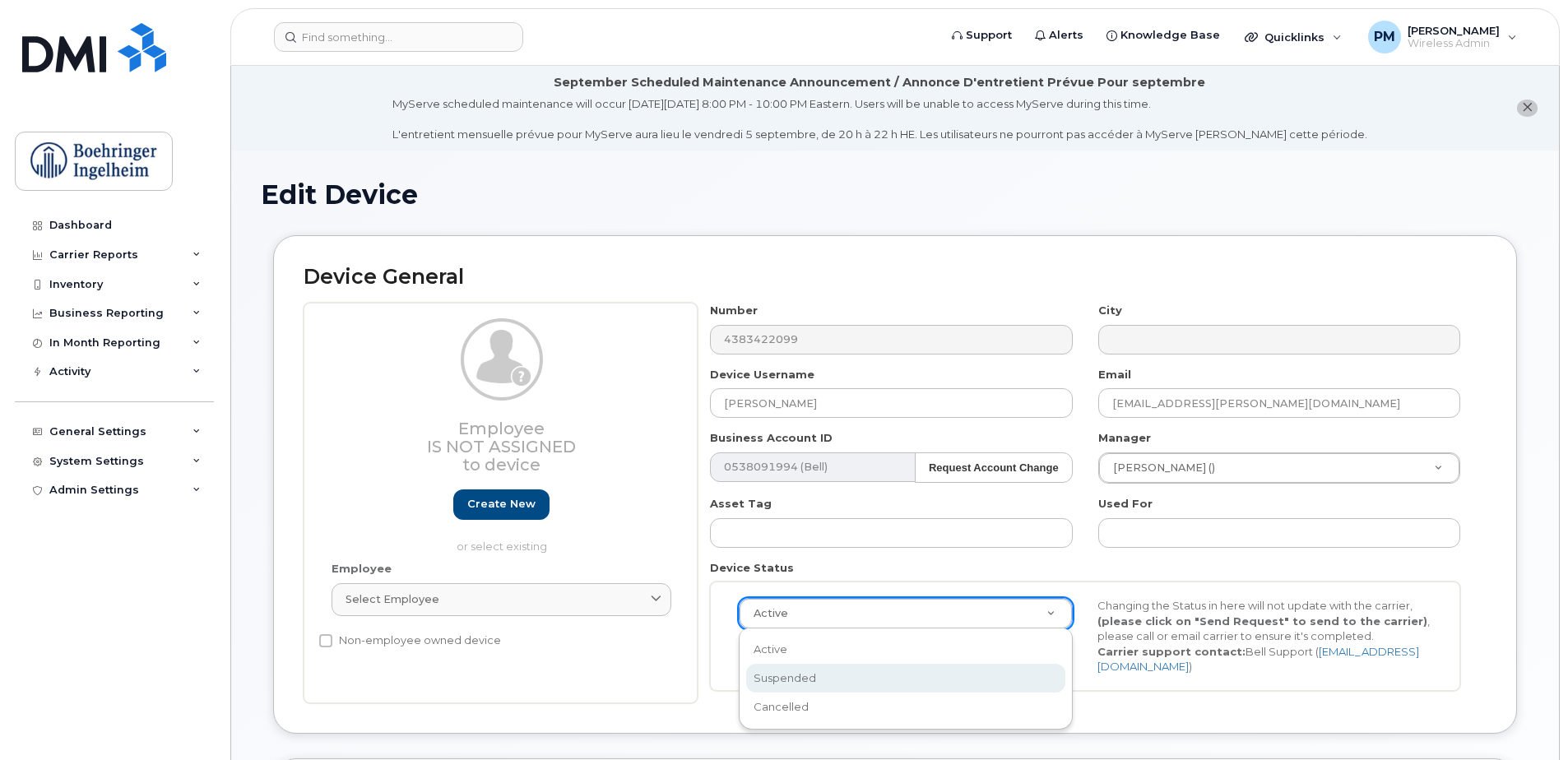
select select "suspended"
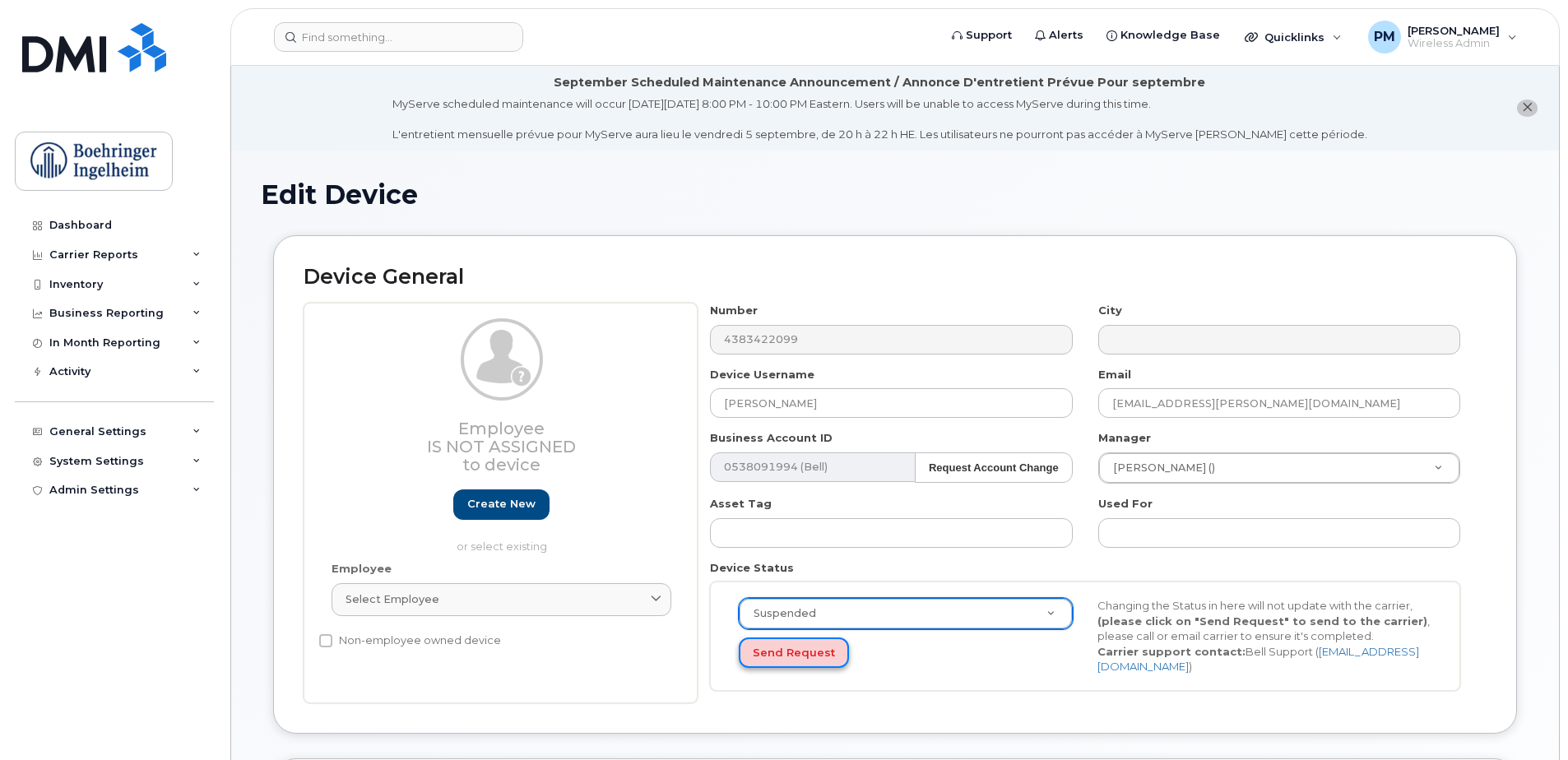
click at [784, 647] on button "Send Request" at bounding box center [794, 652] width 110 height 30
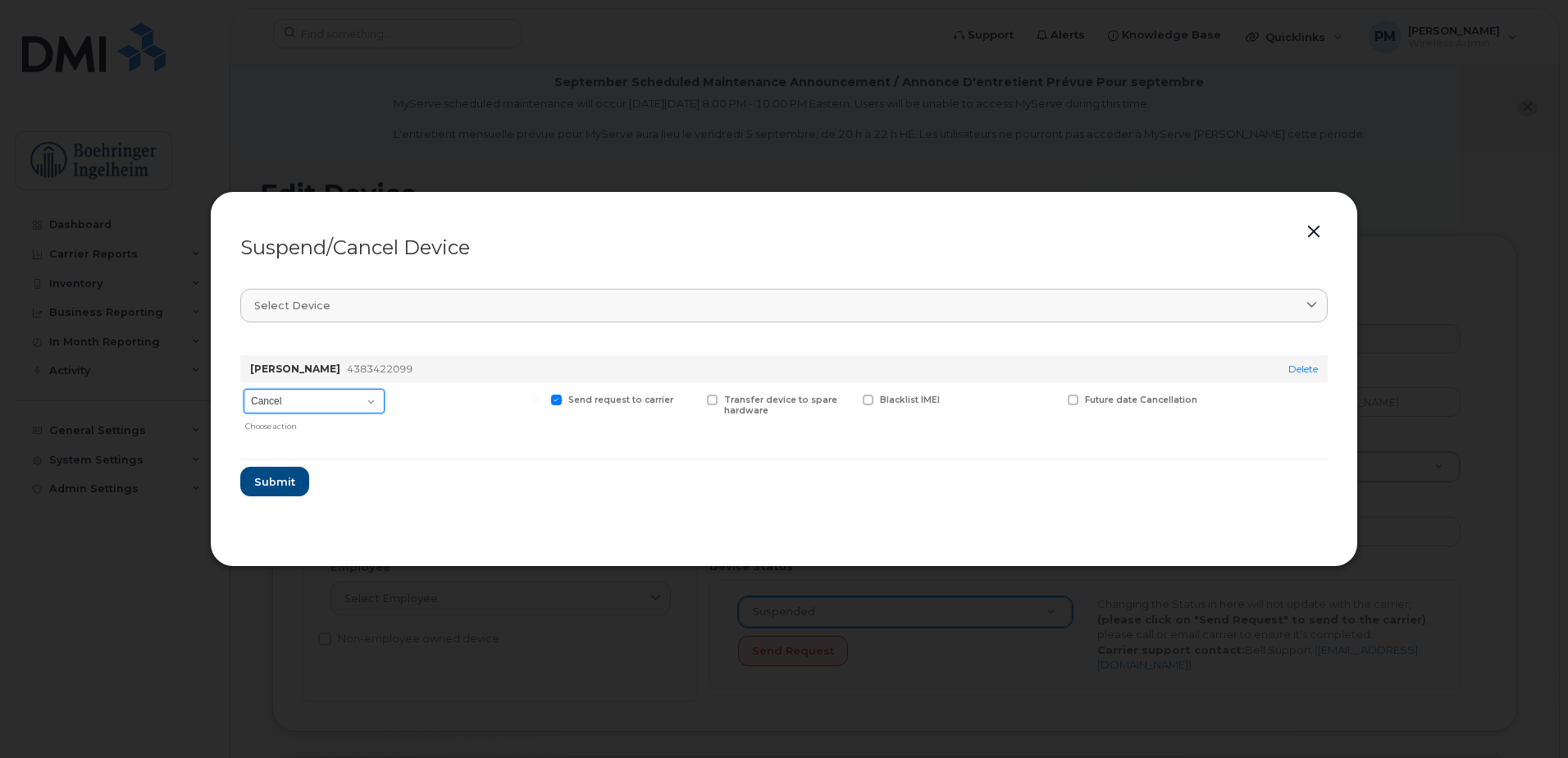
click at [307, 400] on select "Cancel Suspend - Extend Suspension Suspend - Reduced Rate Suspend - Full Rate S…" at bounding box center [314, 400] width 141 height 24
select select "[object Object]"
click at [243, 389] on select "Cancel Suspend - Extend Suspension Suspend - Reduced Rate Suspend - Full Rate S…" at bounding box center [314, 400] width 141 height 24
click at [284, 477] on span "Submit" at bounding box center [274, 482] width 41 height 16
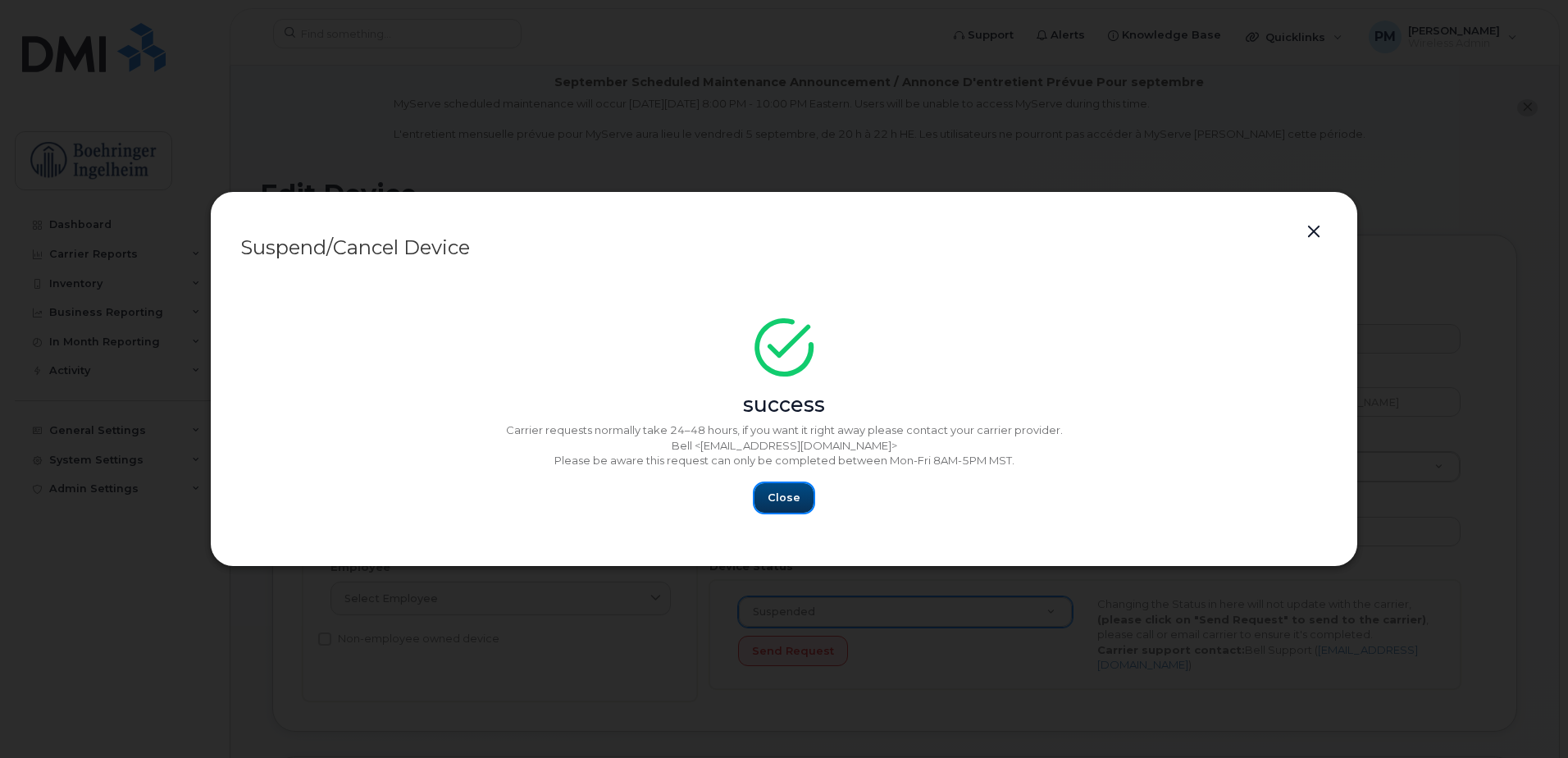
drag, startPoint x: 789, startPoint y: 500, endPoint x: 718, endPoint y: 458, distance: 82.5
click at [788, 499] on span "Close" at bounding box center [784, 497] width 33 height 16
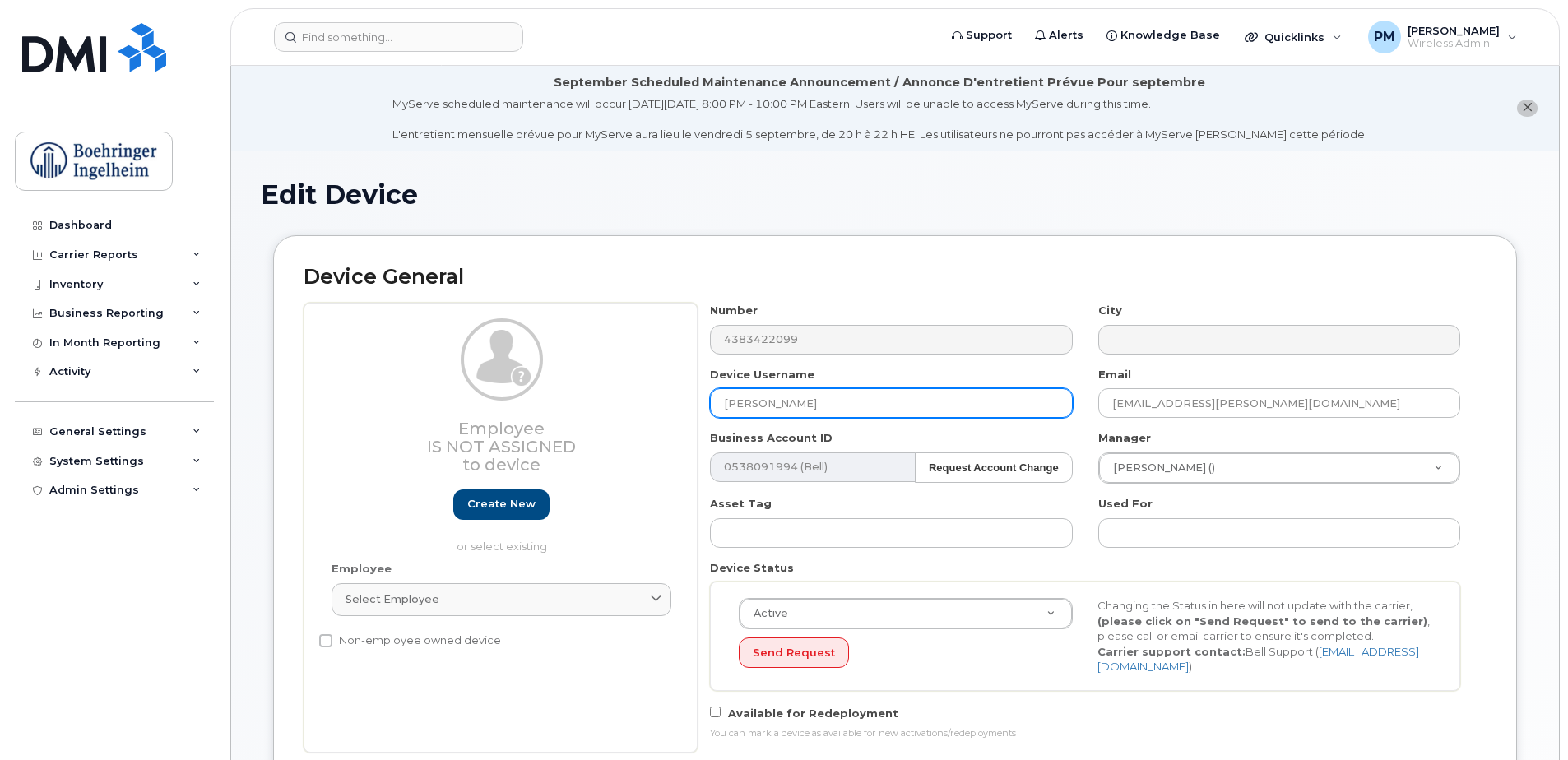
click at [860, 392] on input "[PERSON_NAME]" at bounding box center [890, 403] width 362 height 29
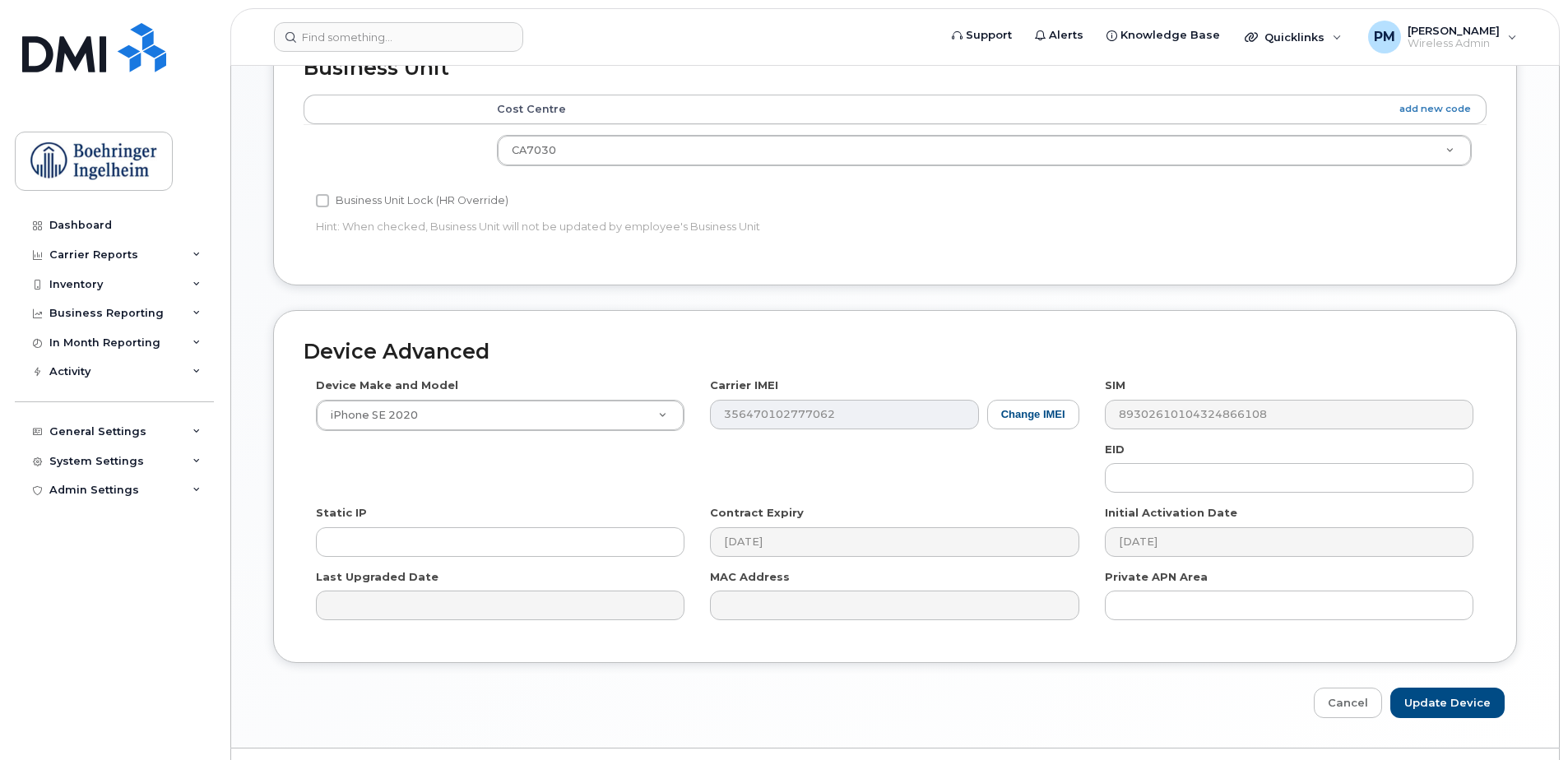
scroll to position [822, 0]
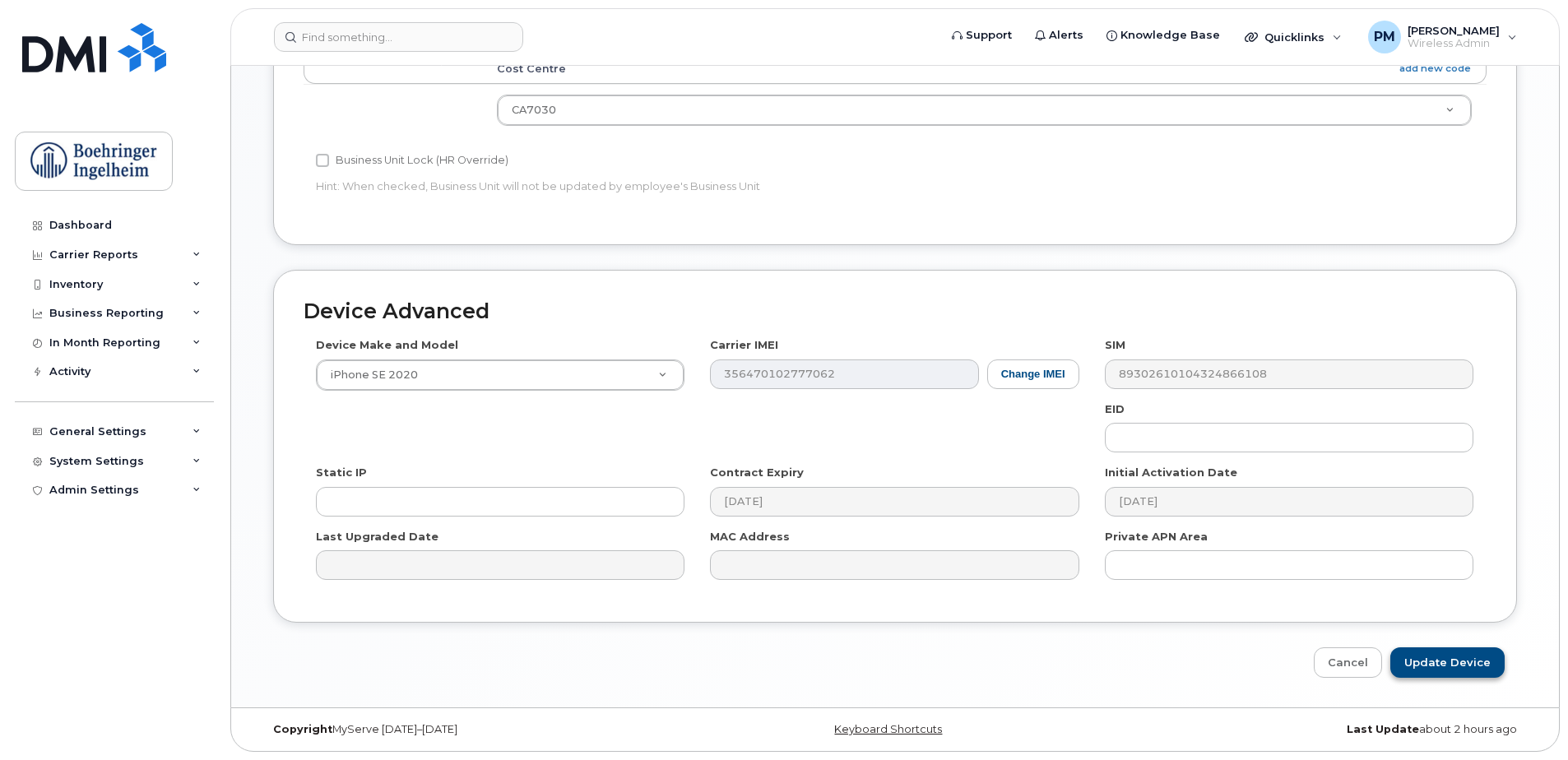
type input "[PERSON_NAME] - CCL"
click at [1483, 650] on input "Update Device" at bounding box center [1447, 662] width 115 height 30
type input "Saving..."
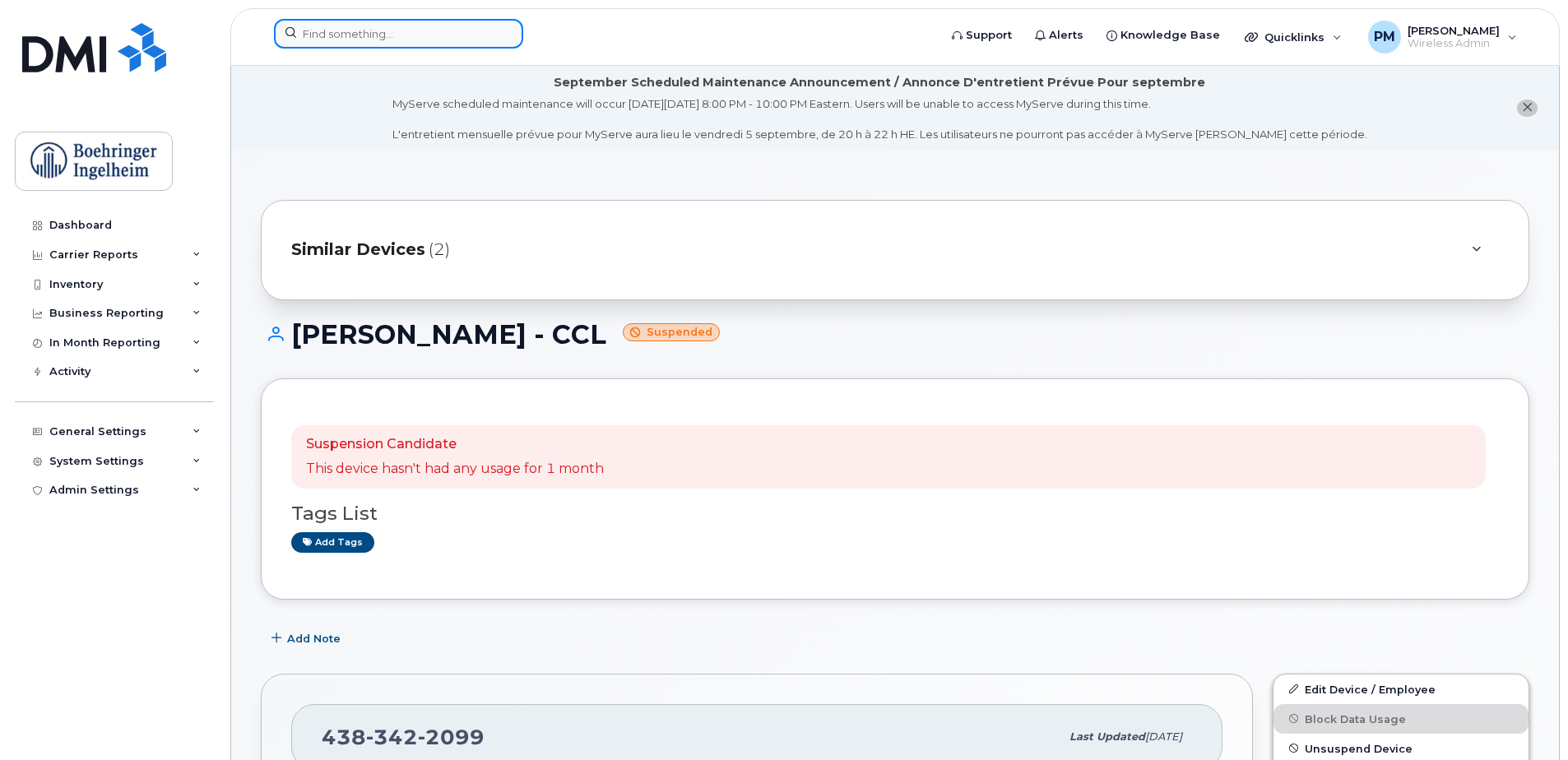
click at [468, 43] on input at bounding box center [399, 33] width 249 height 29
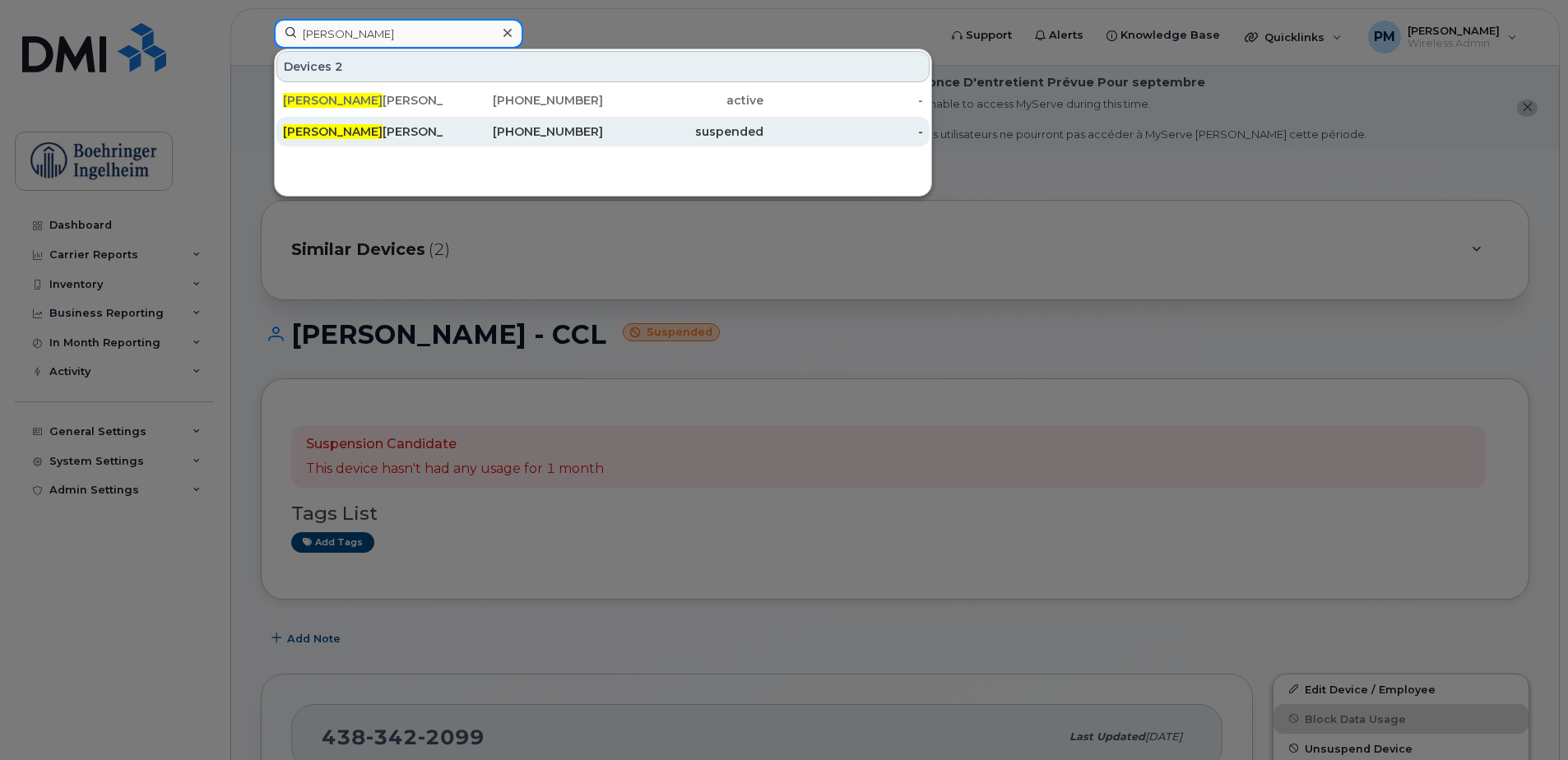
type input "karl"
click at [422, 130] on div "Karl Songco - not used" at bounding box center [364, 131] width 161 height 17
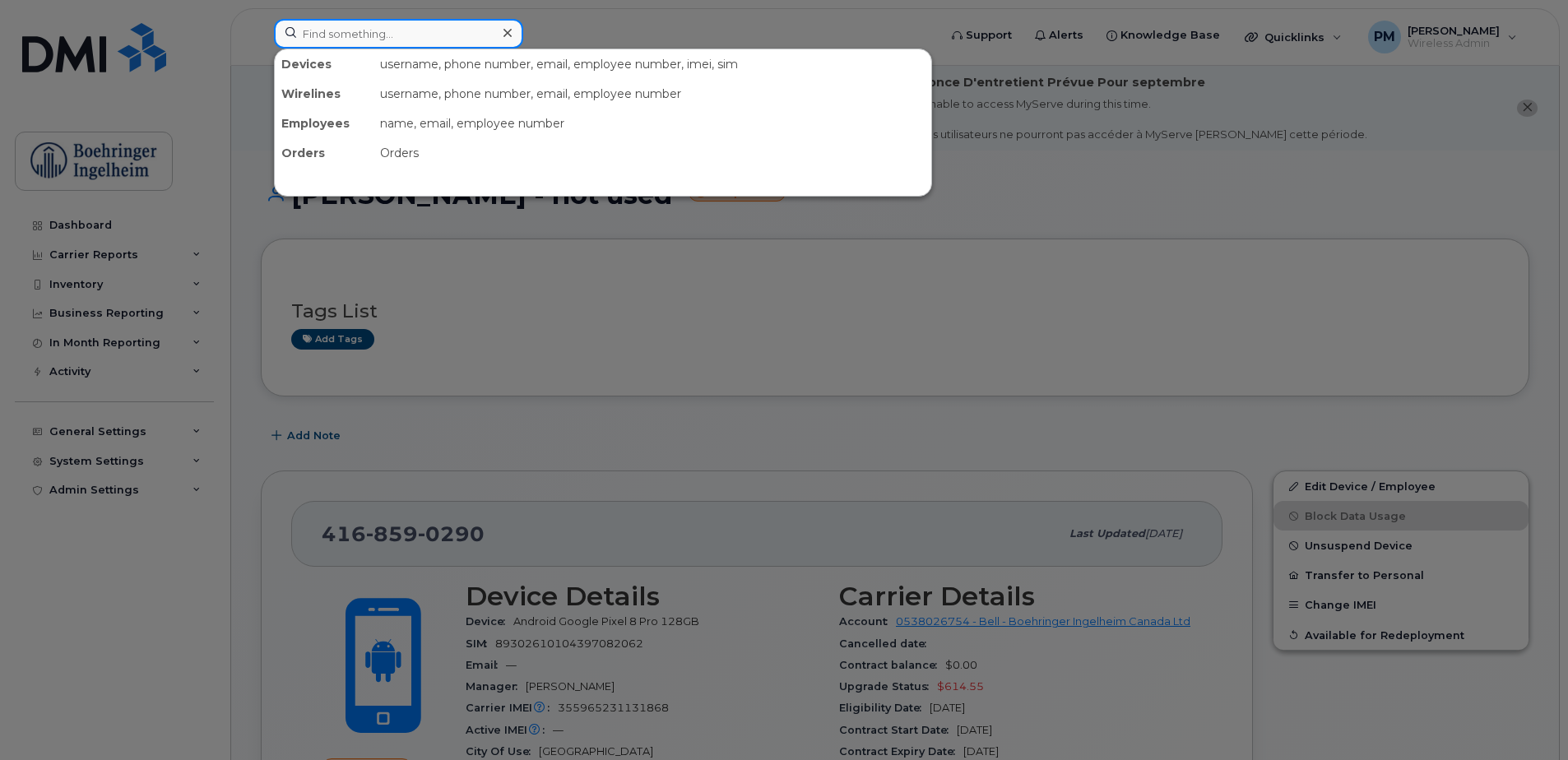
click at [401, 38] on input at bounding box center [399, 33] width 249 height 29
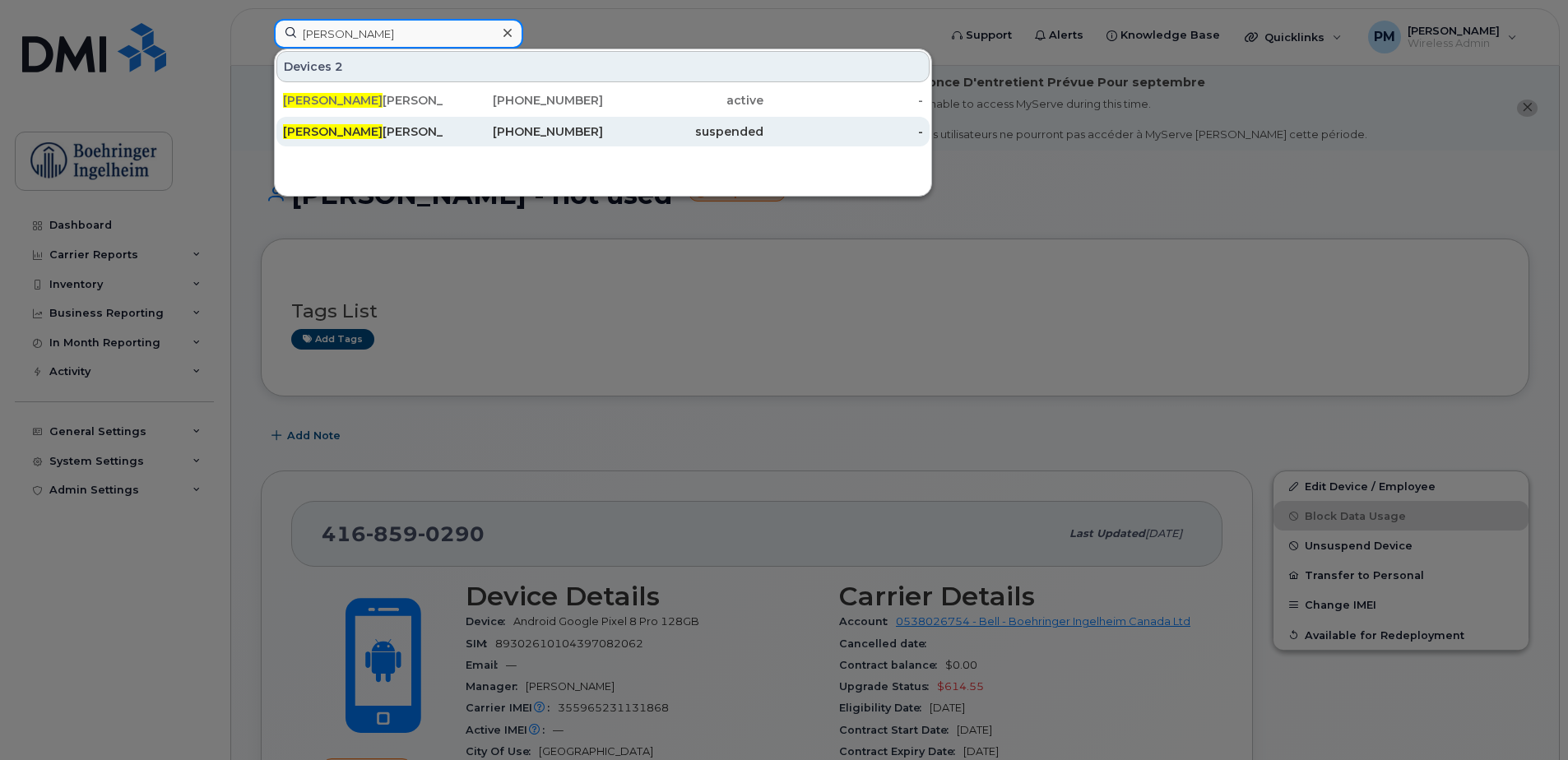
type input "[PERSON_NAME]"
click at [464, 140] on div "[PHONE_NUMBER]" at bounding box center [523, 131] width 161 height 29
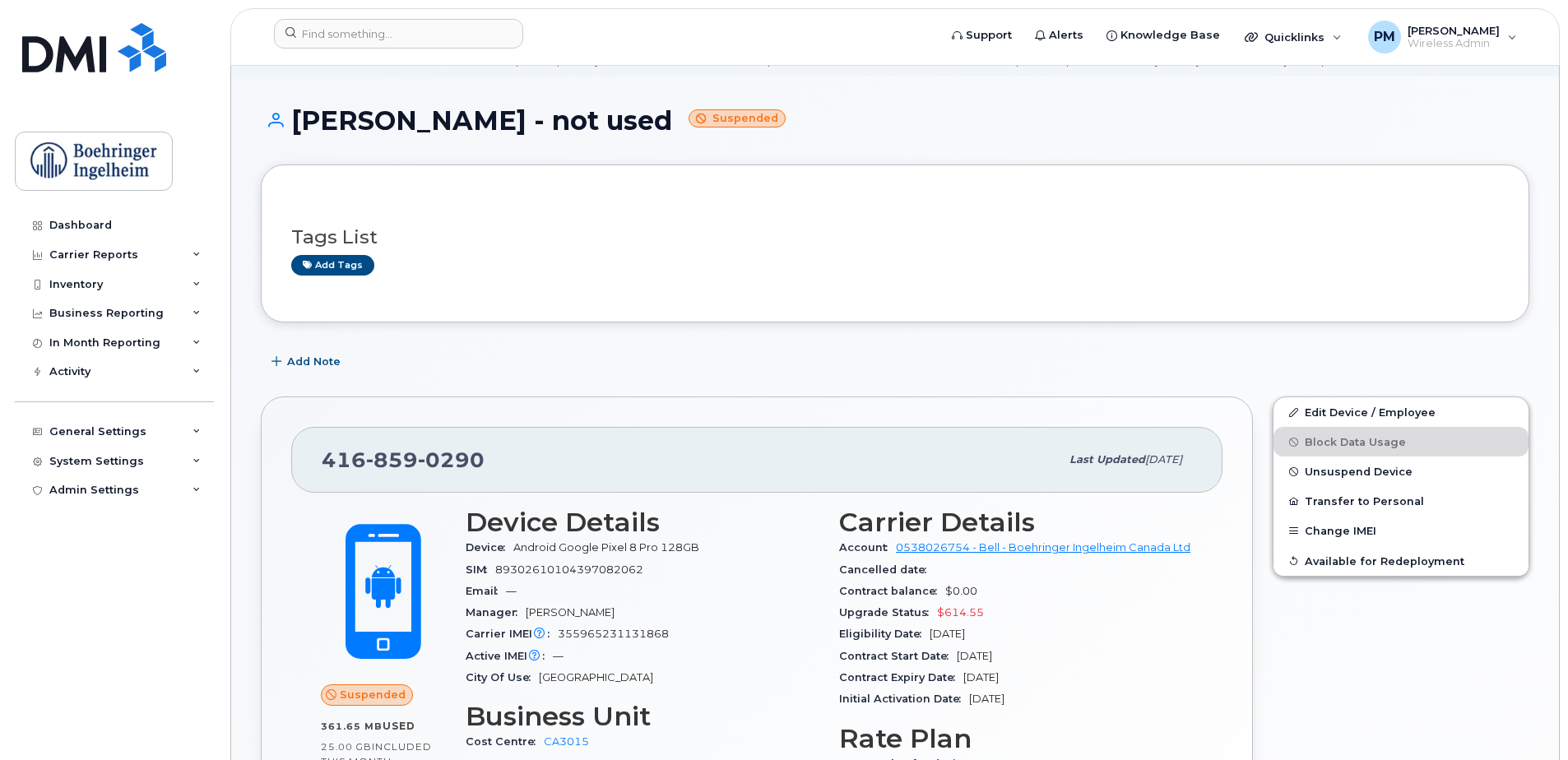
scroll to position [329, 0]
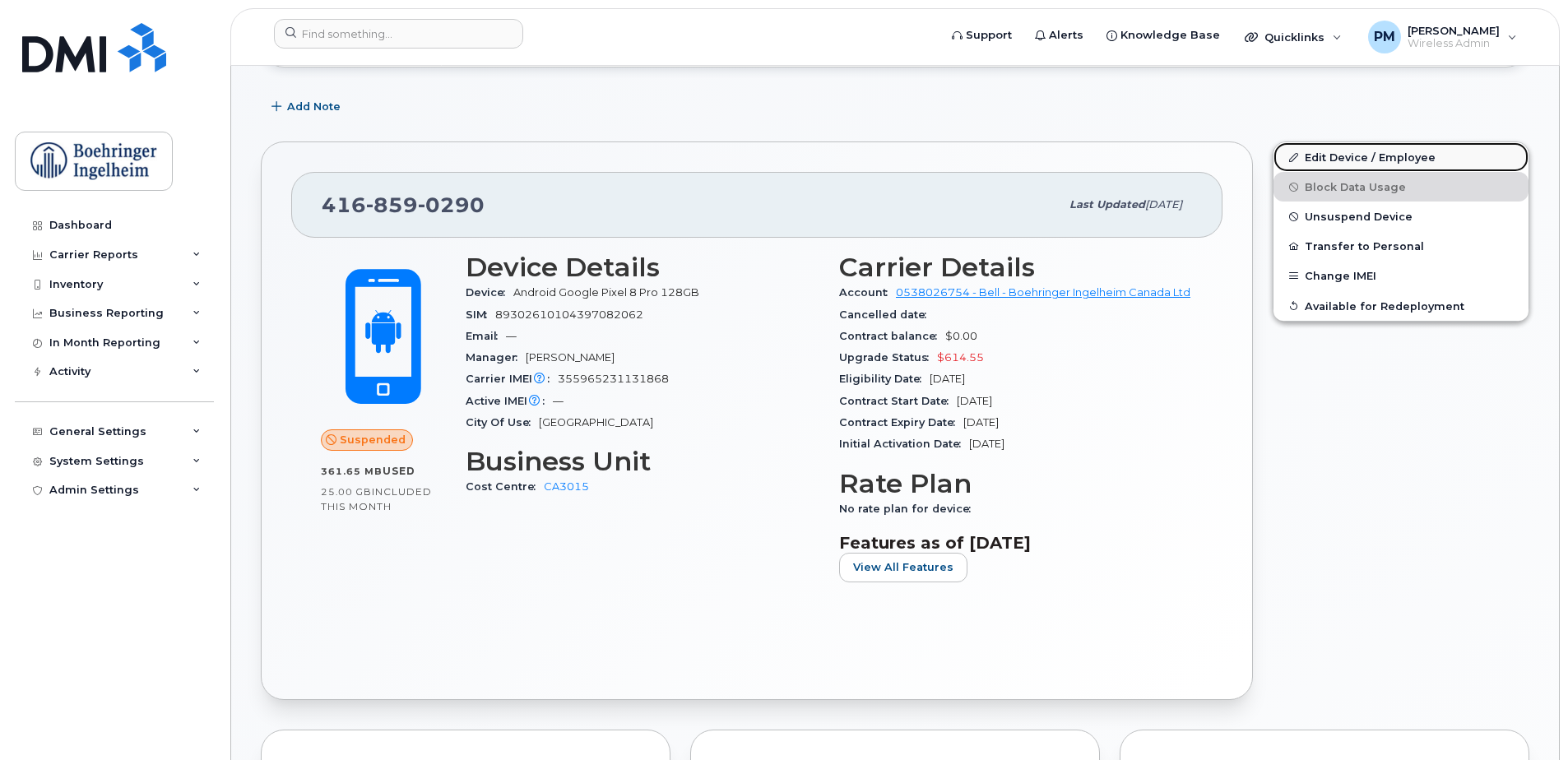
click at [1286, 158] on link "Edit Device / Employee" at bounding box center [1400, 157] width 255 height 29
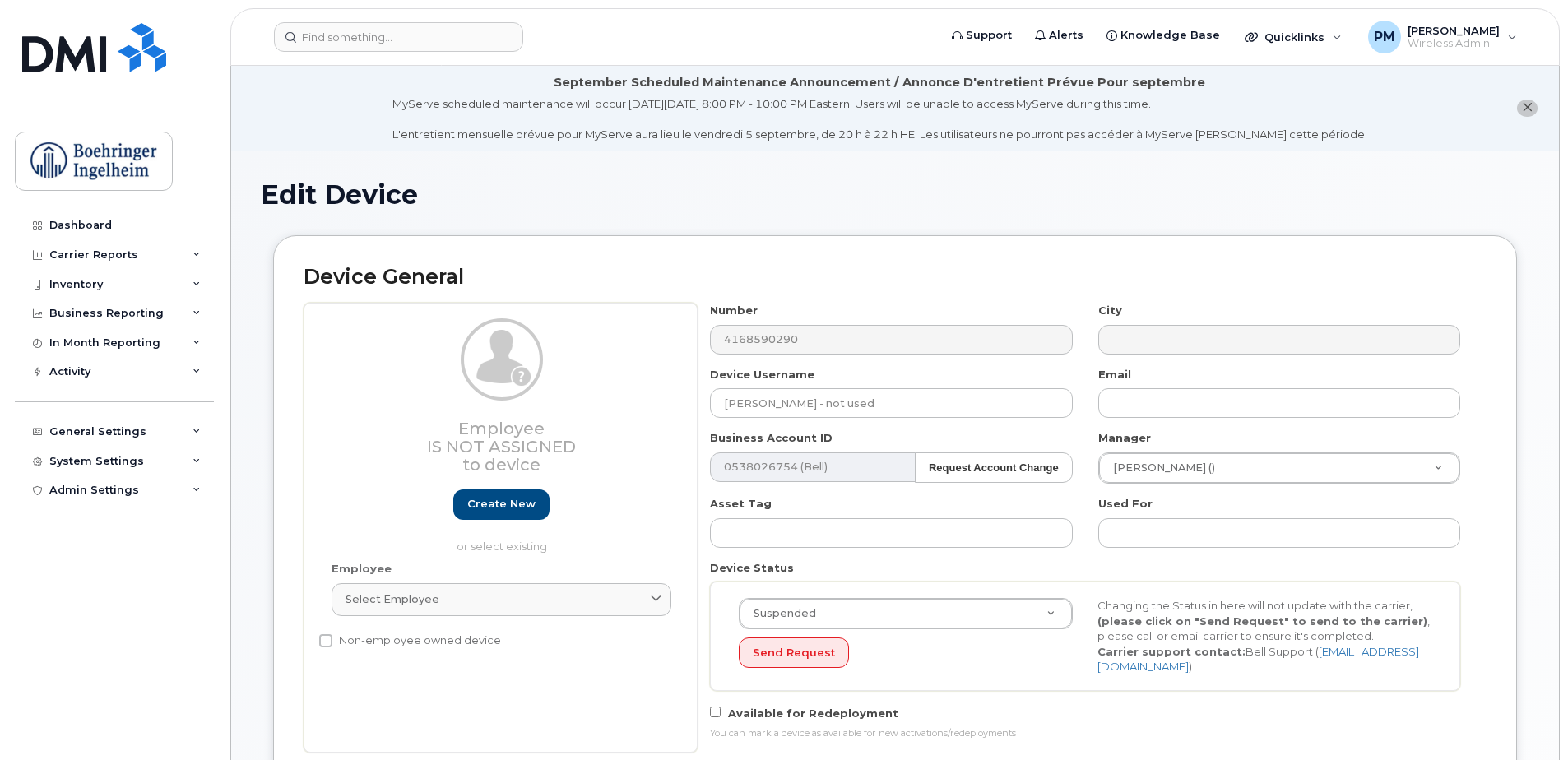
click at [943, 650] on div "Send Request" at bounding box center [906, 652] width 334 height 30
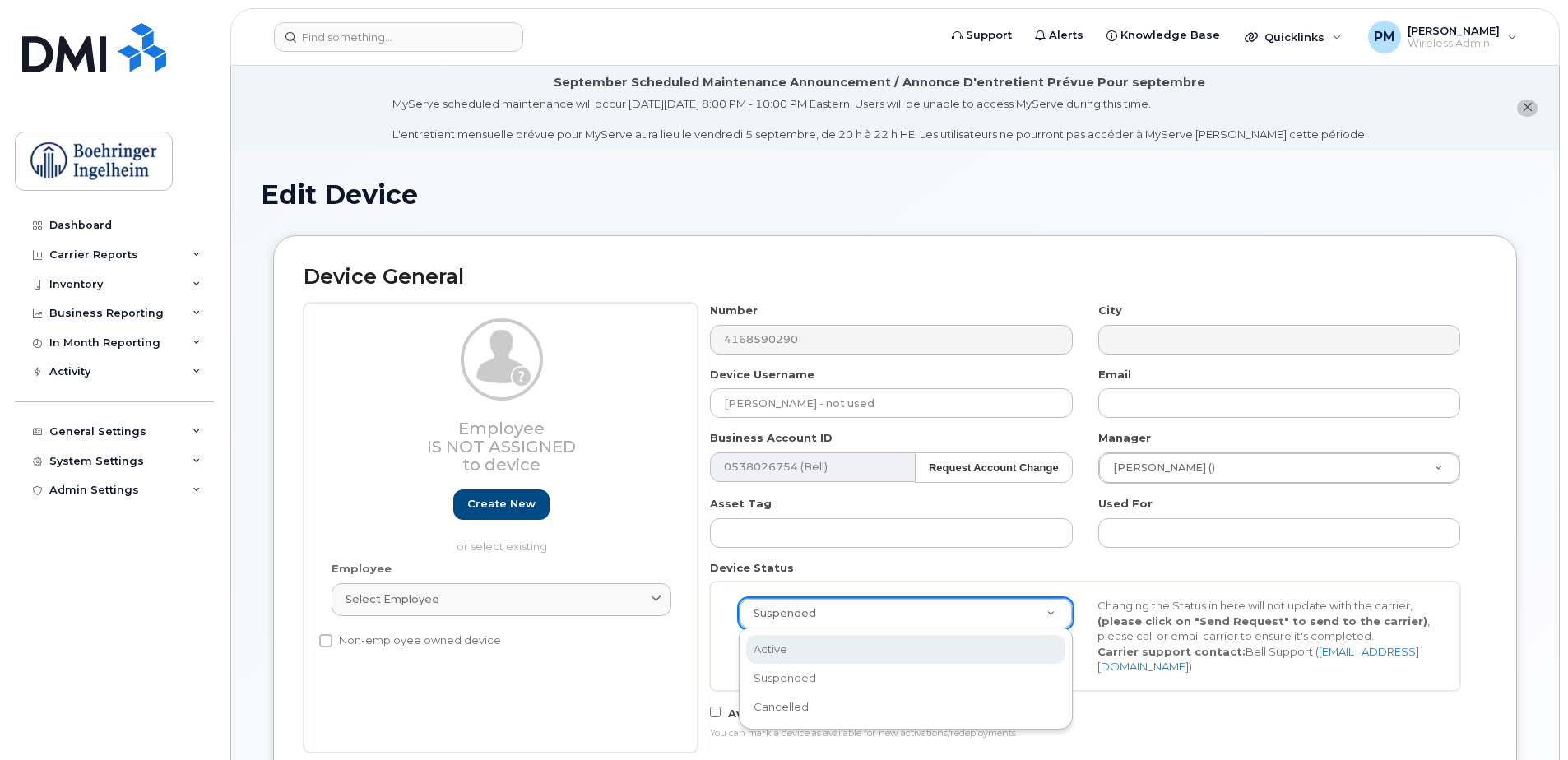
select select "active"
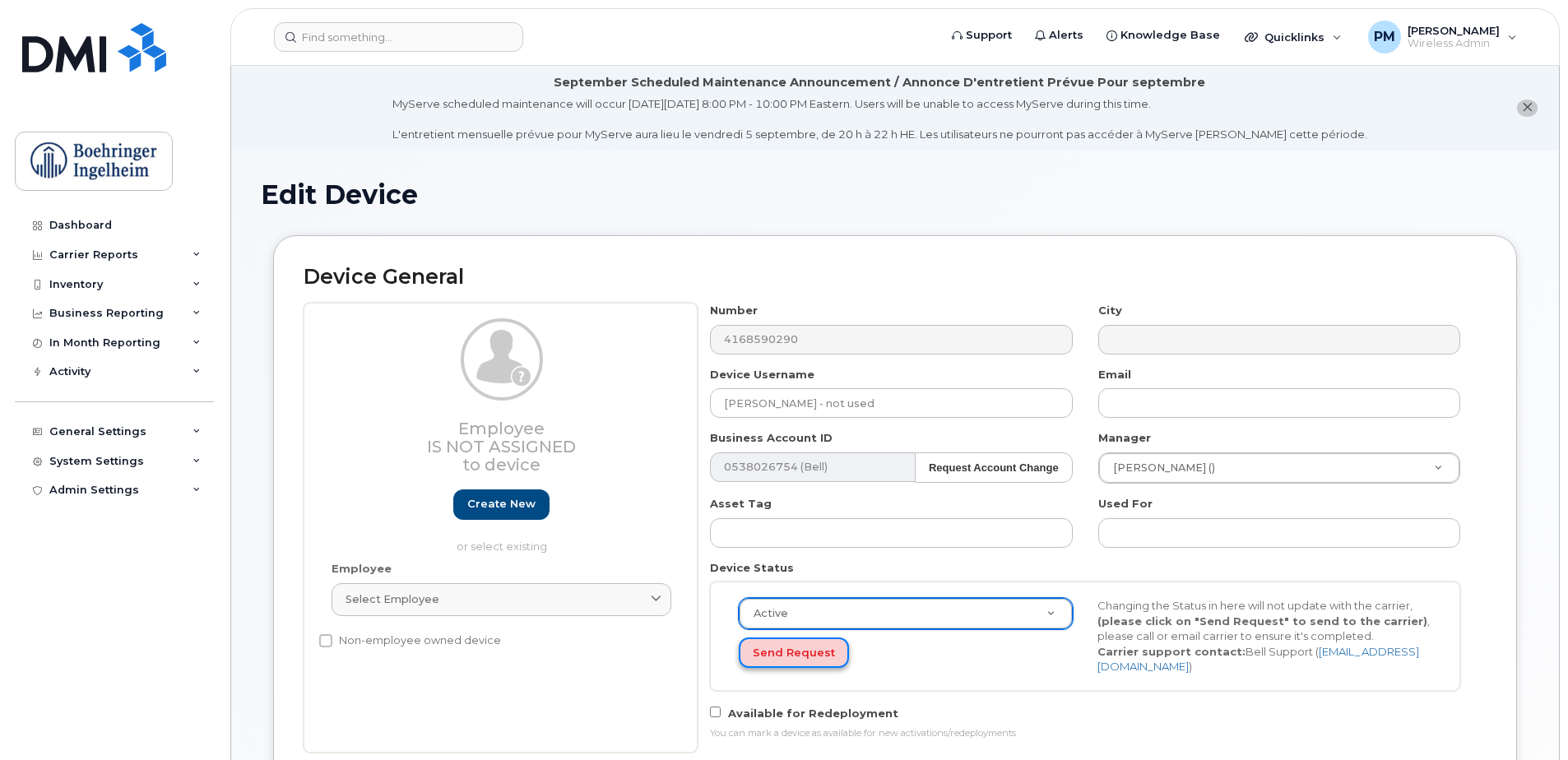
click at [788, 663] on button "Send Request" at bounding box center [794, 652] width 110 height 30
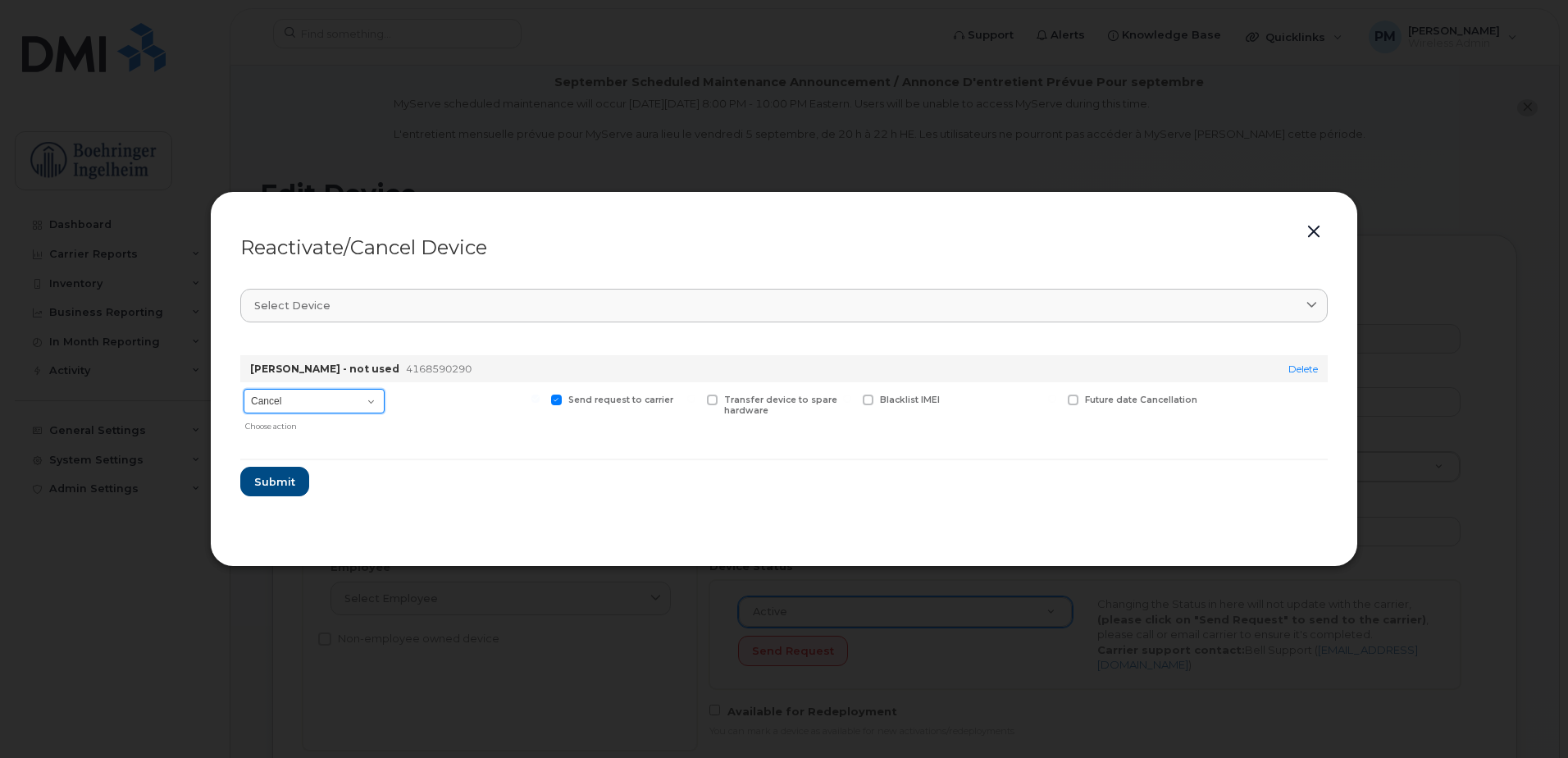
click at [301, 410] on select "Cancel Suspend - Extend Suspension Reactivate" at bounding box center [314, 400] width 141 height 24
select select "[object Object]"
click at [243, 389] on select "Cancel Suspend - Extend Suspension Reactivate" at bounding box center [314, 400] width 141 height 24
click at [275, 476] on span "Submit" at bounding box center [274, 482] width 41 height 16
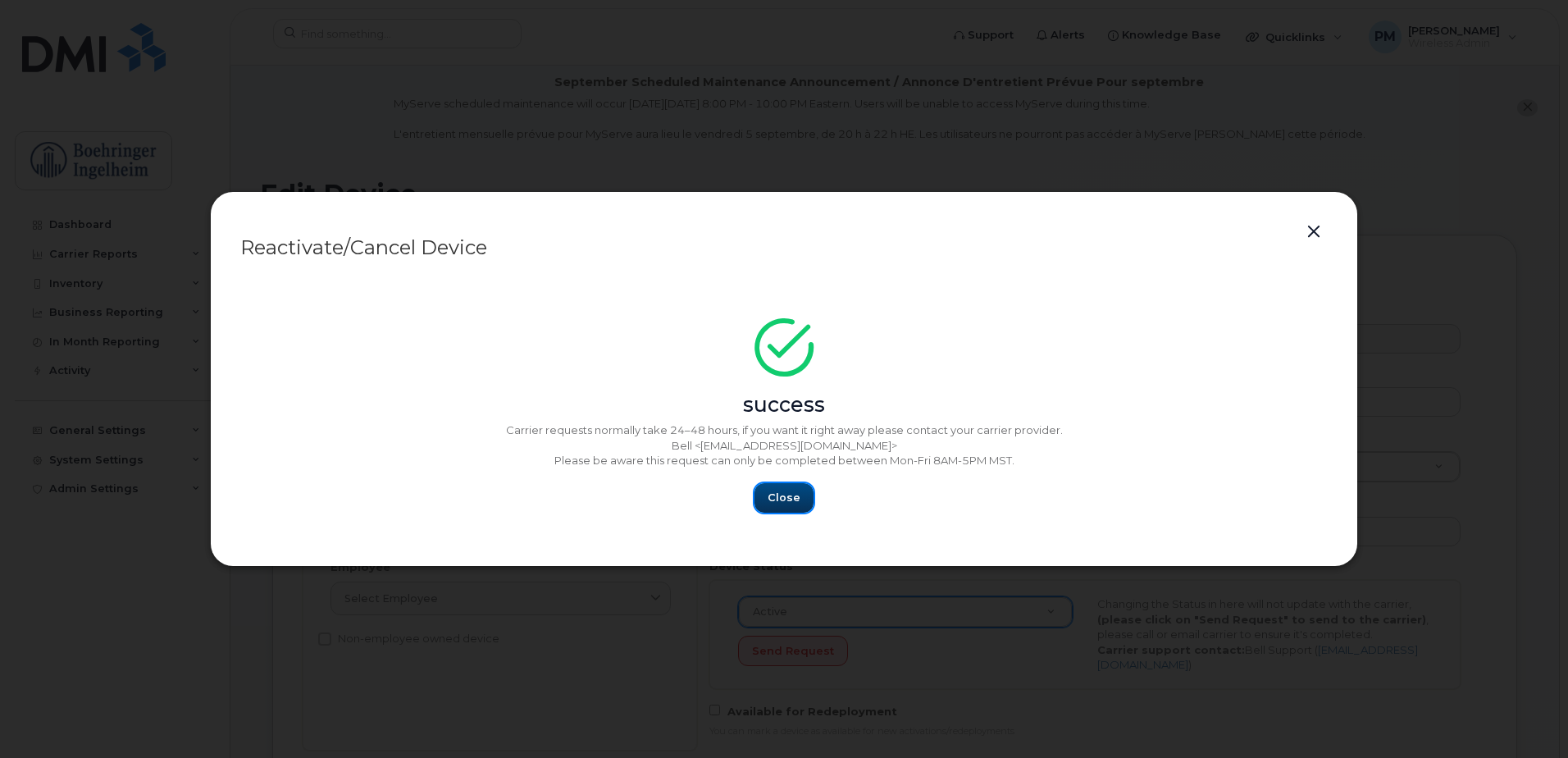
click at [800, 508] on button "Close" at bounding box center [784, 497] width 59 height 29
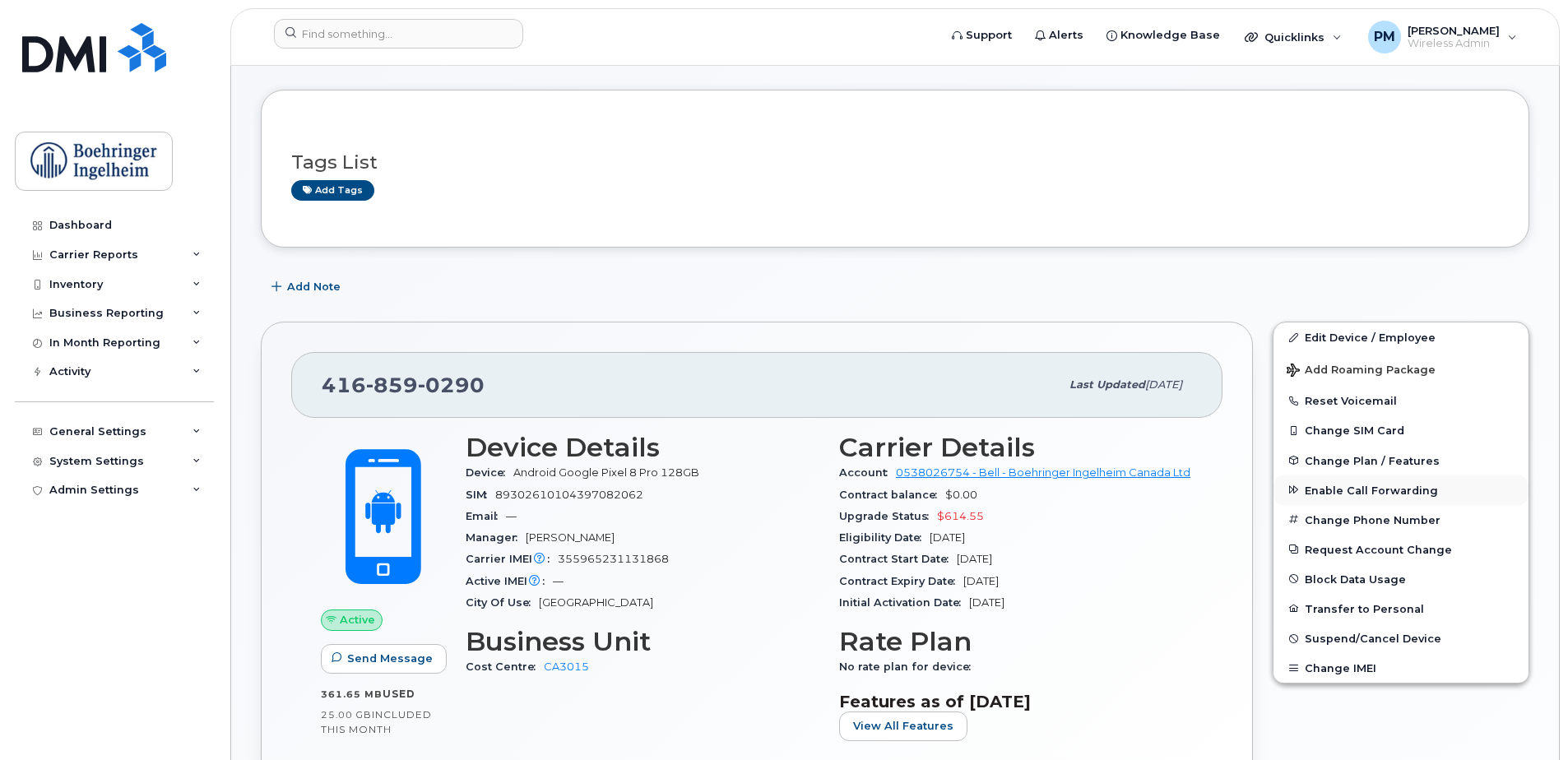
scroll to position [165, 0]
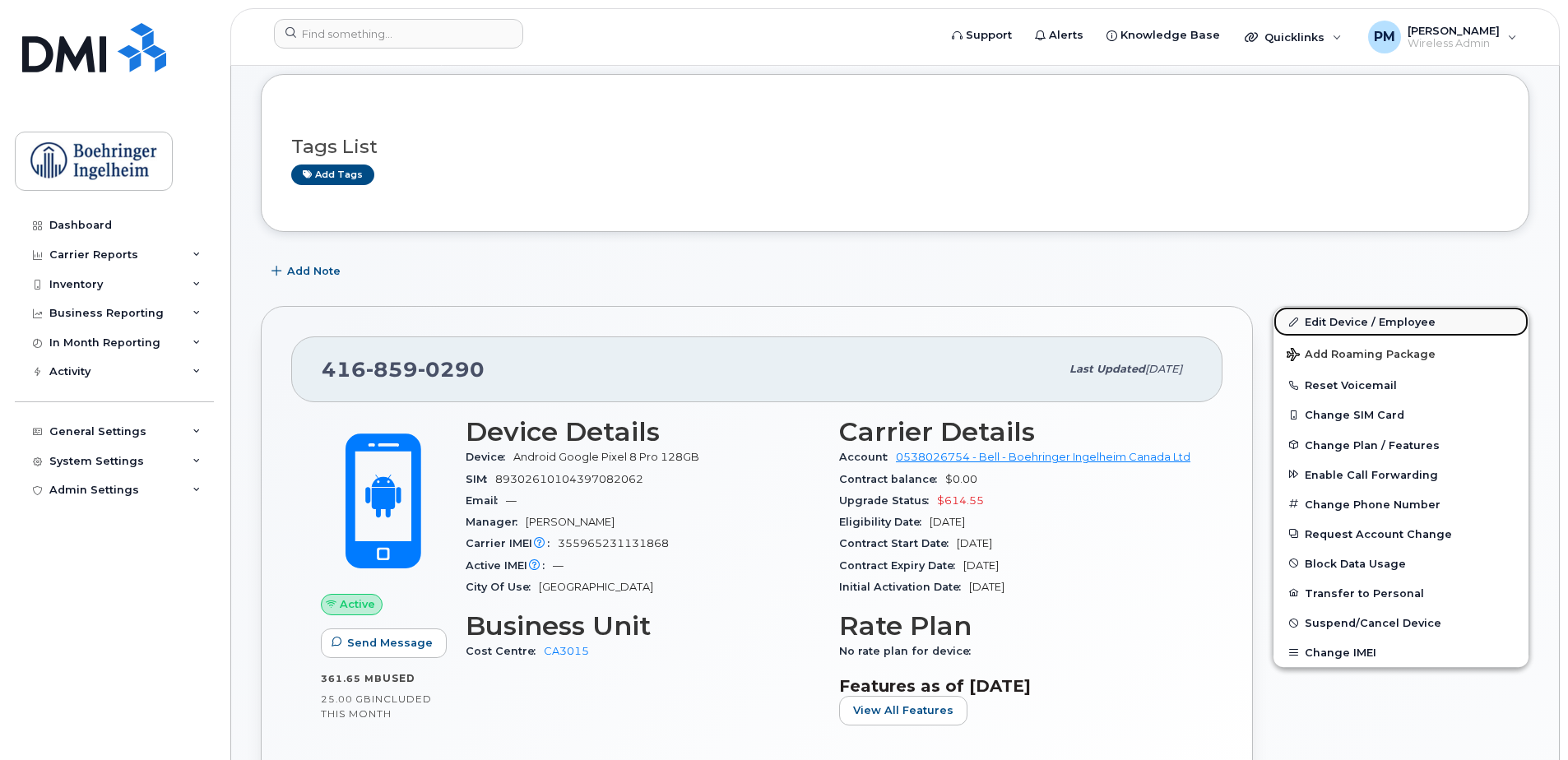
click at [1399, 325] on link "Edit Device / Employee" at bounding box center [1400, 321] width 255 height 29
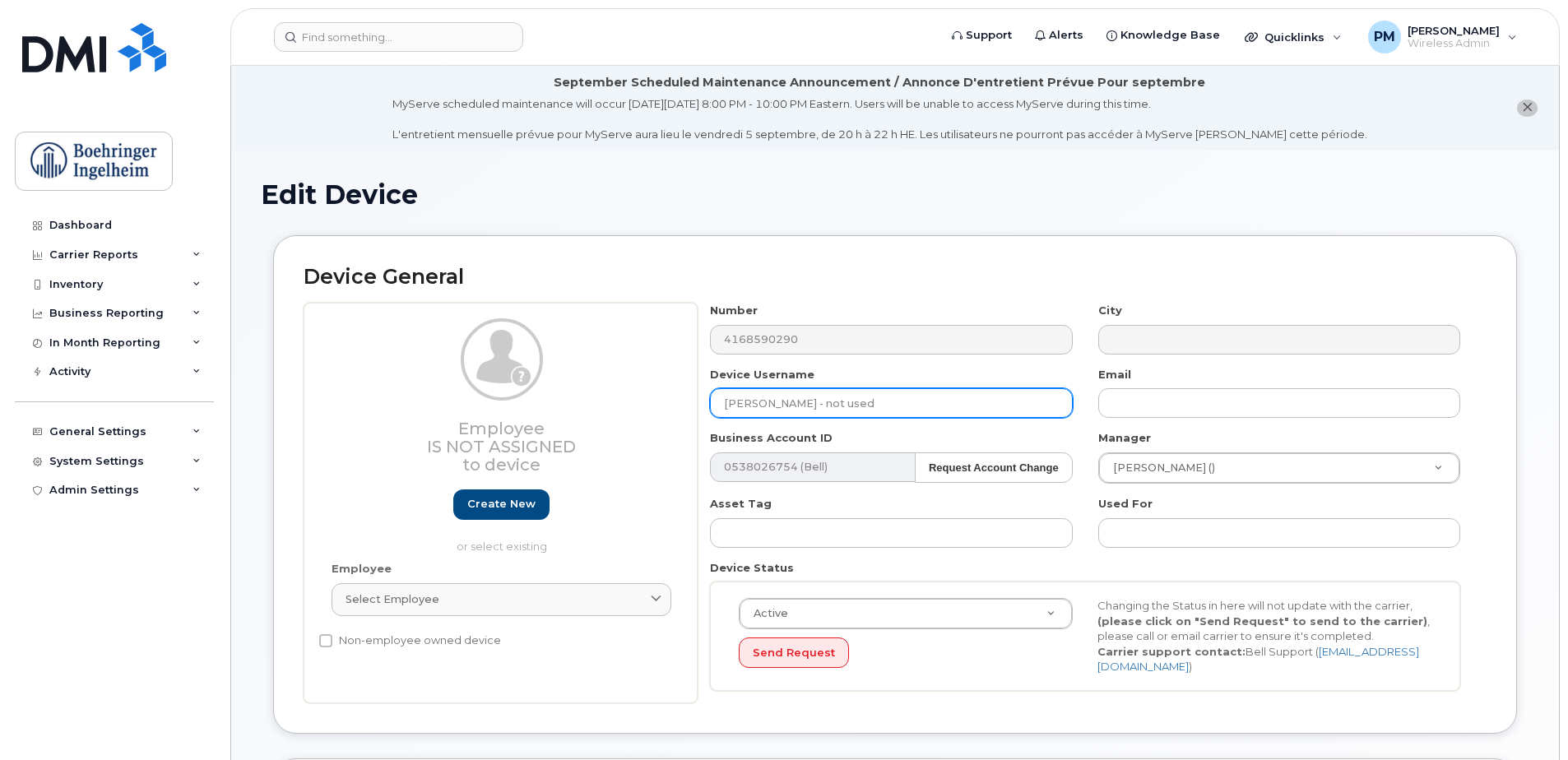
drag, startPoint x: 905, startPoint y: 406, endPoint x: 634, endPoint y: 406, distance: 271.0
click at [634, 406] on div "Employee Is not assigned to device Create new or select existing Employee Selec…" at bounding box center [895, 502] width 1183 height 401
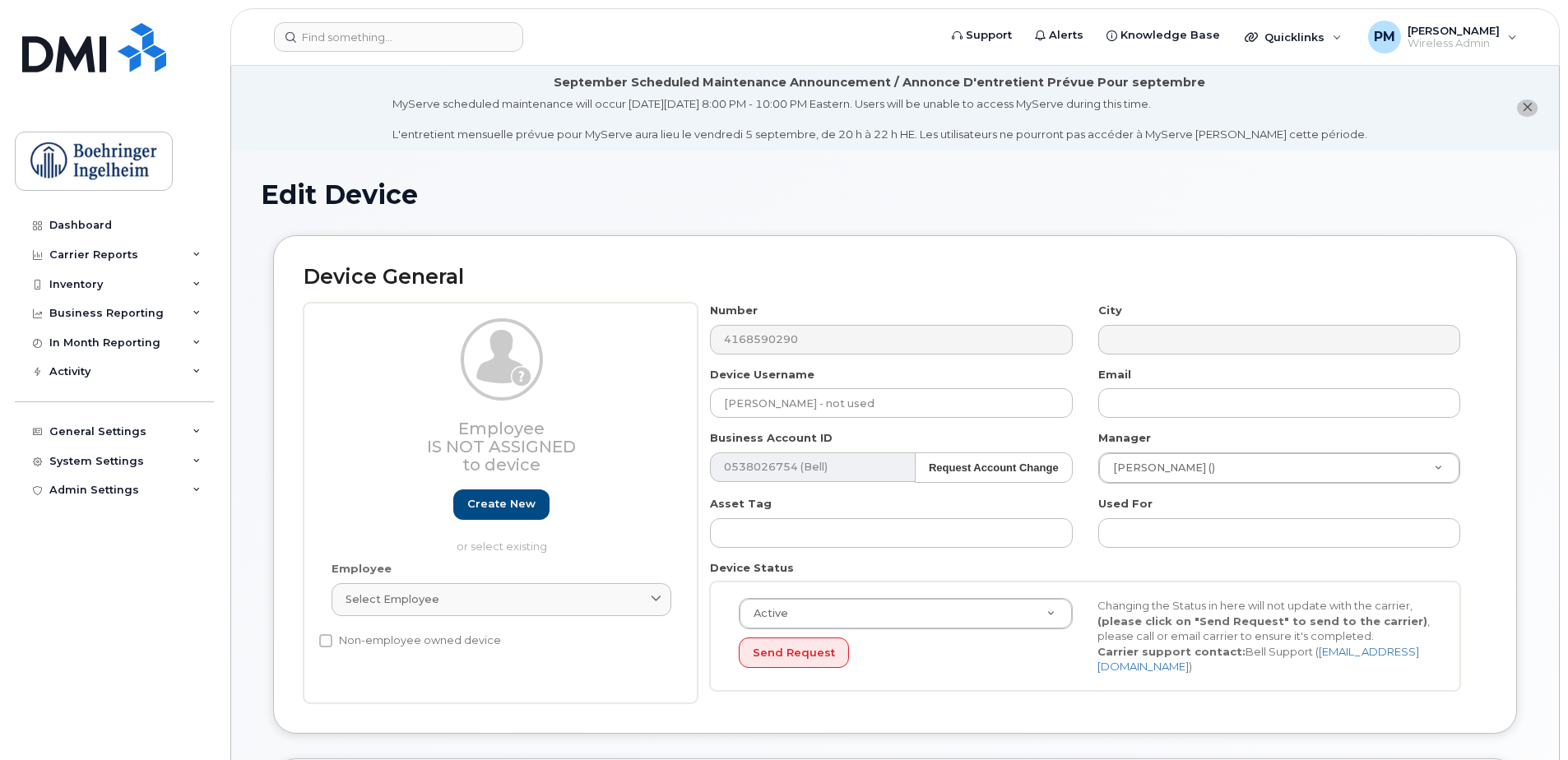
click at [652, 337] on div "Employee Is not assigned to device Create new or select existing Employee Selec…" at bounding box center [895, 502] width 1183 height 401
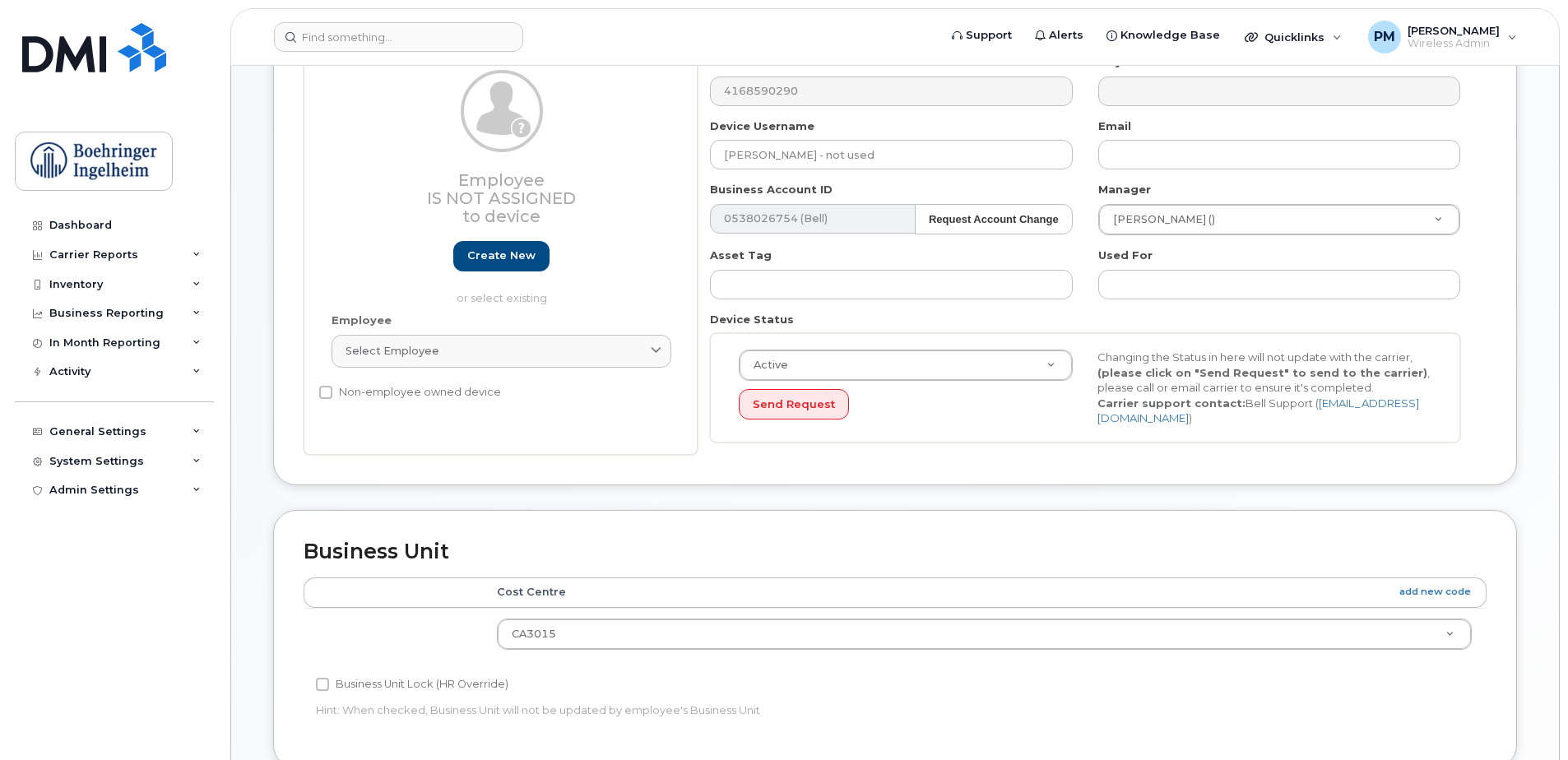
scroll to position [247, 0]
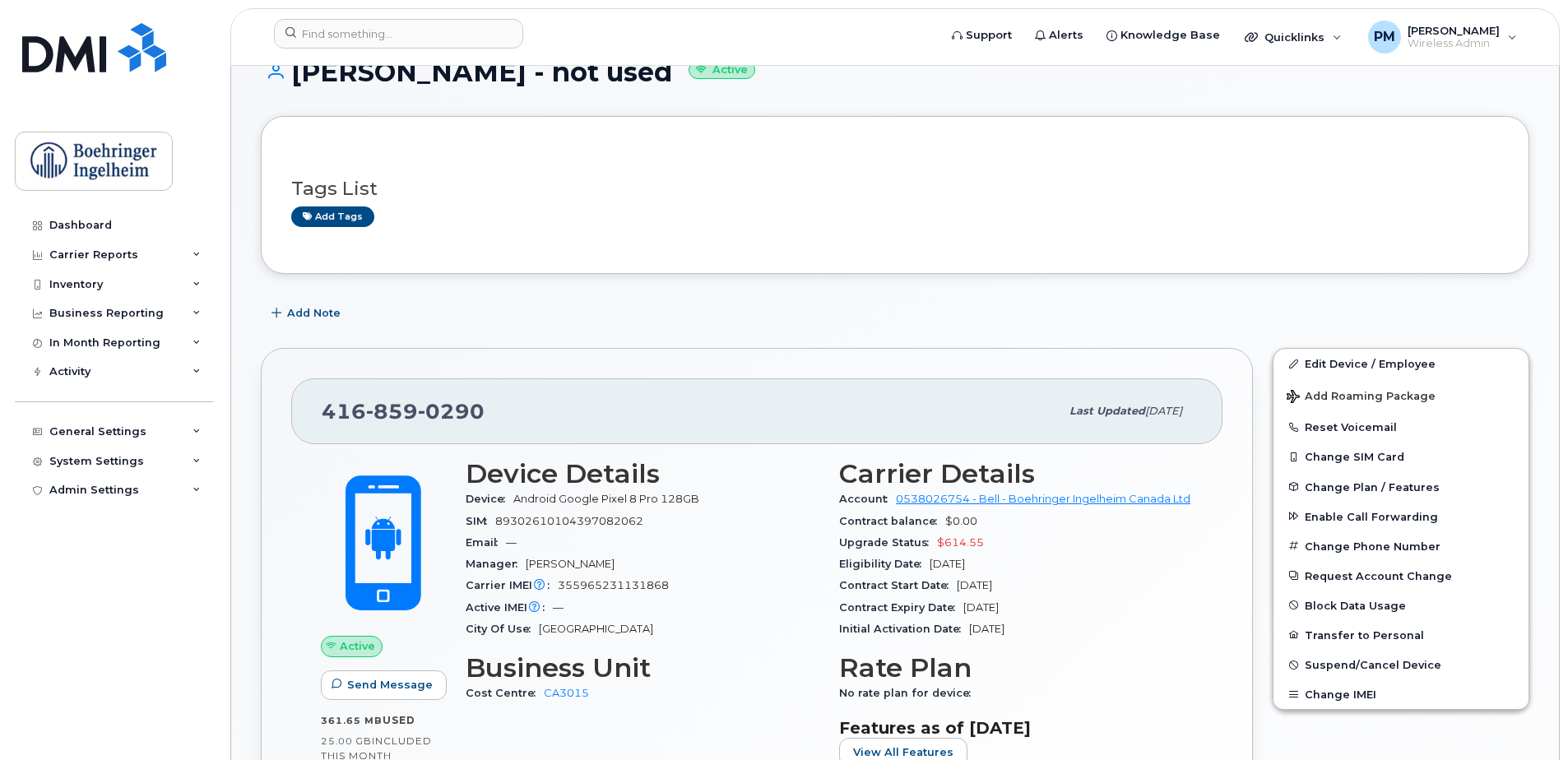
scroll to position [329, 0]
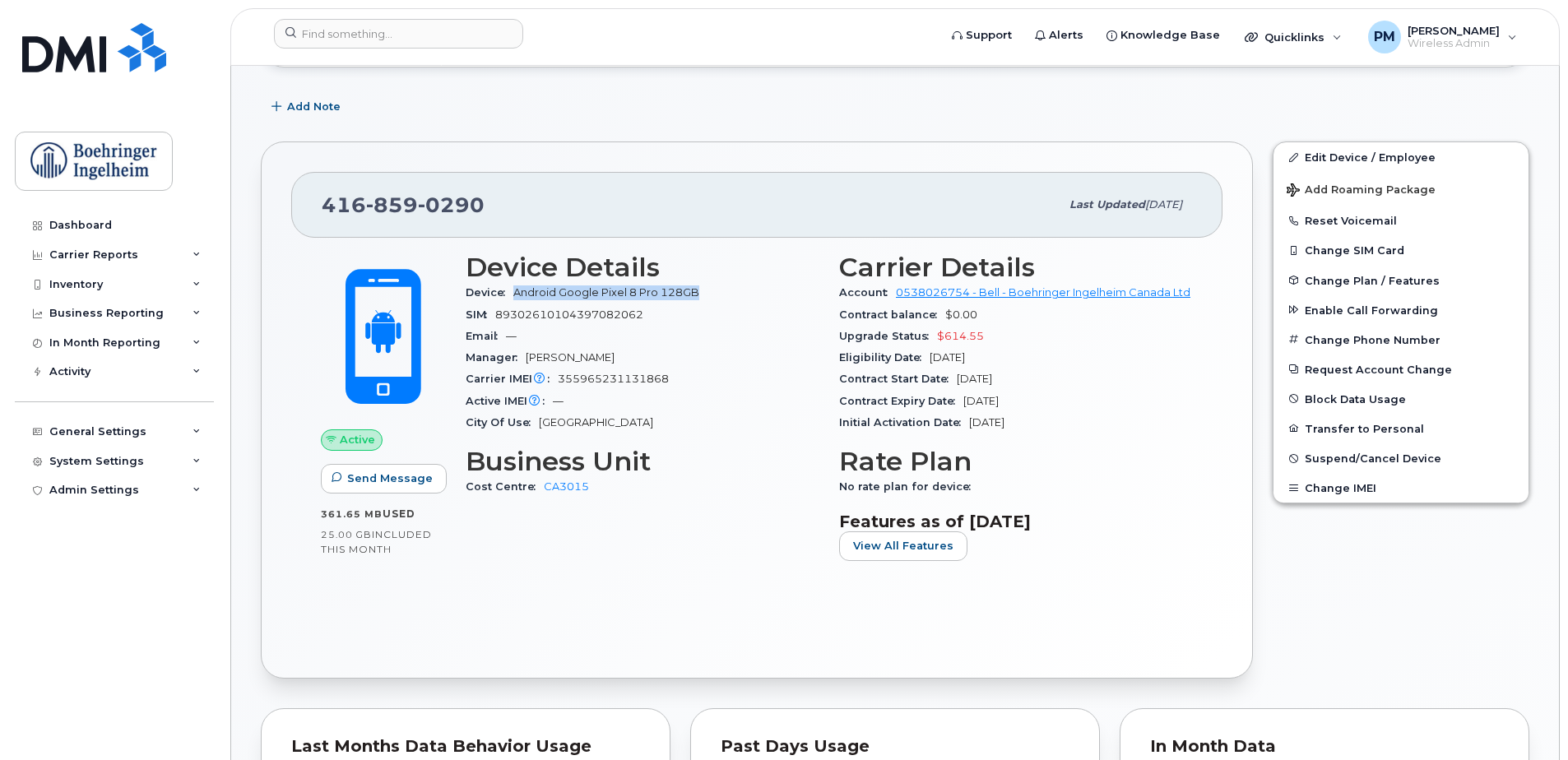
drag, startPoint x: 514, startPoint y: 291, endPoint x: 697, endPoint y: 284, distance: 183.1
click at [697, 284] on div "Device Android Google Pixel 8 Pro 128GB" at bounding box center [642, 293] width 354 height 22
copy span "Android Google Pixel 8 Pro 128GB"
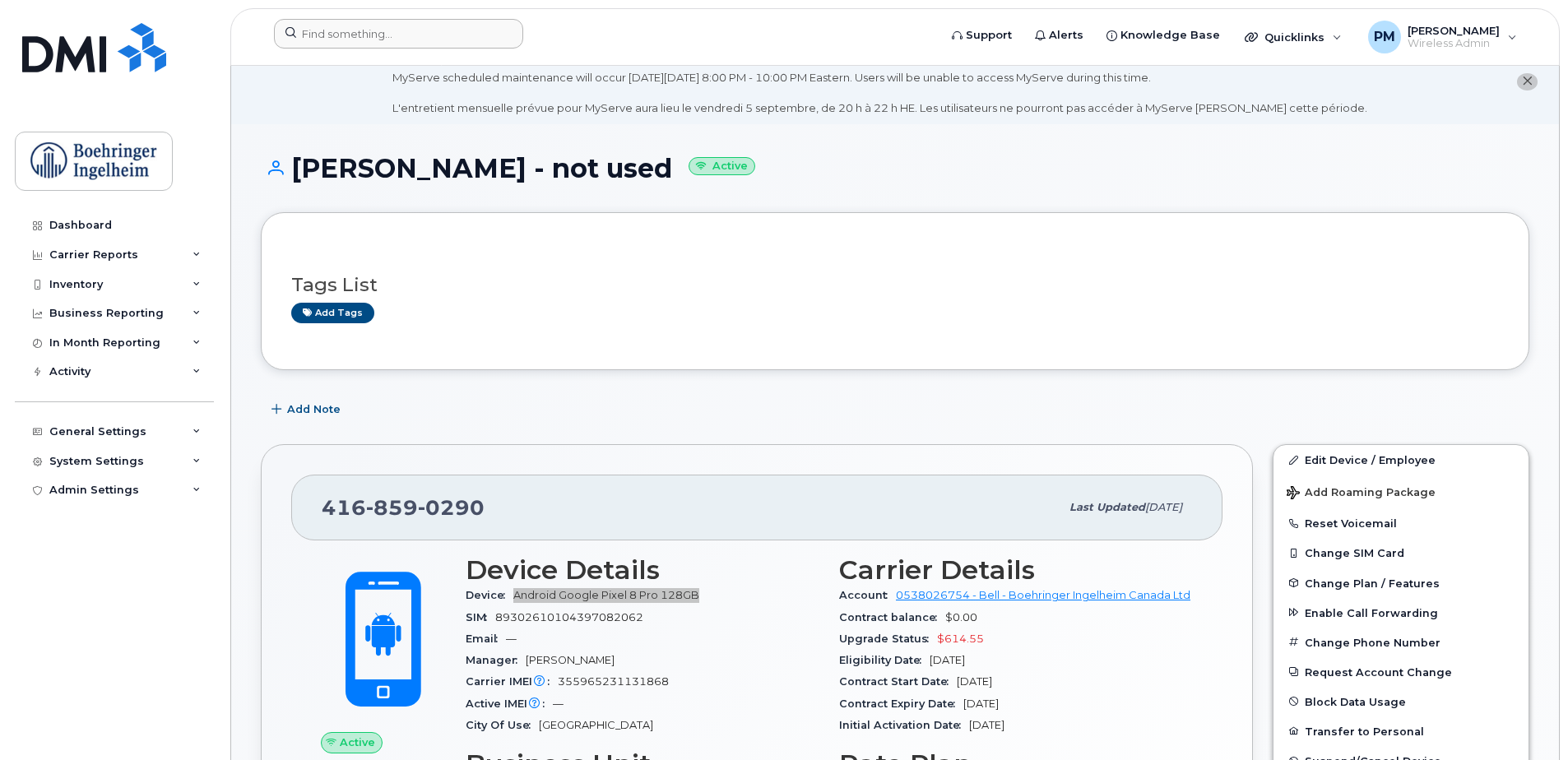
scroll to position [0, 0]
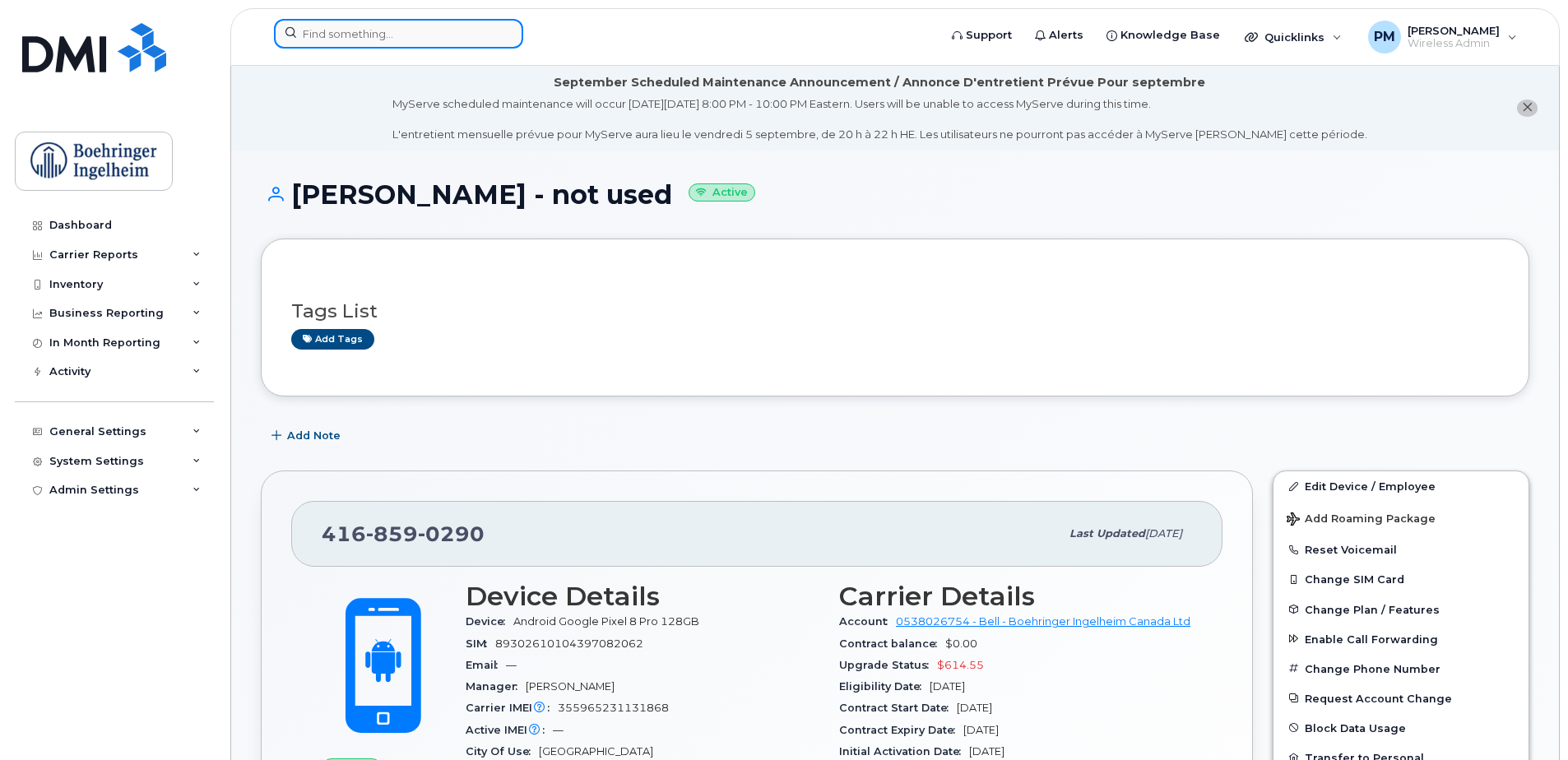
click at [468, 38] on input at bounding box center [399, 33] width 249 height 29
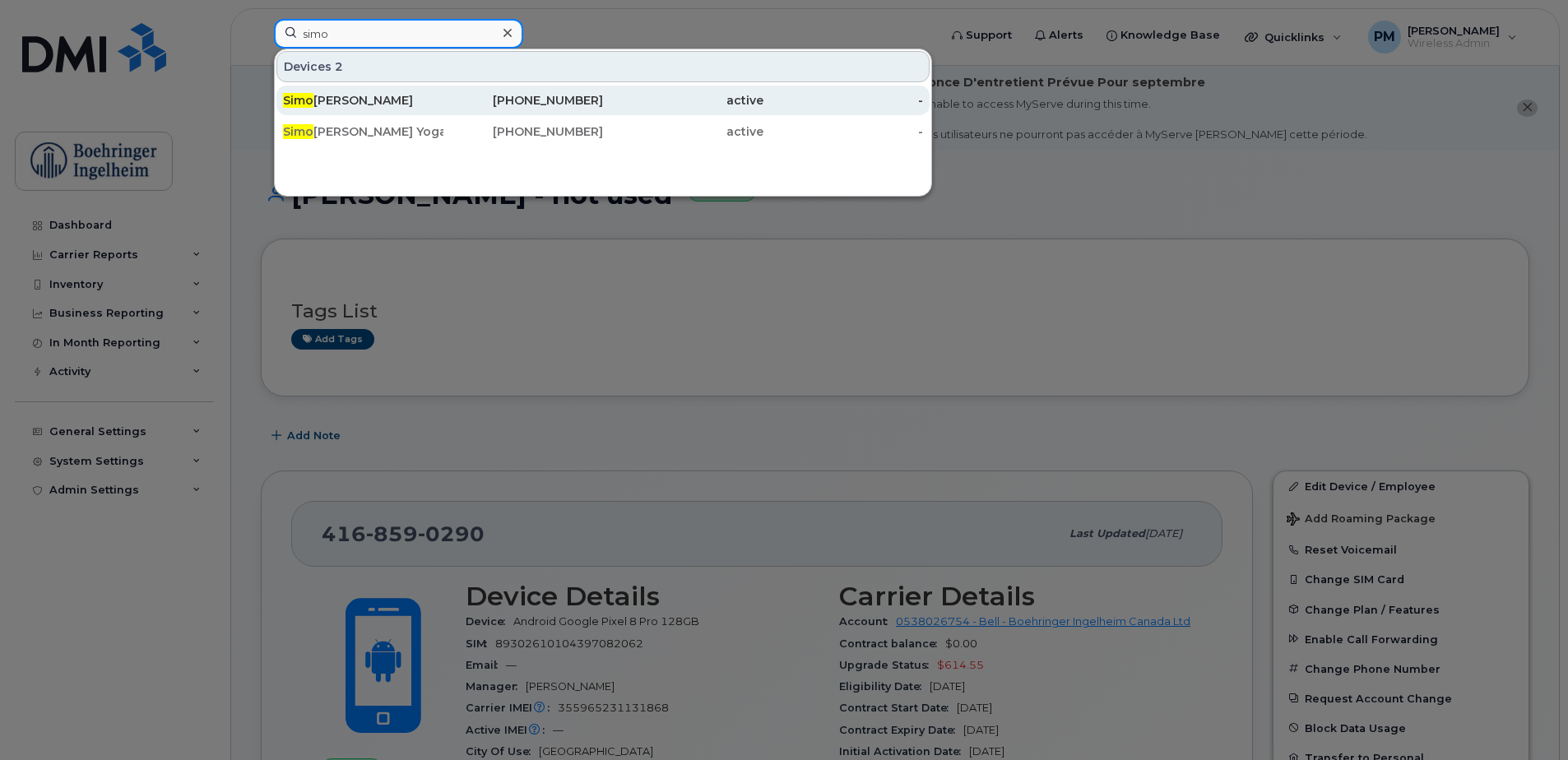
type input "simo"
click at [422, 94] on div "Simo na Armenti" at bounding box center [364, 100] width 161 height 17
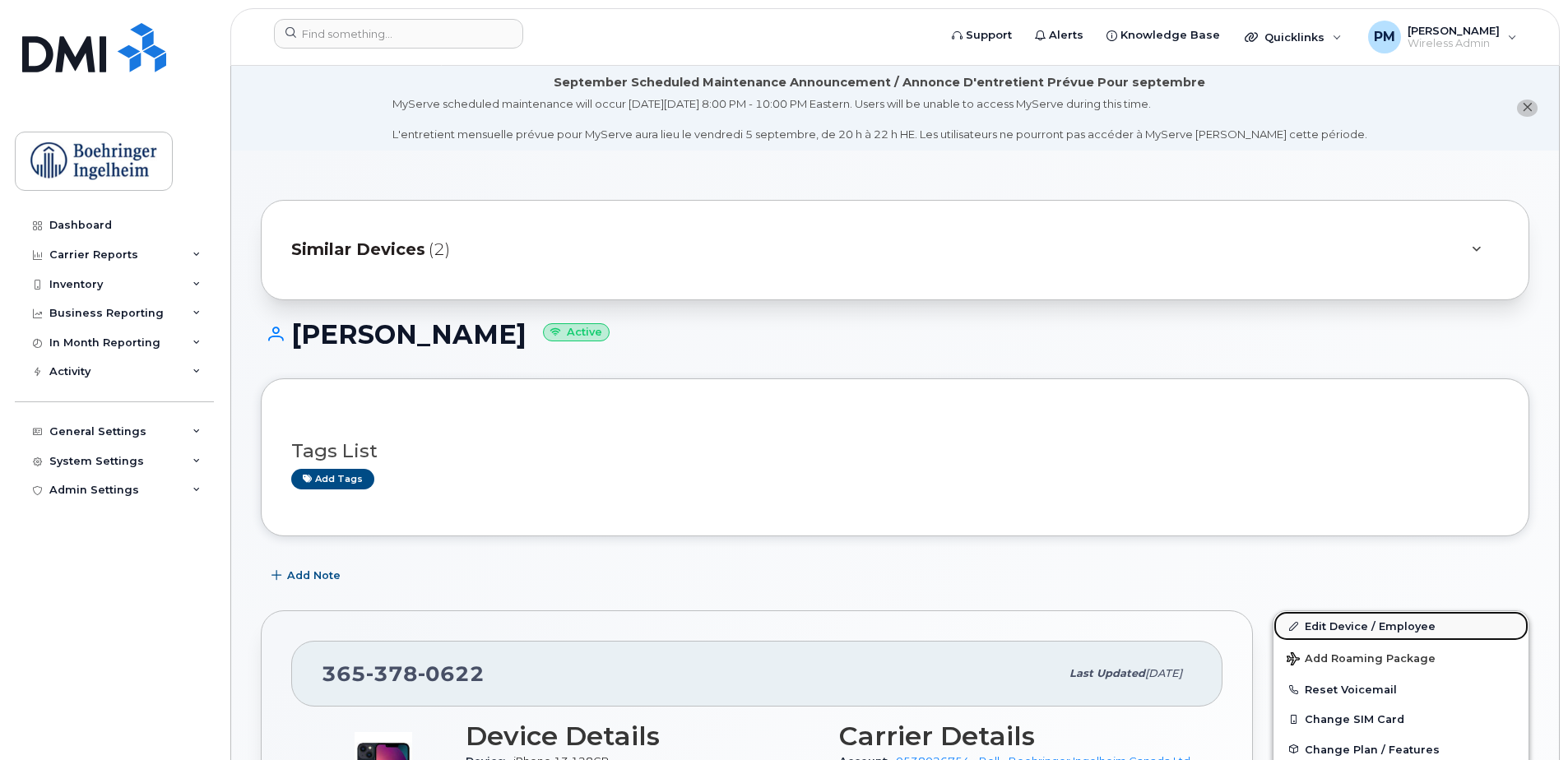
click at [1392, 622] on link "Edit Device / Employee" at bounding box center [1400, 626] width 255 height 29
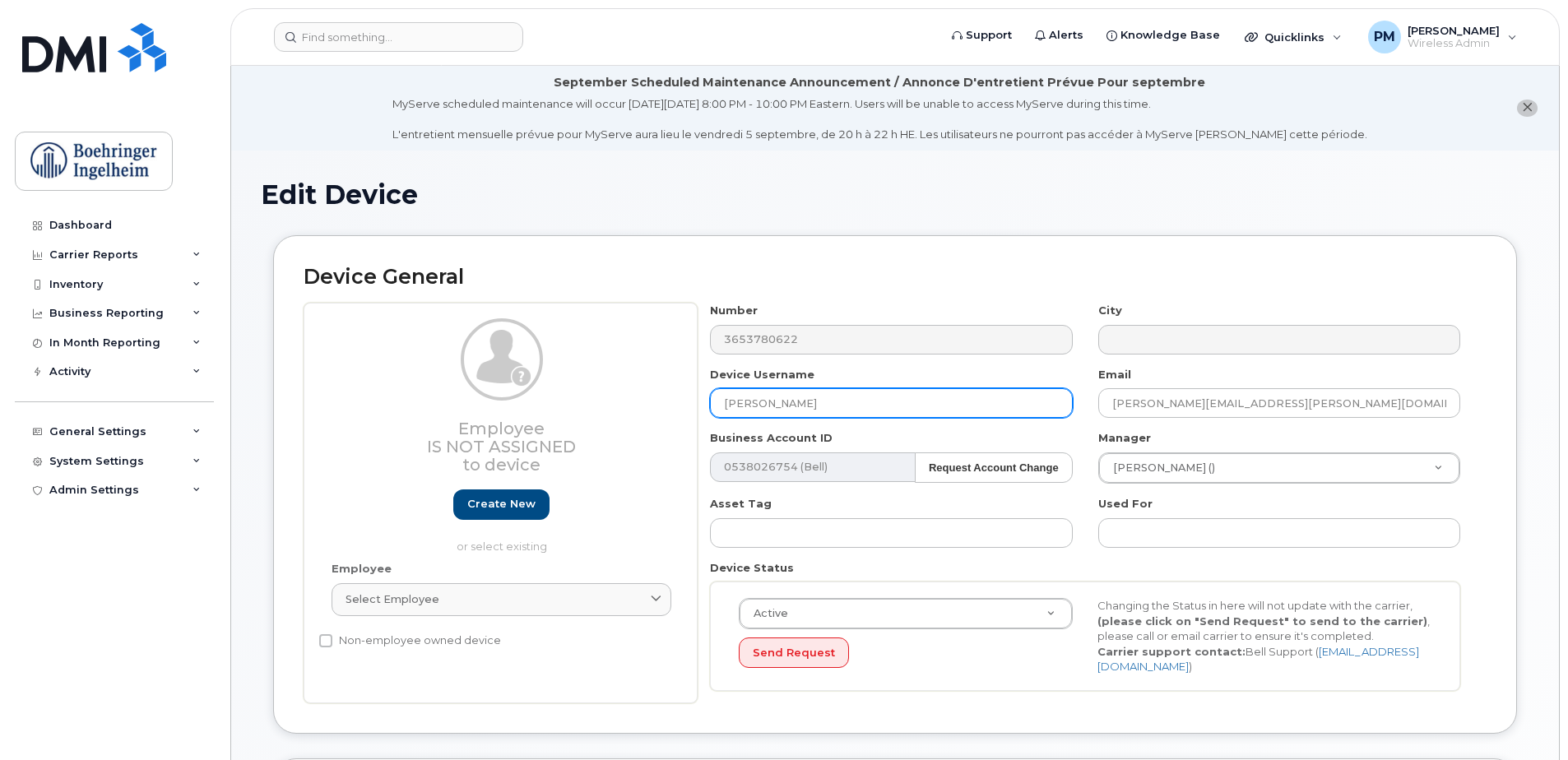
click at [848, 407] on input "[PERSON_NAME]" at bounding box center [890, 403] width 362 height 29
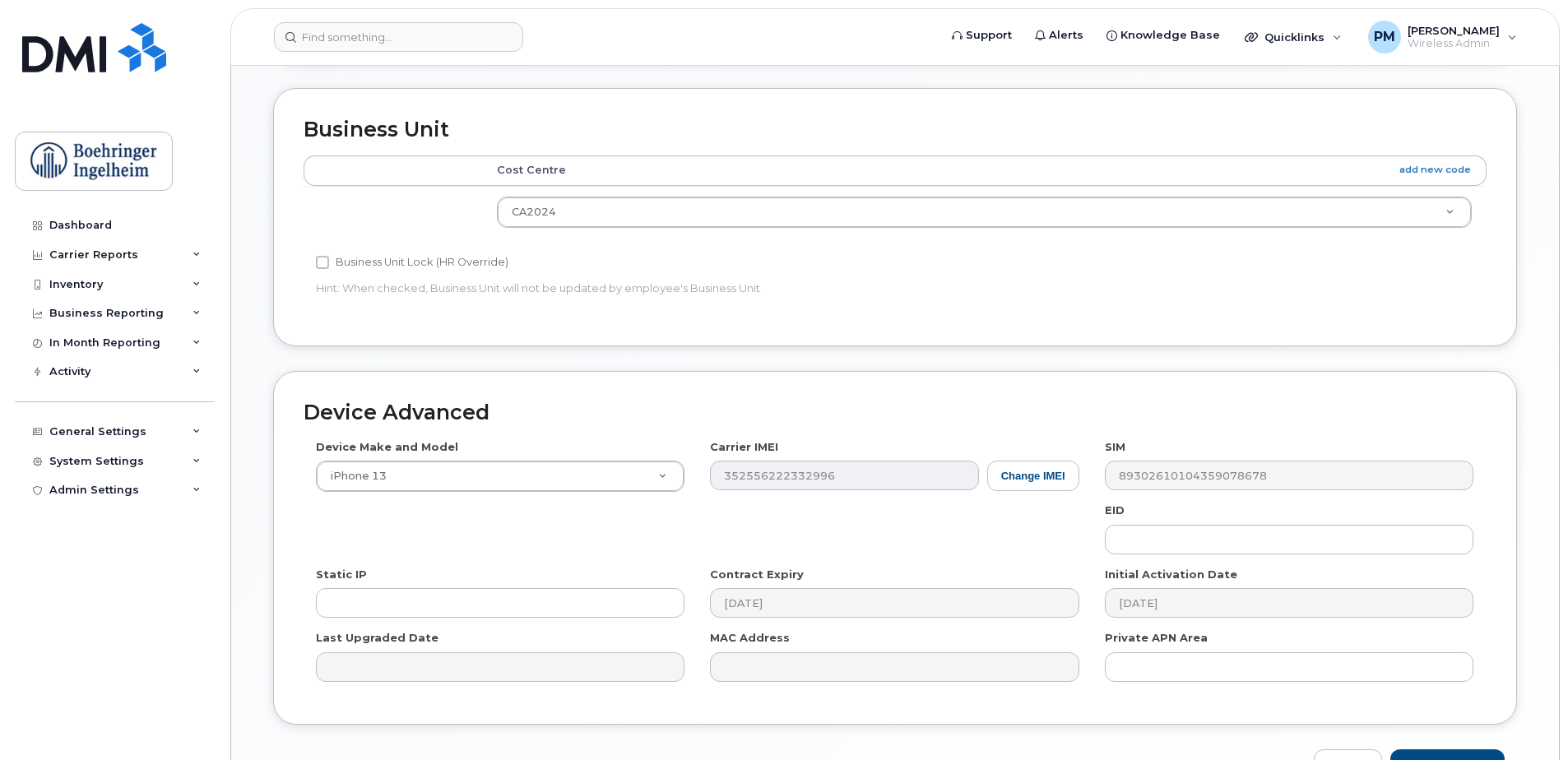
scroll to position [772, 0]
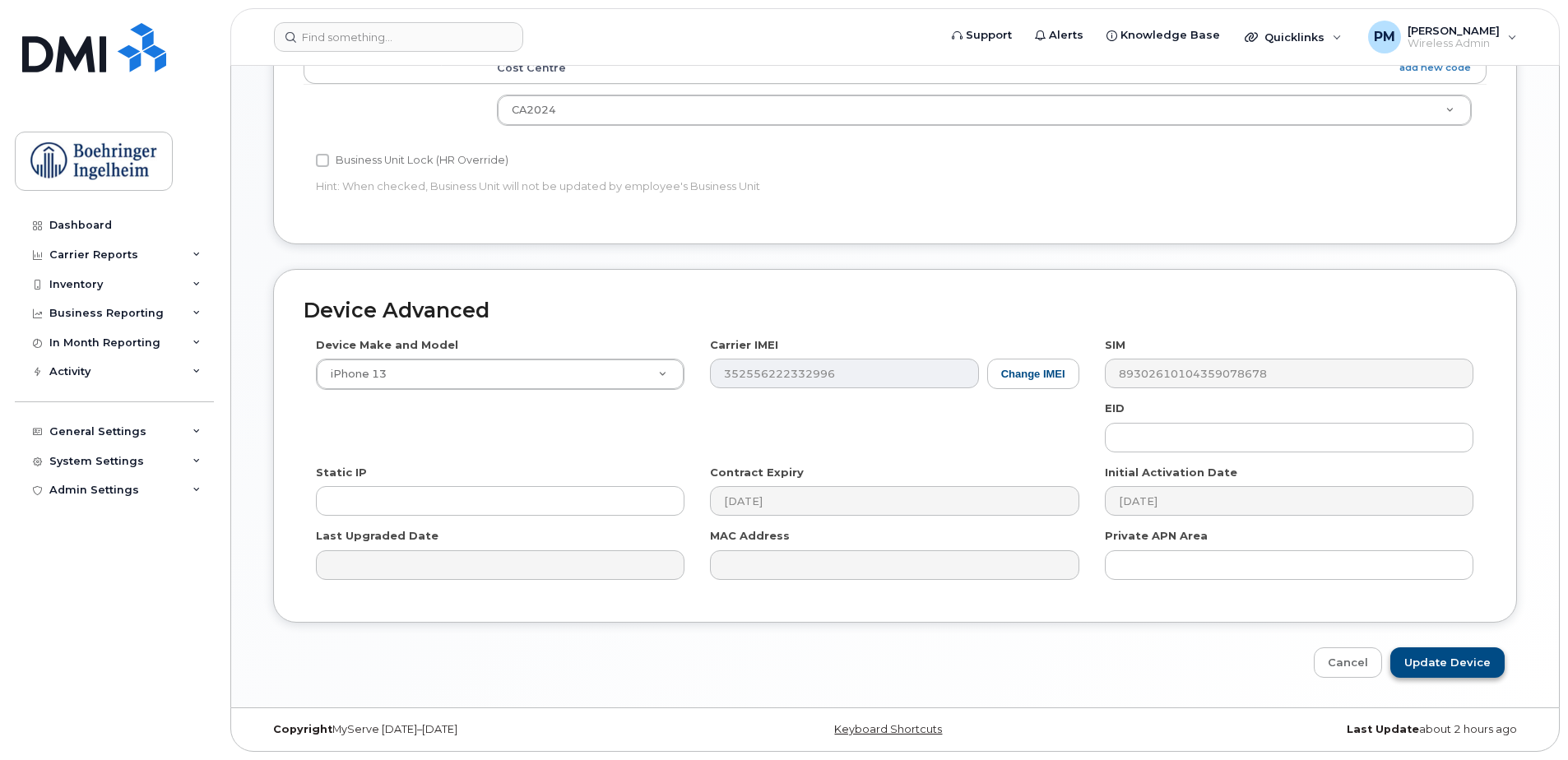
type input "[PERSON_NAME] - Unused"
click at [1465, 668] on input "Update Device" at bounding box center [1447, 662] width 115 height 30
type input "Saving..."
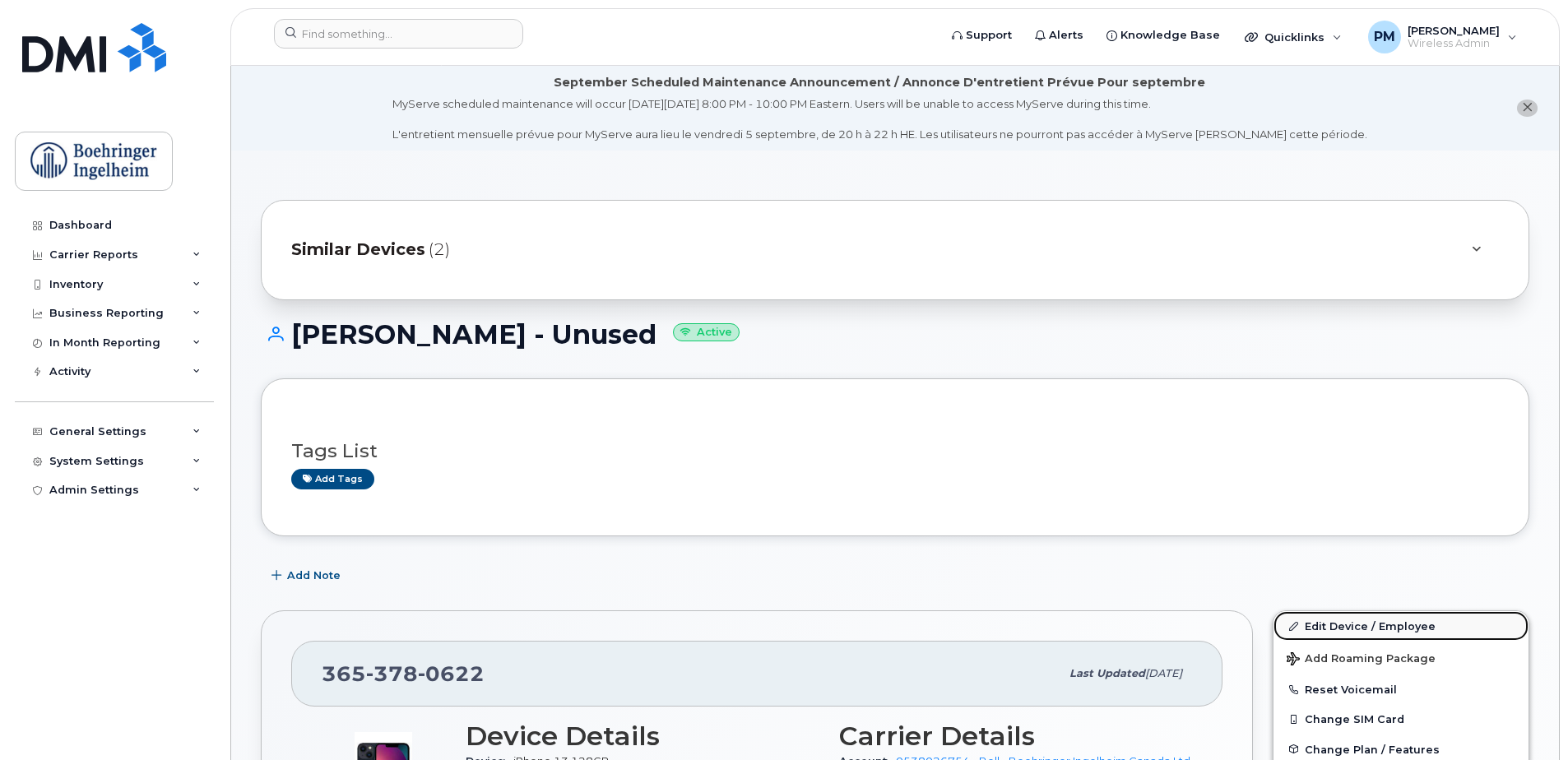
click at [1355, 623] on link "Edit Device / Employee" at bounding box center [1400, 626] width 255 height 29
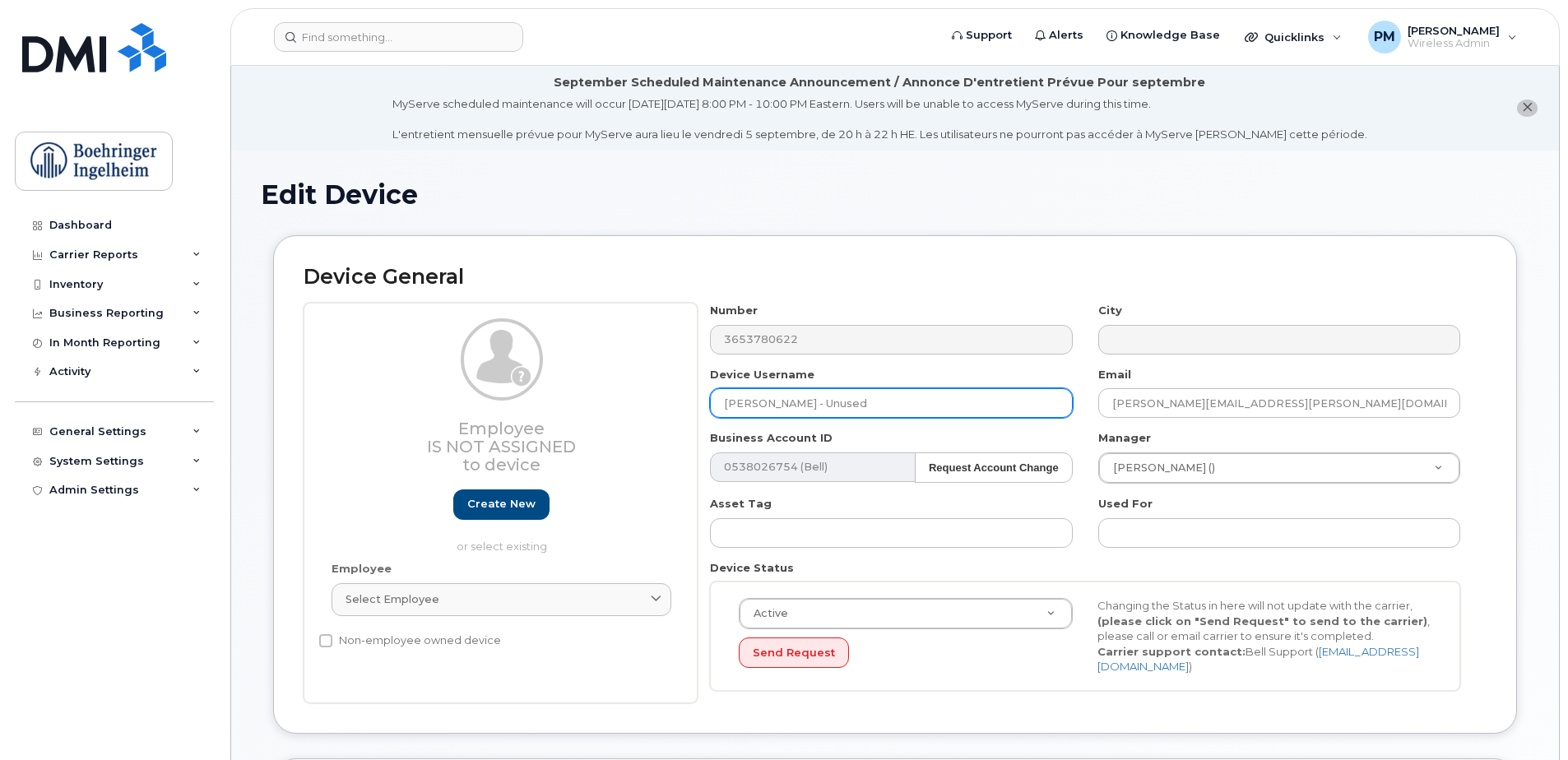
drag, startPoint x: 912, startPoint y: 411, endPoint x: 720, endPoint y: 419, distance: 192.2
click at [720, 419] on div "Number 3653780622 City Device Username Simona Armenti - Unused Email simona.arm…" at bounding box center [1086, 502] width 776 height 401
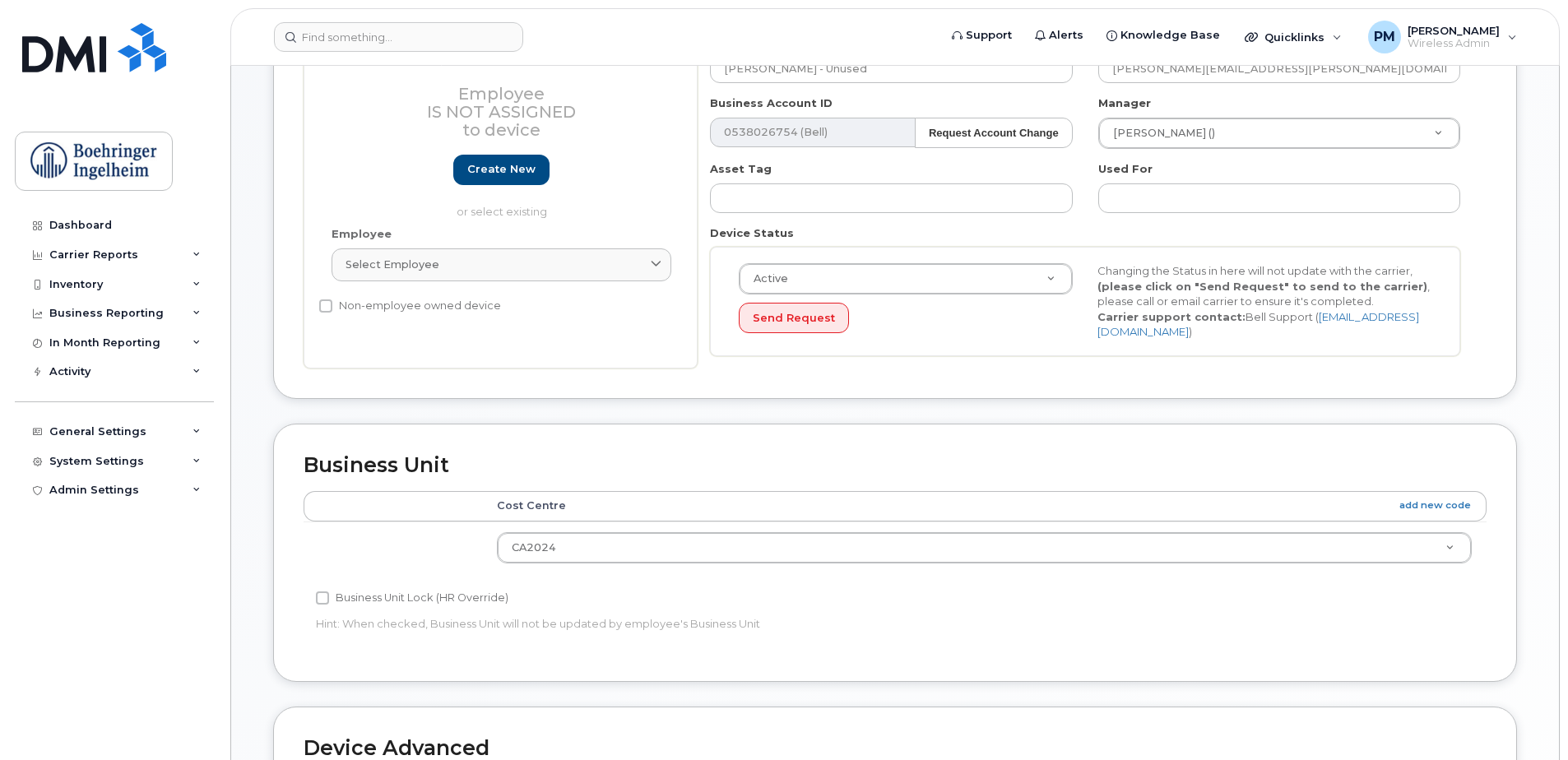
scroll to position [247, 0]
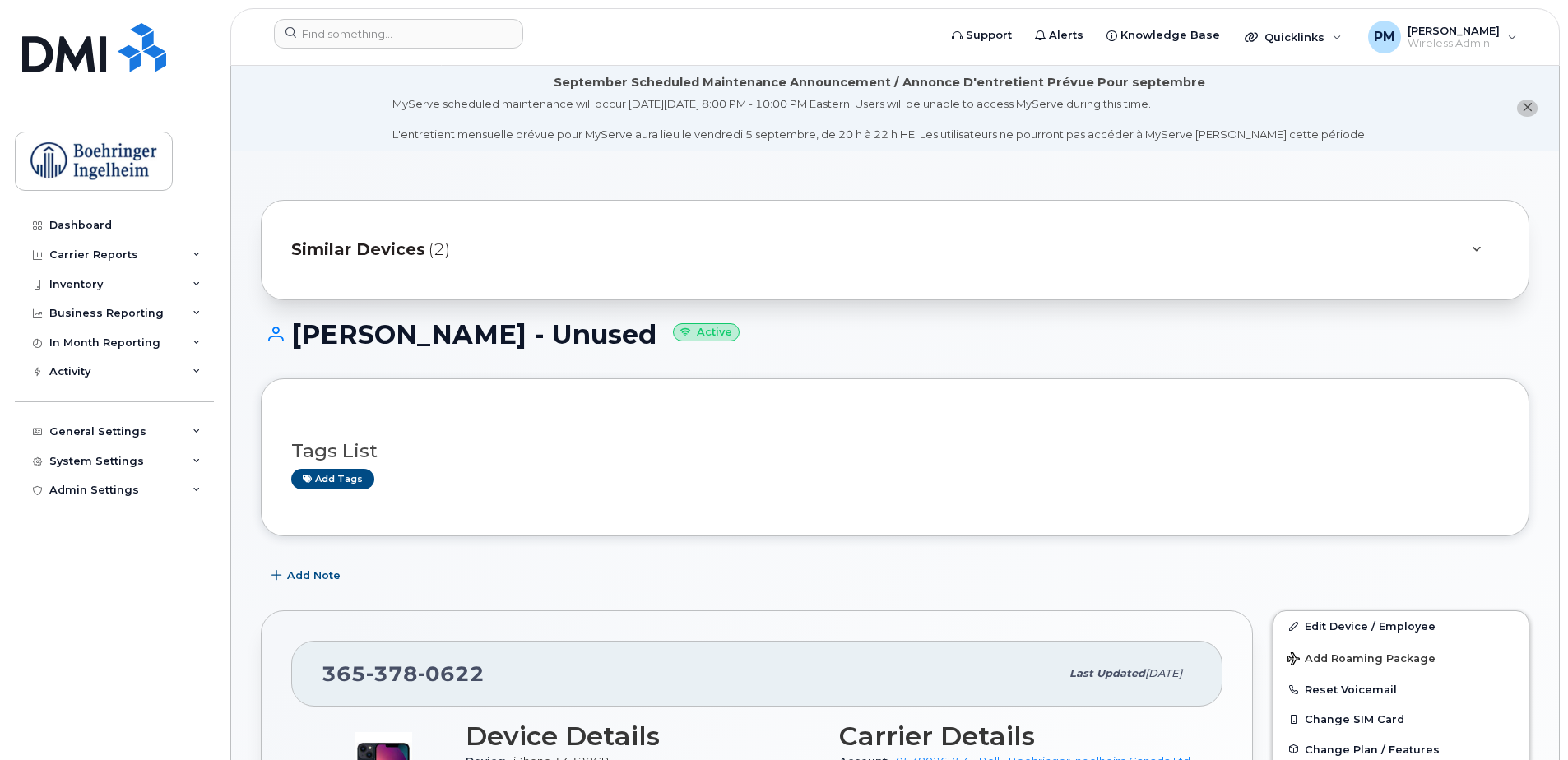
scroll to position [329, 0]
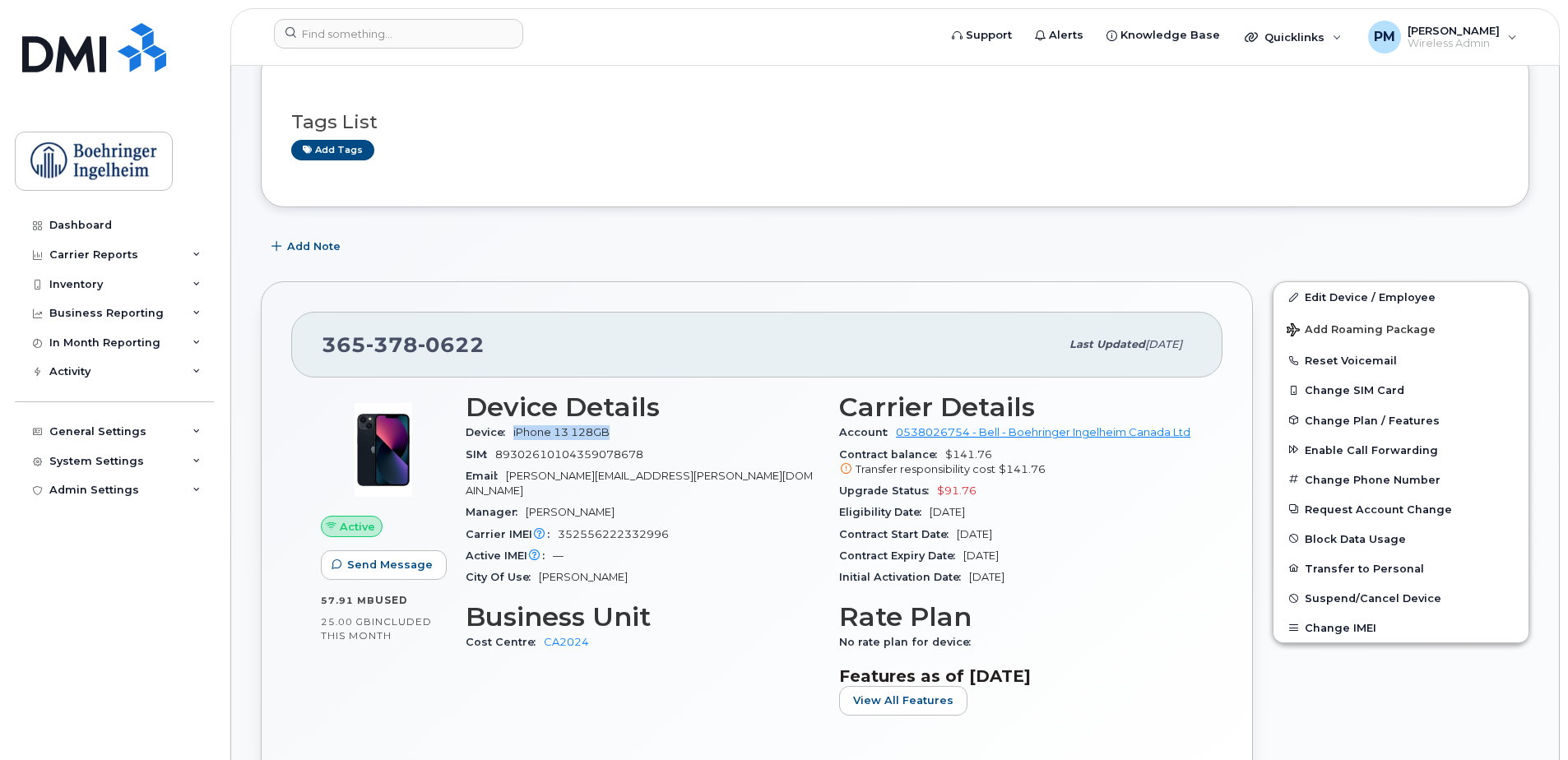
drag, startPoint x: 514, startPoint y: 431, endPoint x: 625, endPoint y: 433, distance: 111.0
click at [625, 433] on div "Device iPhone 13 128GB" at bounding box center [642, 433] width 354 height 22
copy span "iPhone 13 128GB"
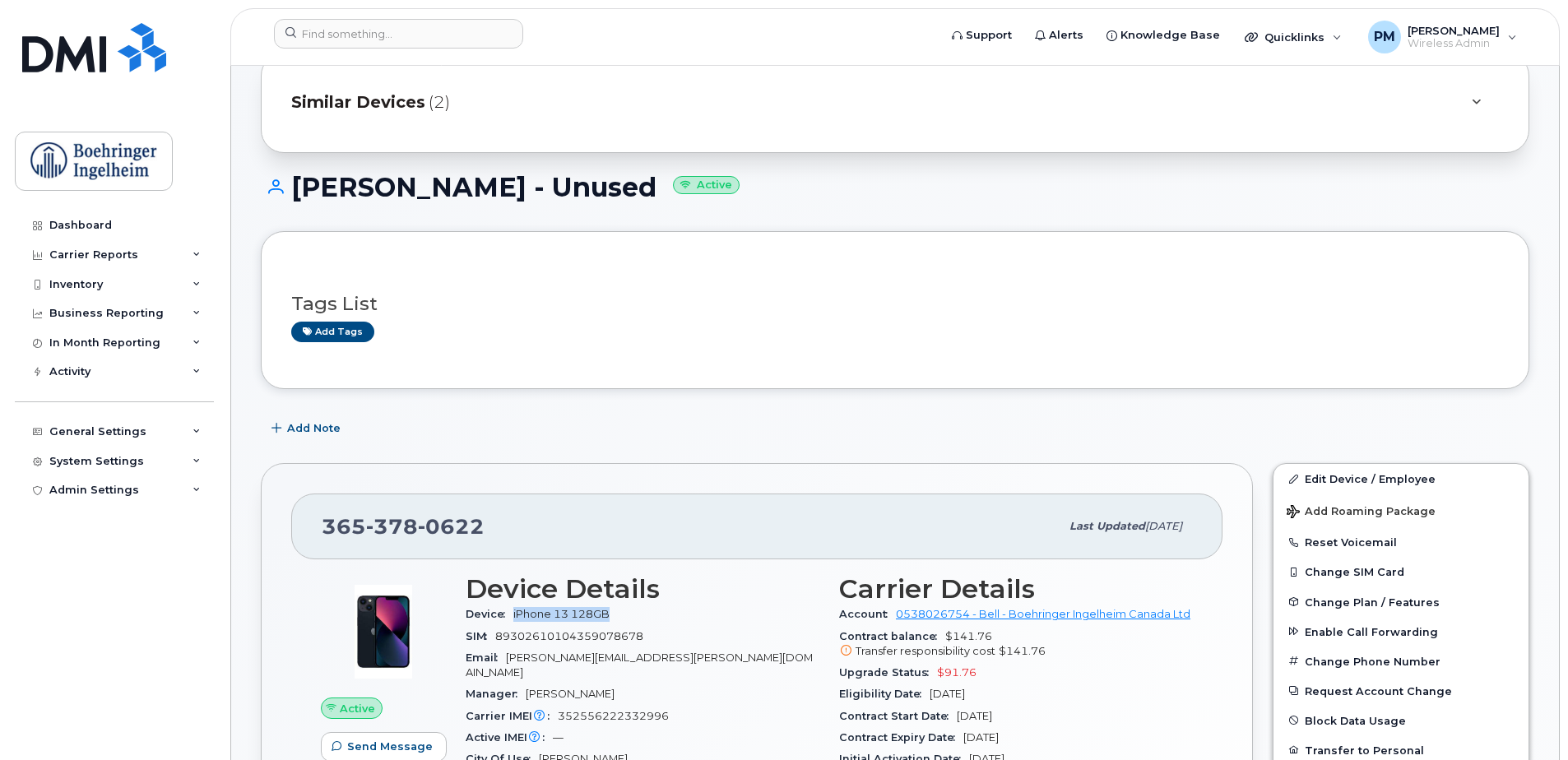
scroll to position [0, 0]
